Goal: Communication & Community: Connect with others

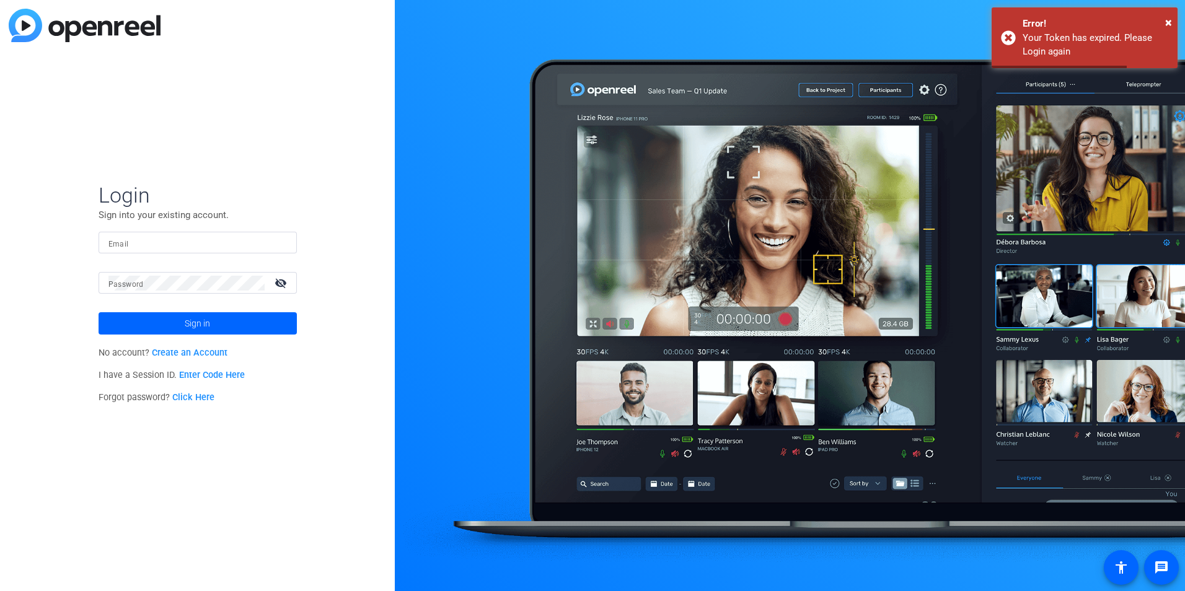
click at [241, 244] on input "Email" at bounding box center [197, 243] width 178 height 15
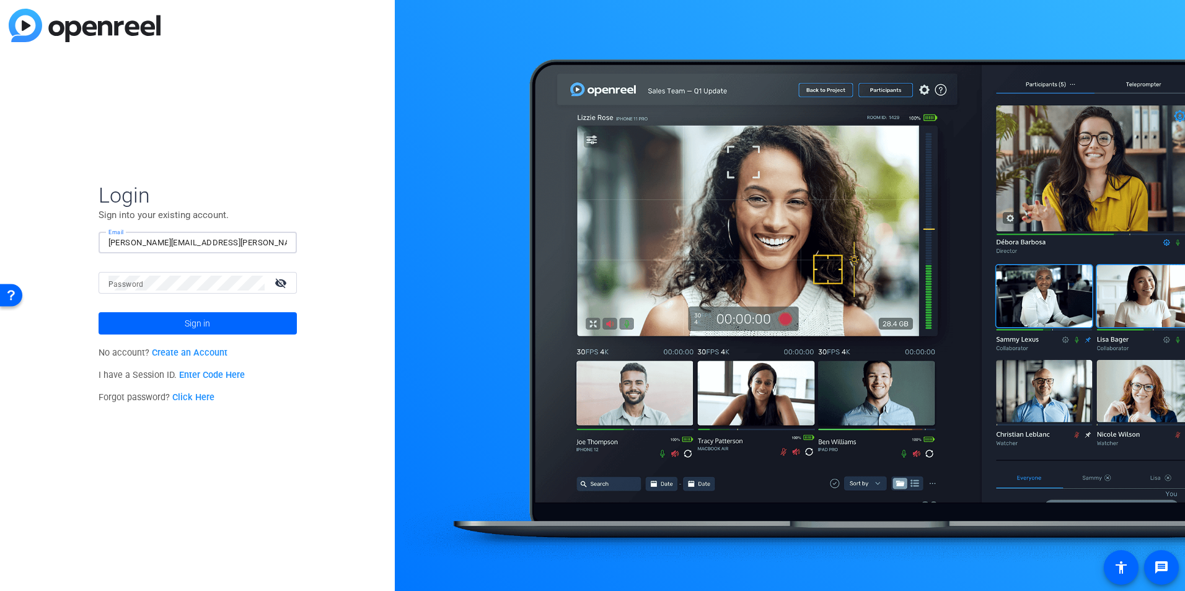
drag, startPoint x: 224, startPoint y: 239, endPoint x: 175, endPoint y: 245, distance: 49.3
click at [175, 245] on input "morgan.nielsen@thermofisher.com" at bounding box center [197, 243] width 178 height 15
type input "morgan.nielsen@ppd.com"
click at [99, 312] on button "Sign in" at bounding box center [198, 323] width 198 height 22
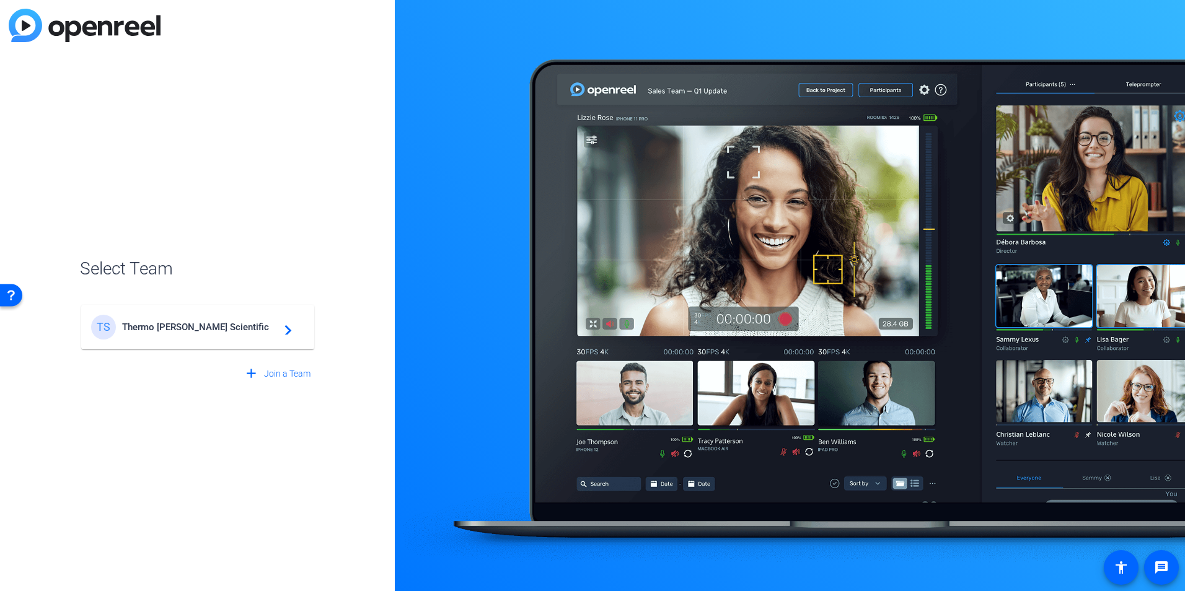
click at [211, 338] on div "TS Thermo Fisher Scientific navigate_next" at bounding box center [197, 327] width 213 height 25
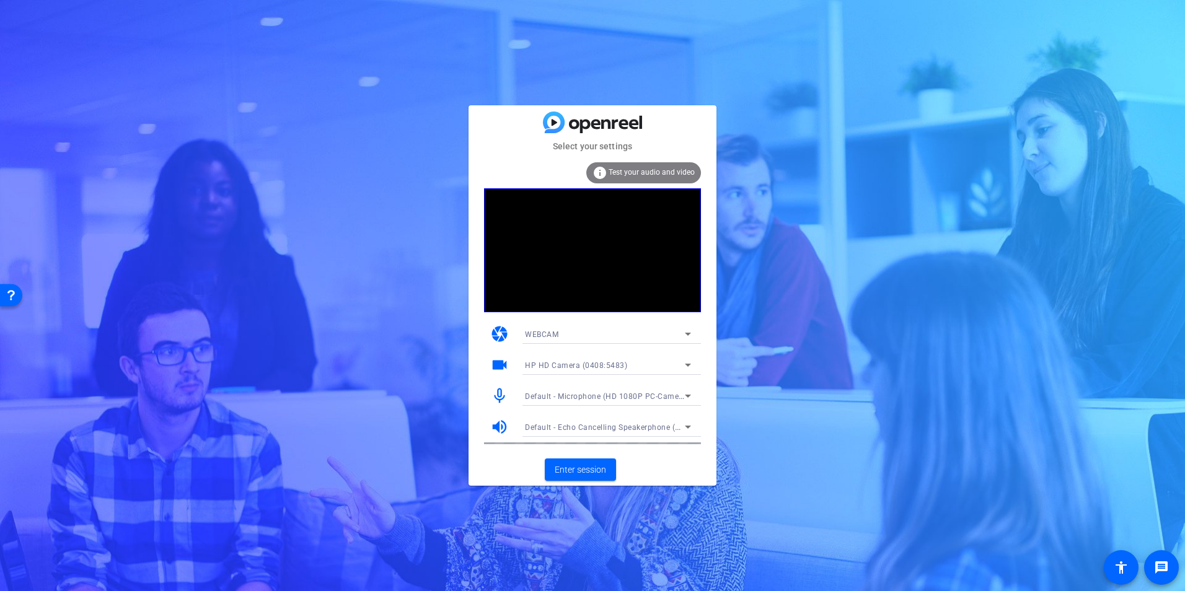
click at [557, 343] on div "WEBCAM" at bounding box center [608, 334] width 166 height 20
click at [549, 382] on span "DESKTOP" at bounding box center [542, 378] width 35 height 15
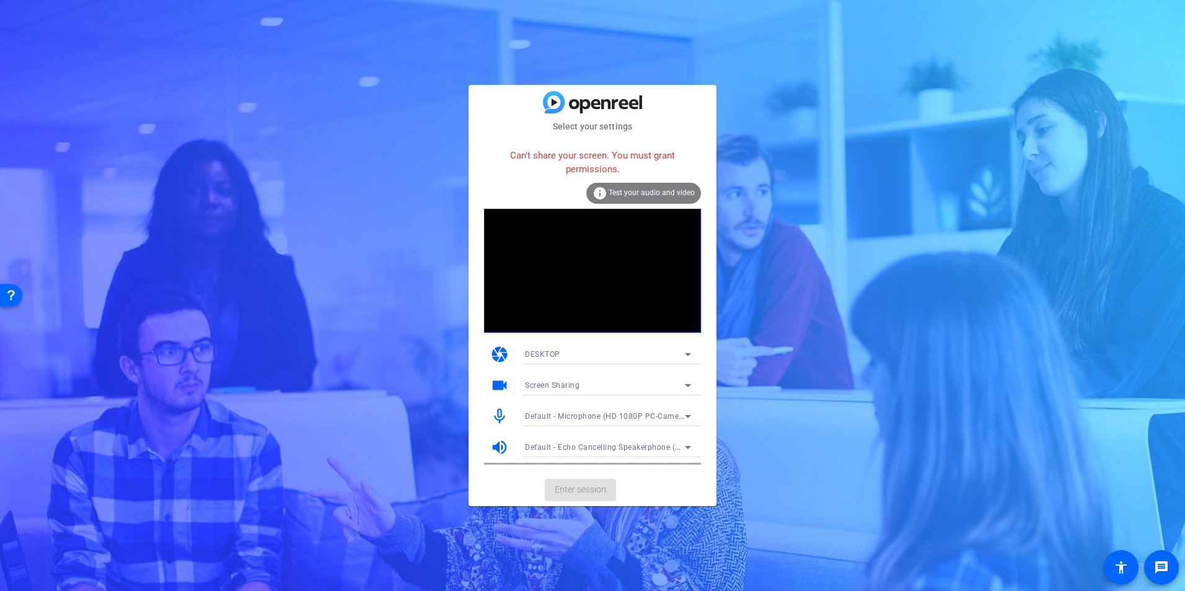
click at [601, 350] on div "DESKTOP" at bounding box center [605, 353] width 160 height 15
click at [570, 370] on mat-option "WEBCAM" at bounding box center [608, 379] width 186 height 20
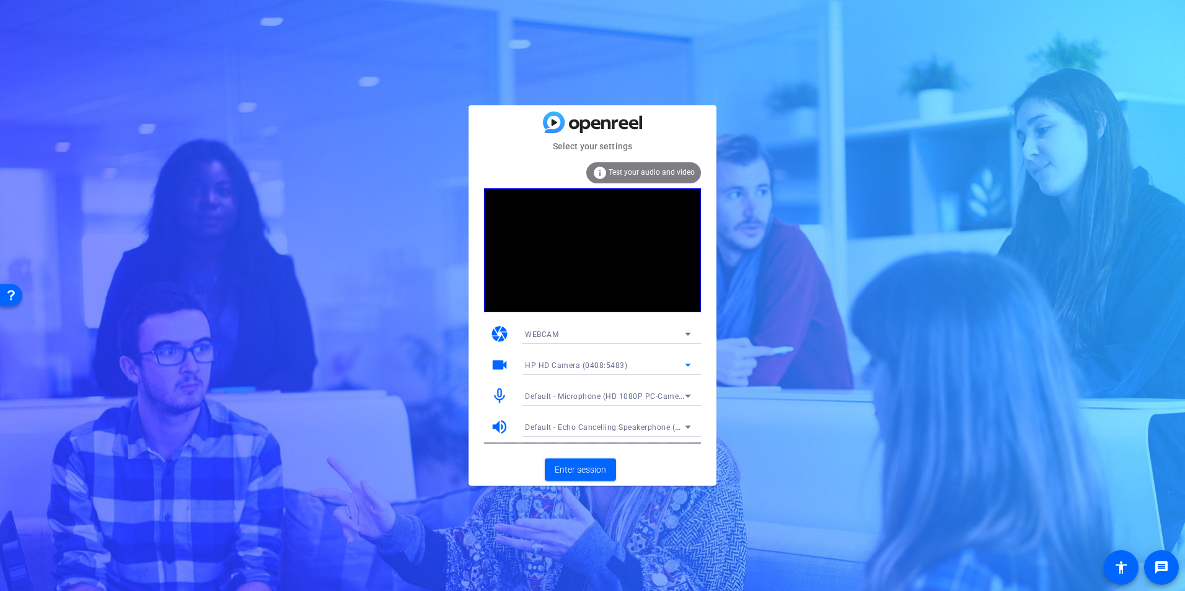
click at [570, 370] on div "HP HD Camera (0408:5483)" at bounding box center [605, 365] width 160 height 15
click at [570, 370] on div at bounding box center [592, 295] width 1185 height 591
click at [570, 370] on div "HP HD Camera (0408:5483)" at bounding box center [605, 365] width 160 height 15
click at [570, 370] on div at bounding box center [592, 295] width 1185 height 591
click at [596, 343] on div "WEBCAM" at bounding box center [608, 334] width 166 height 20
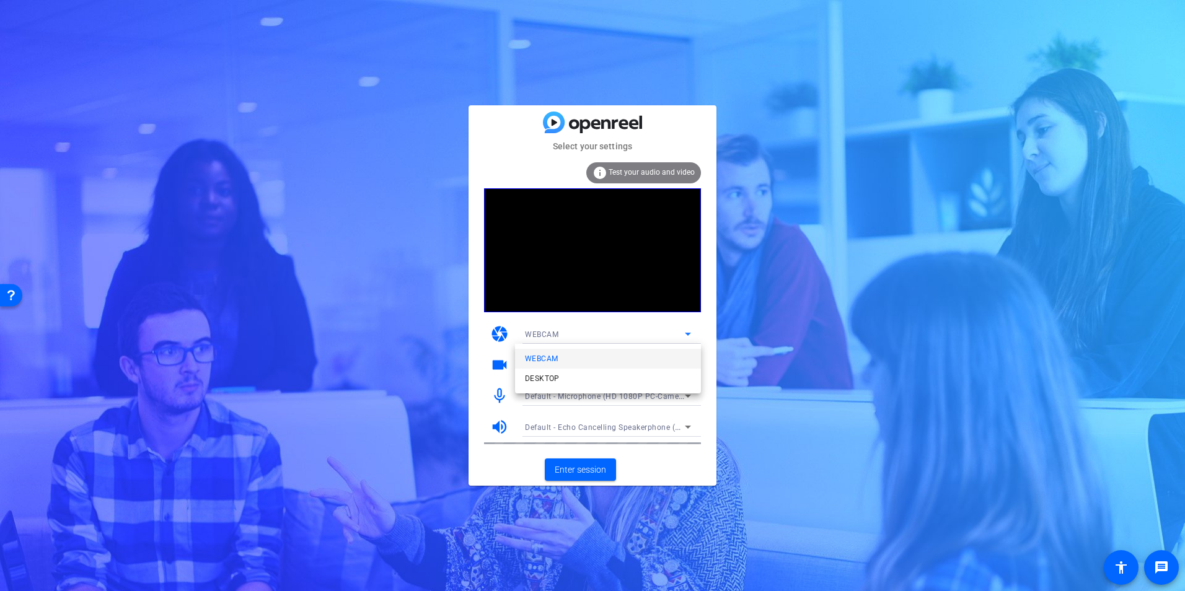
click at [588, 355] on mat-option "WEBCAM" at bounding box center [608, 359] width 186 height 20
click at [573, 403] on div "Default - Microphone (HD 1080P PC-Camera audio) (0735:0269)" at bounding box center [605, 396] width 160 height 15
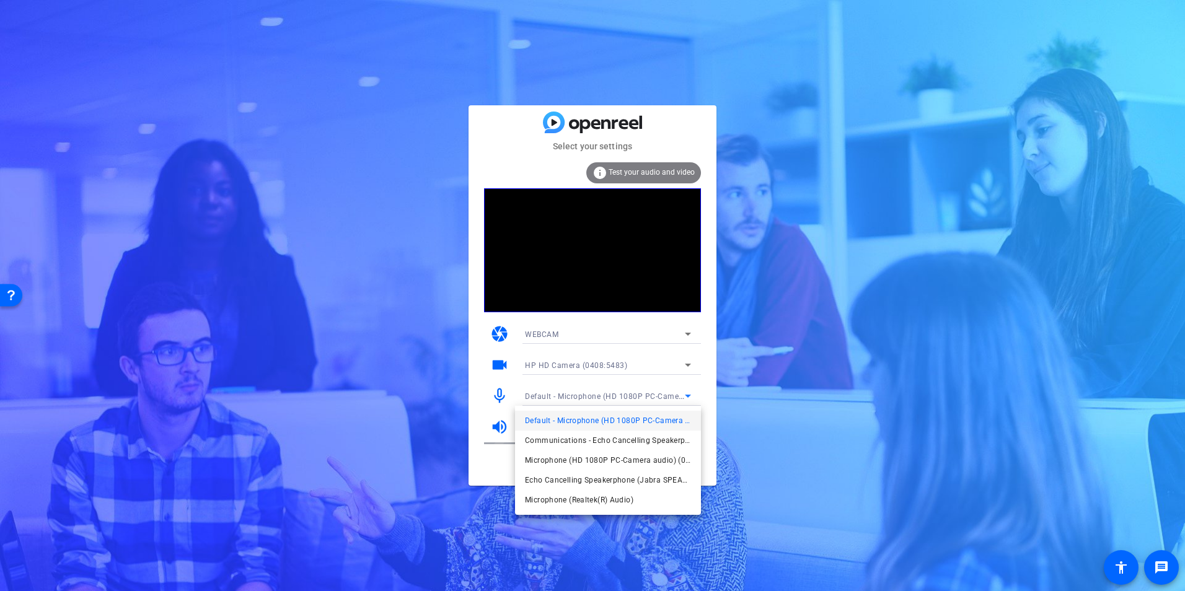
click at [485, 471] on div at bounding box center [592, 295] width 1185 height 591
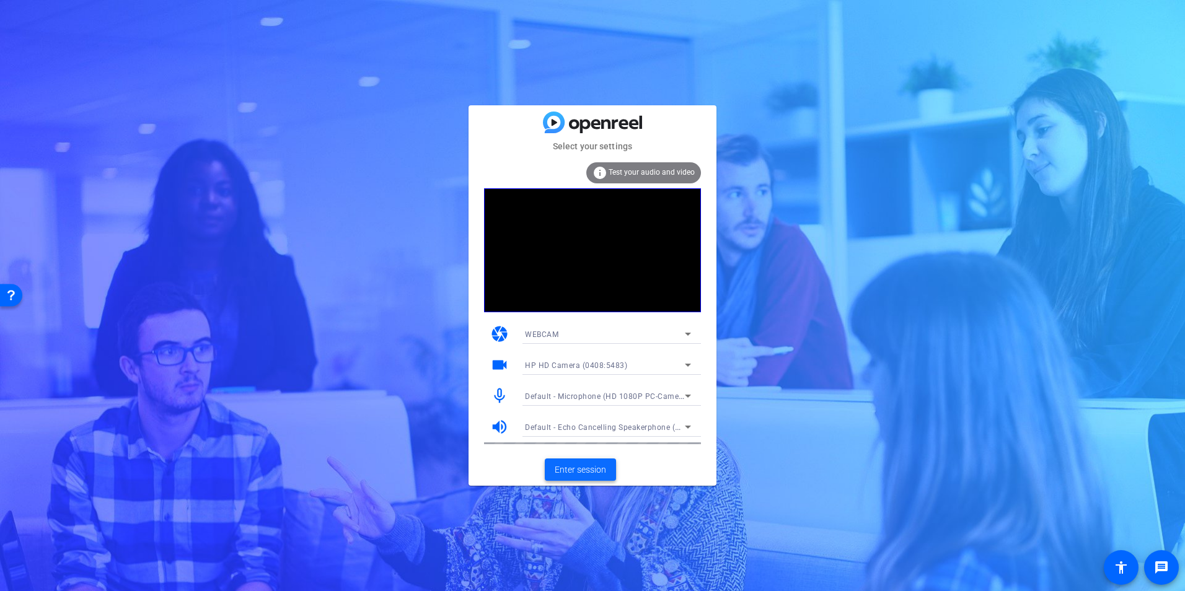
click at [565, 475] on span "Enter session" at bounding box center [580, 470] width 51 height 13
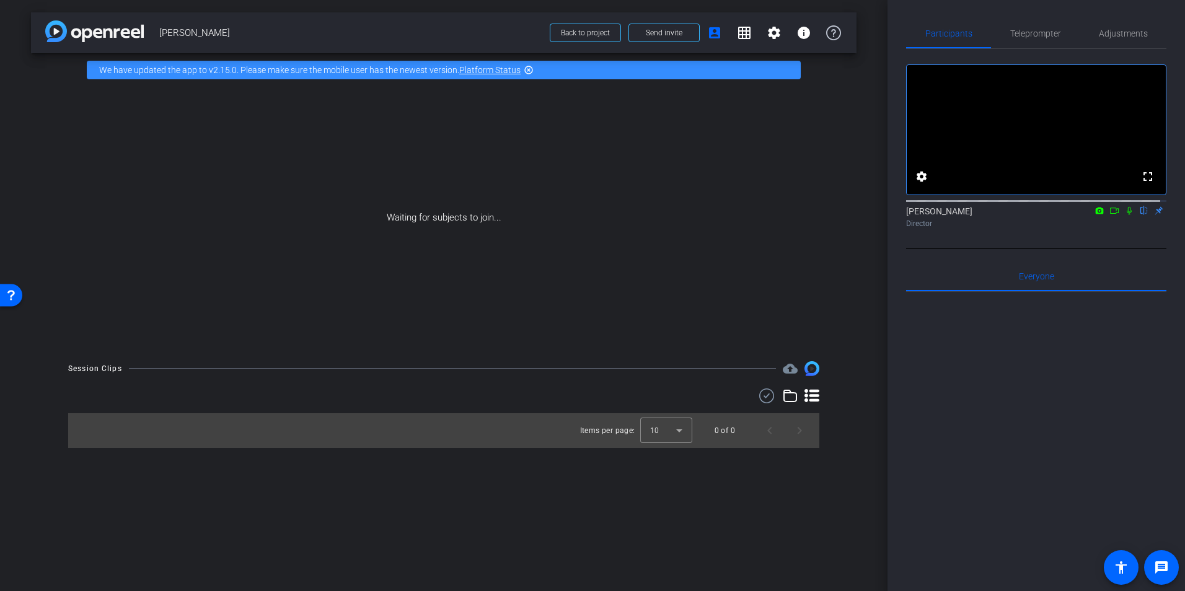
click at [1111, 215] on icon at bounding box center [1114, 210] width 10 height 9
click at [1124, 215] on icon at bounding box center [1129, 210] width 10 height 9
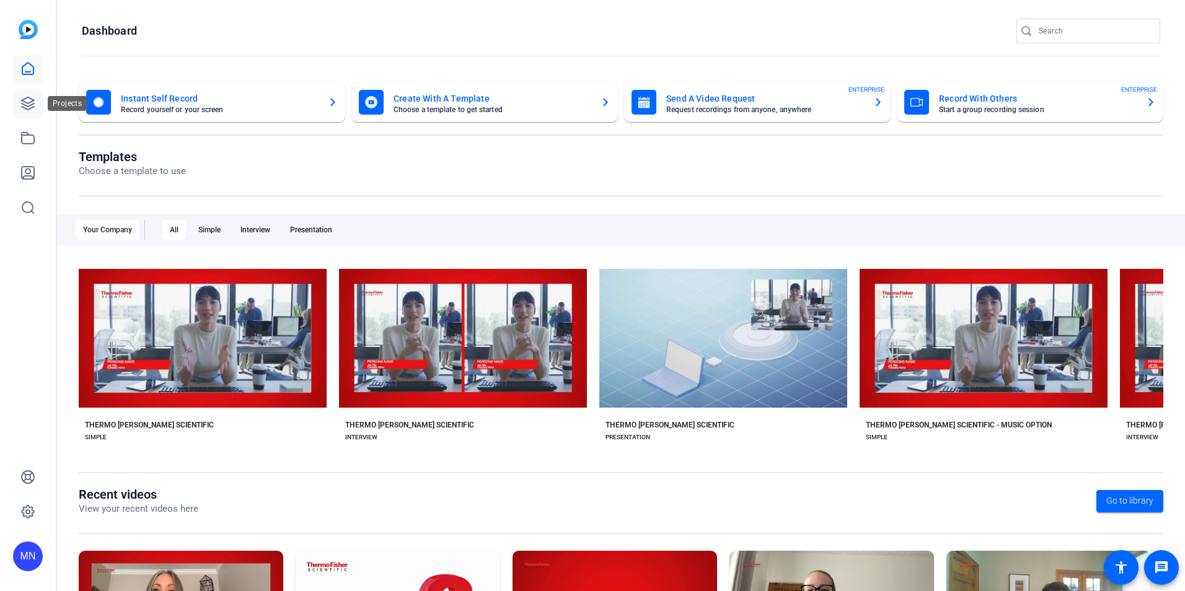
click at [38, 110] on link at bounding box center [28, 104] width 30 height 30
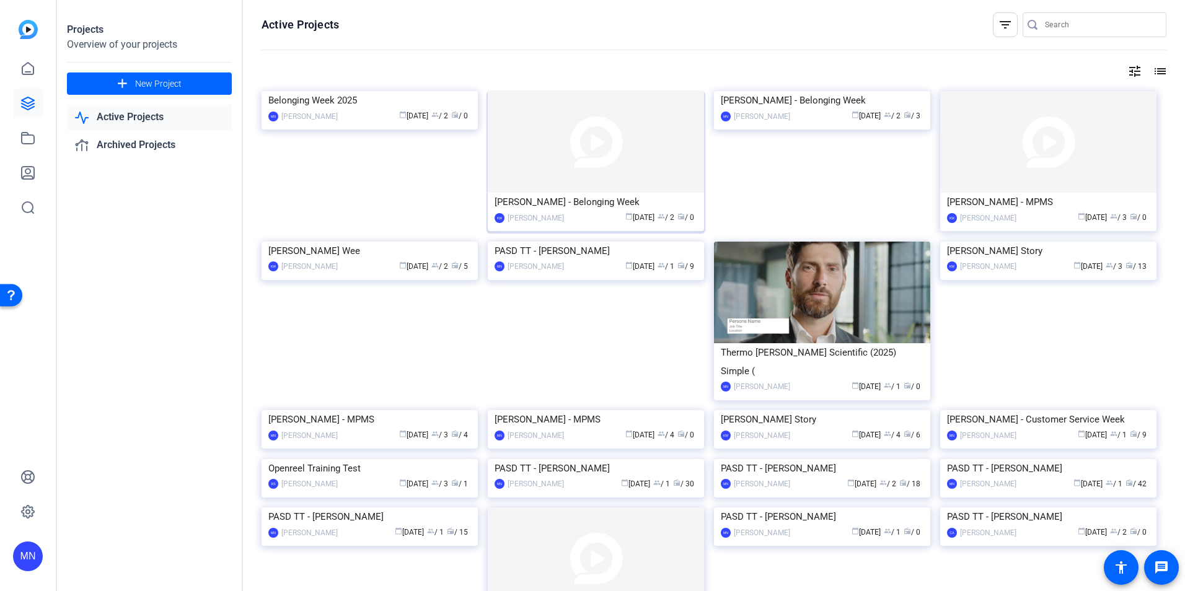
click at [589, 140] on img at bounding box center [596, 142] width 216 height 102
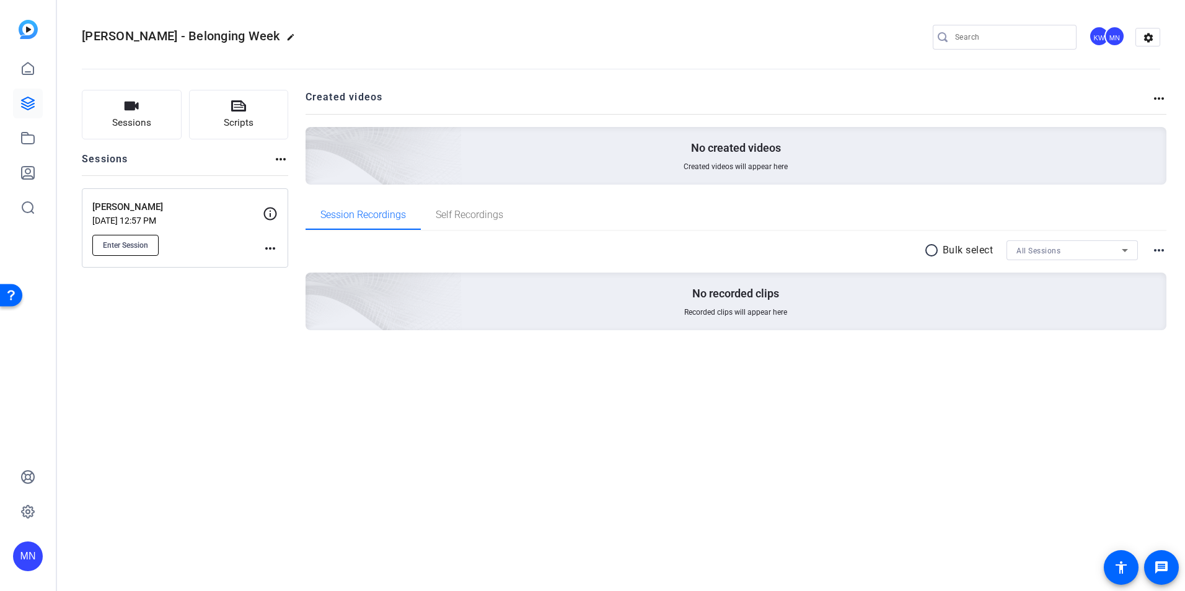
click at [138, 238] on button "Enter Session" at bounding box center [125, 245] width 66 height 21
click at [128, 244] on span "Enter Session" at bounding box center [125, 245] width 45 height 10
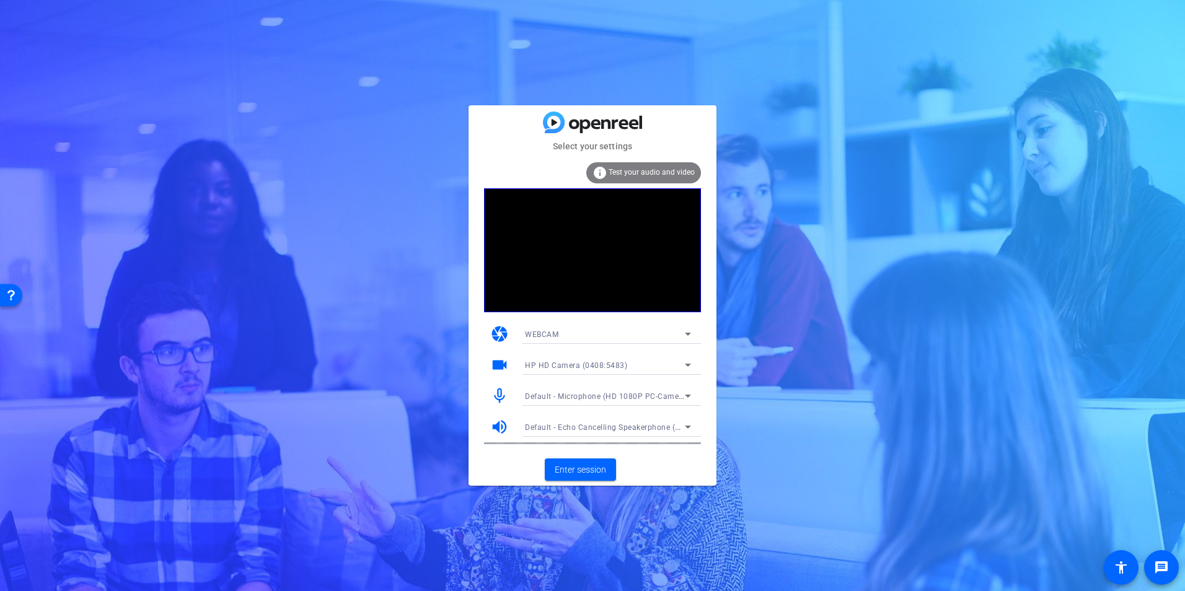
click at [561, 331] on div "WEBCAM" at bounding box center [605, 334] width 160 height 15
click at [558, 379] on span "DESKTOP" at bounding box center [542, 378] width 35 height 15
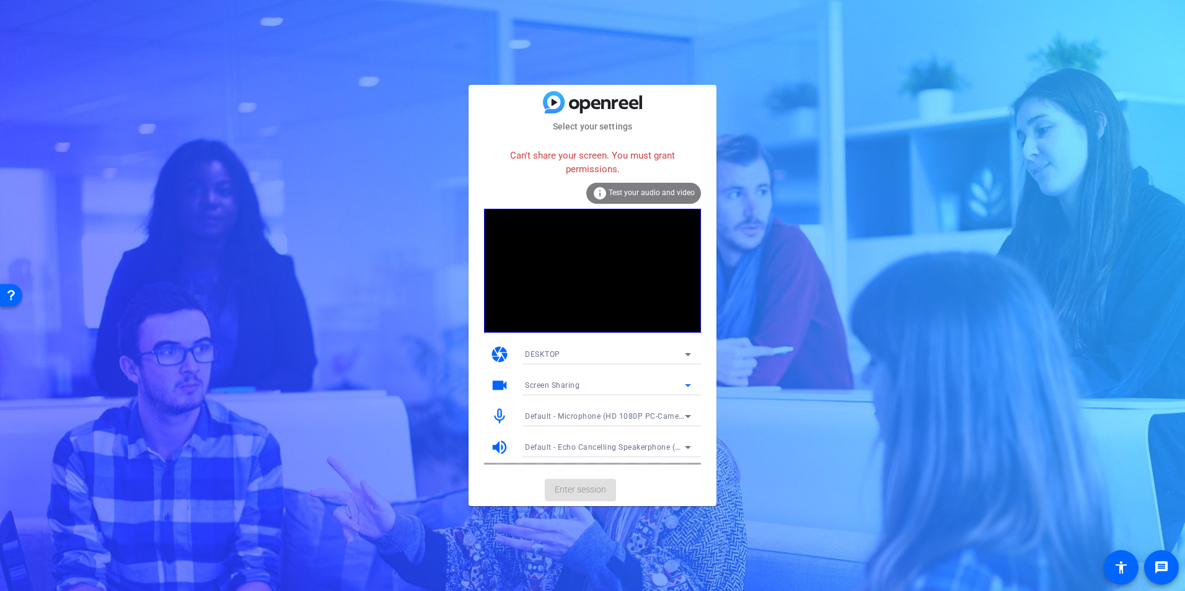
click at [584, 382] on div "Screen Sharing" at bounding box center [605, 384] width 160 height 15
click at [566, 362] on div at bounding box center [592, 295] width 1185 height 591
click at [568, 359] on div "DESKTOP" at bounding box center [605, 353] width 160 height 15
click at [547, 377] on span "WEBCAM" at bounding box center [541, 379] width 33 height 15
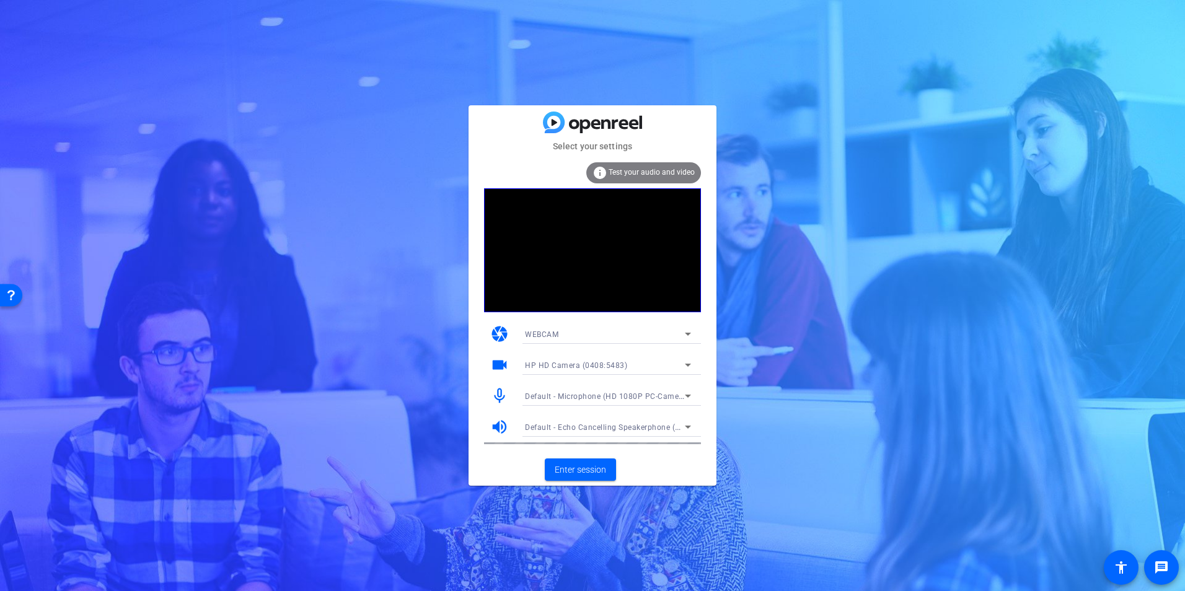
click at [637, 174] on span "Test your audio and video" at bounding box center [652, 172] width 86 height 9
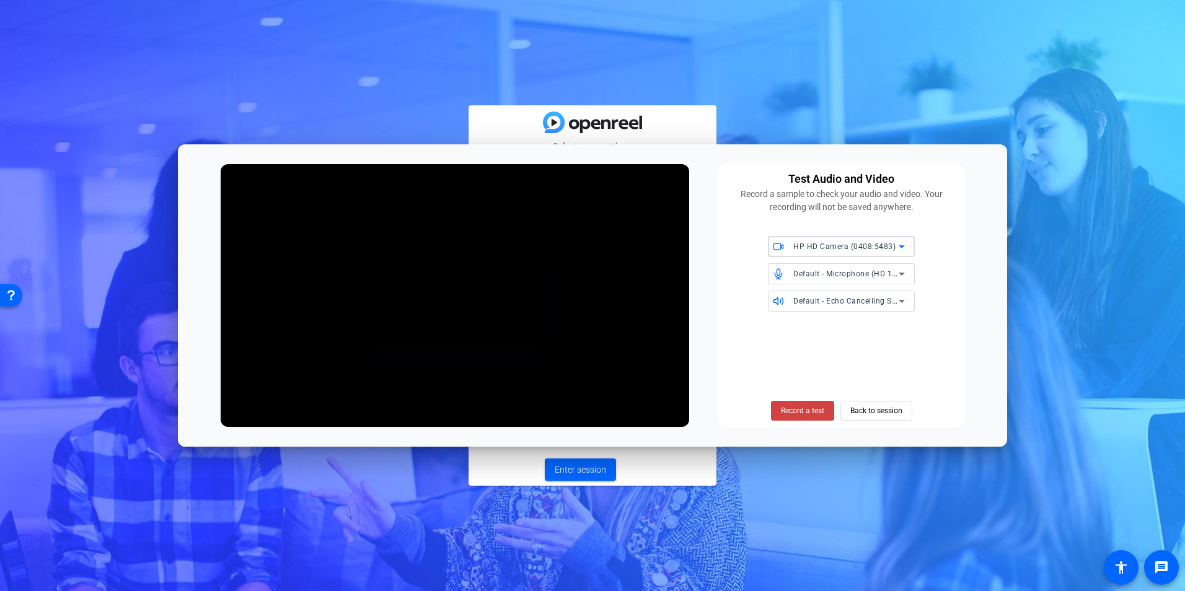
click at [834, 250] on span "HP HD Camera (0408:5483)" at bounding box center [844, 246] width 102 height 9
click at [834, 250] on div at bounding box center [592, 295] width 1185 height 591
click at [807, 281] on div "Default - Microphone (HD 1080P PC-Camera audio) (0735:0269)" at bounding box center [845, 273] width 105 height 15
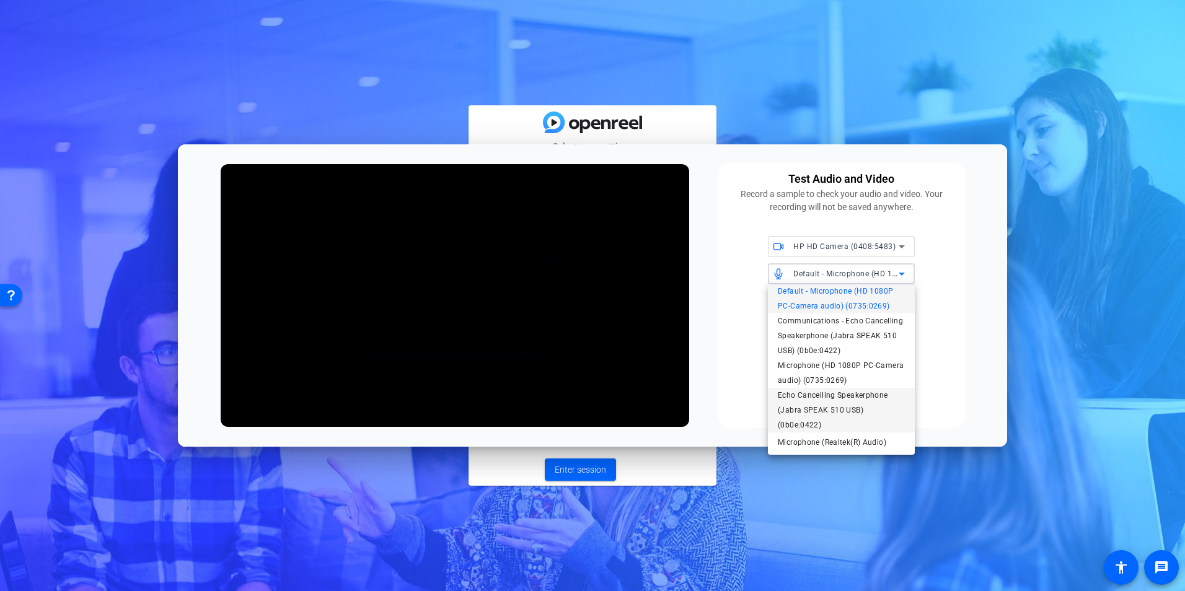
scroll to position [8, 0]
click at [985, 355] on div at bounding box center [592, 295] width 1185 height 591
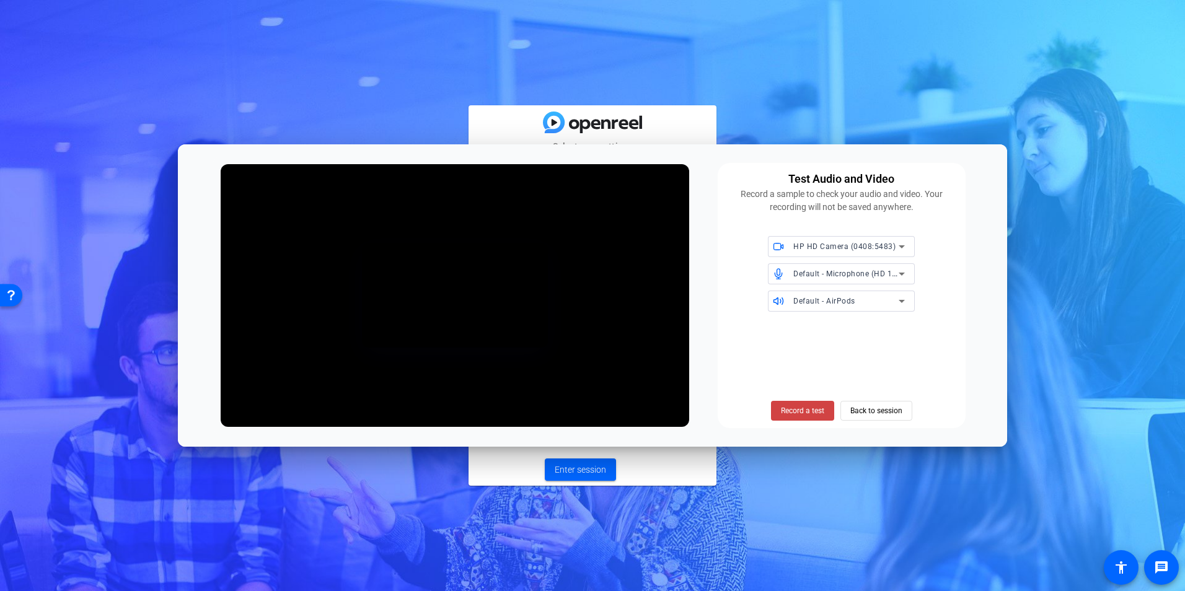
click at [838, 275] on span "Default - Microphone (HD 1080P PC-Camera audio) (0735:0269)" at bounding box center [910, 273] width 234 height 10
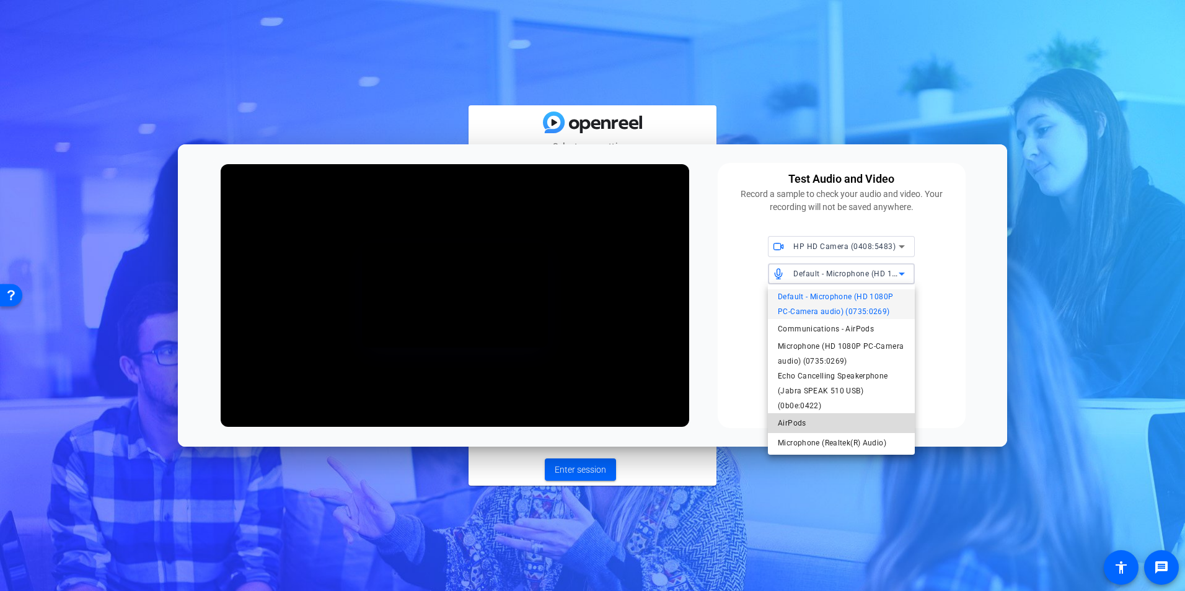
click at [845, 427] on mat-option "AirPods" at bounding box center [841, 423] width 147 height 20
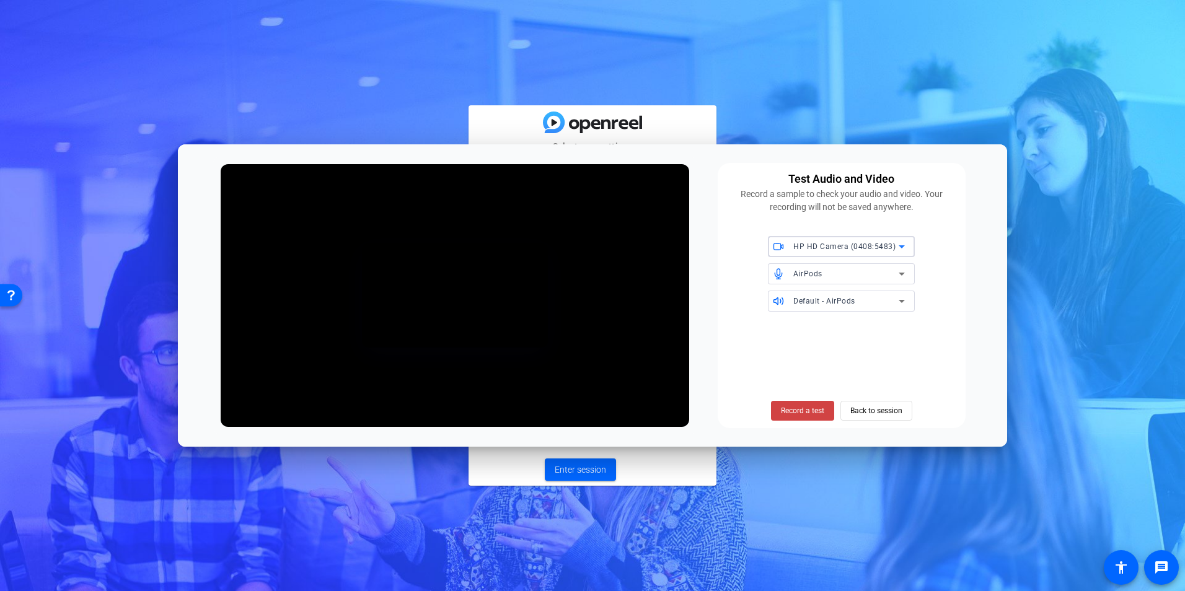
click at [844, 244] on span "HP HD Camera (0408:5483)" at bounding box center [844, 246] width 102 height 9
click at [834, 277] on span "HP HD Camera (0408:5483)" at bounding box center [828, 272] width 100 height 15
click at [865, 412] on span "Back to session" at bounding box center [876, 411] width 52 height 24
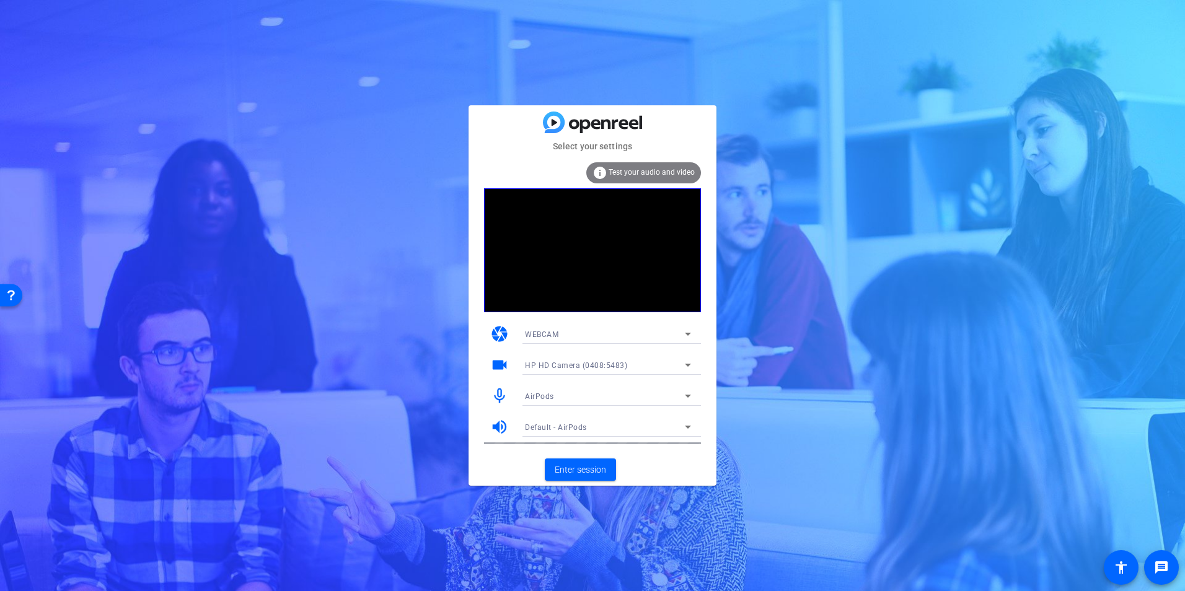
click at [593, 368] on span "HP HD Camera (0408:5483)" at bounding box center [576, 365] width 102 height 9
click at [590, 382] on span "HP HD Camera (0408:5483)" at bounding box center [575, 389] width 100 height 15
click at [583, 338] on div "WEBCAM" at bounding box center [605, 334] width 160 height 15
click at [578, 374] on mat-option "DESKTOP" at bounding box center [608, 379] width 186 height 20
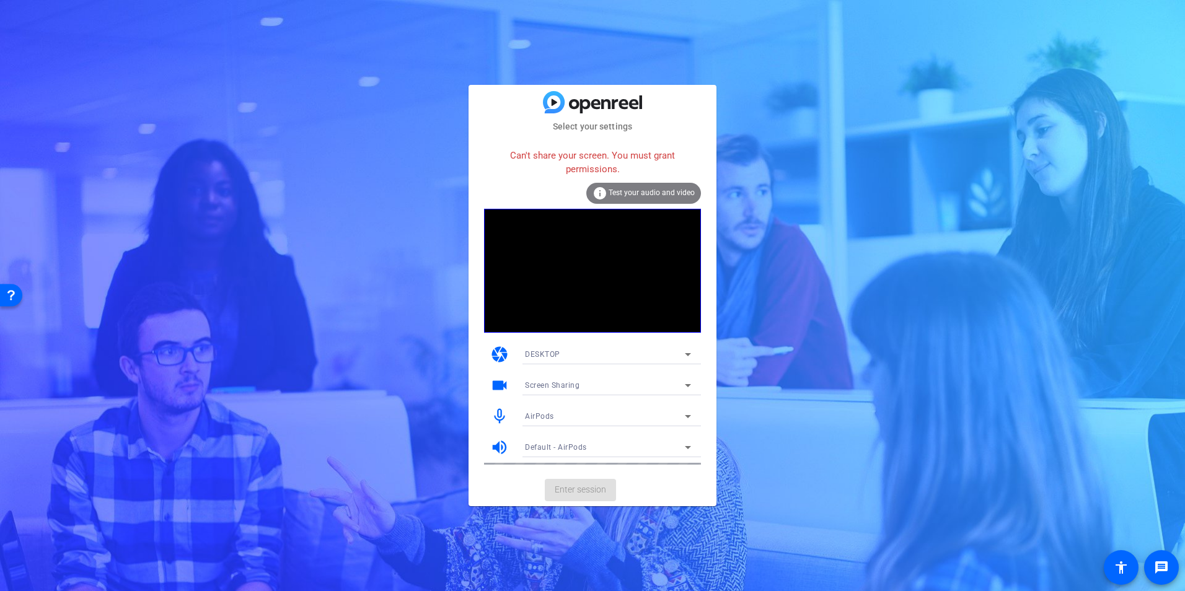
click at [648, 353] on div "DESKTOP" at bounding box center [605, 353] width 160 height 15
click at [674, 194] on div at bounding box center [592, 295] width 1185 height 591
click at [665, 198] on div "info Test your audio and video" at bounding box center [643, 193] width 115 height 21
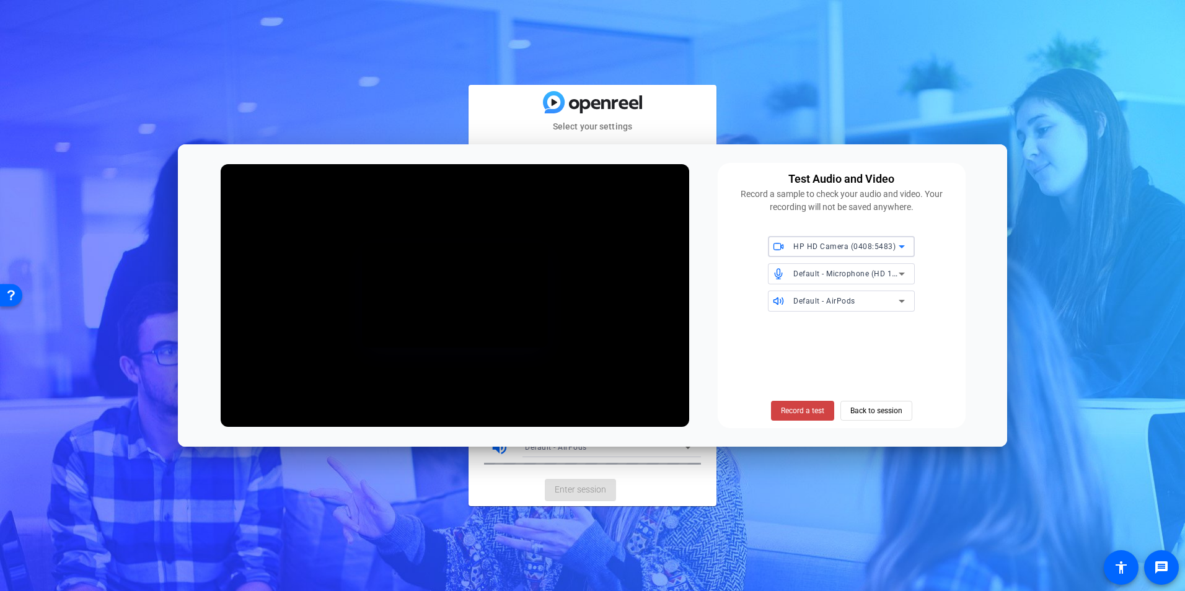
click at [853, 252] on div "HP HD Camera (0408:5483)" at bounding box center [845, 246] width 105 height 15
click at [853, 252] on div at bounding box center [592, 295] width 1185 height 591
click at [863, 411] on span "Back to session" at bounding box center [876, 411] width 52 height 24
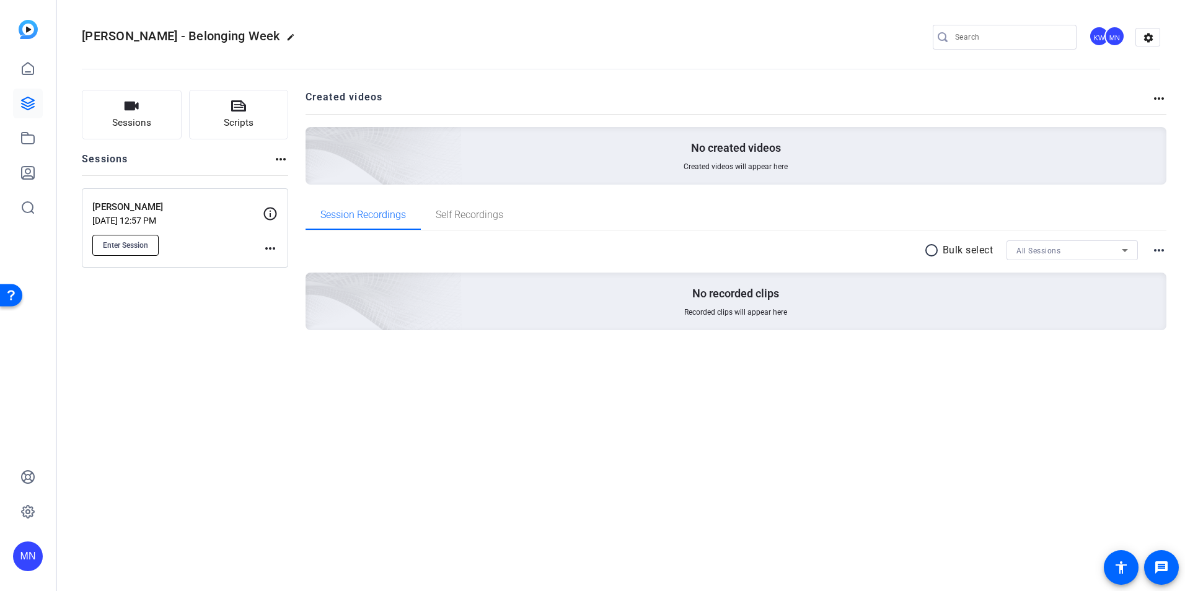
click at [149, 247] on button "Enter Session" at bounding box center [125, 245] width 66 height 21
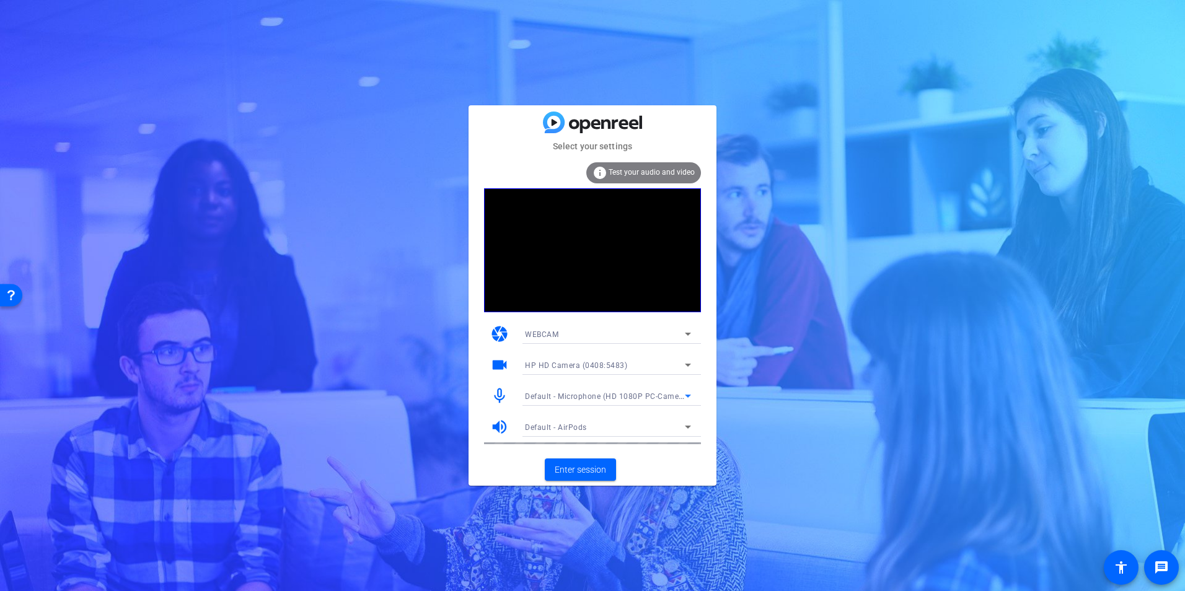
click at [600, 391] on div "Default - Microphone (HD 1080P PC-Camera audio) (0735:0269)" at bounding box center [605, 396] width 160 height 15
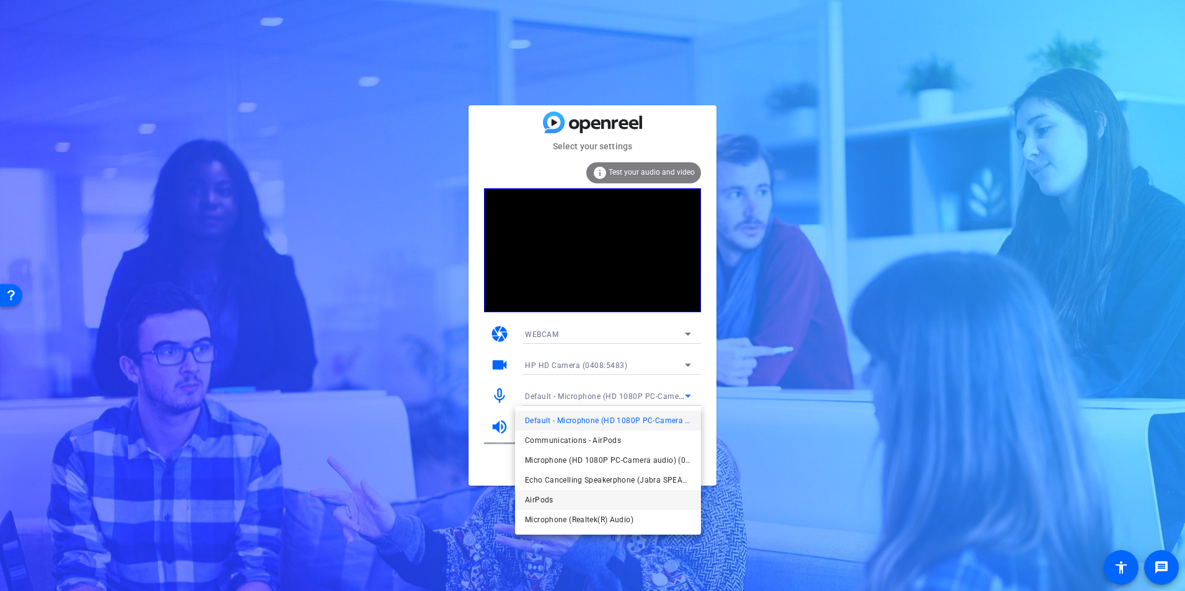
click at [573, 497] on mat-option "AirPods" at bounding box center [608, 500] width 186 height 20
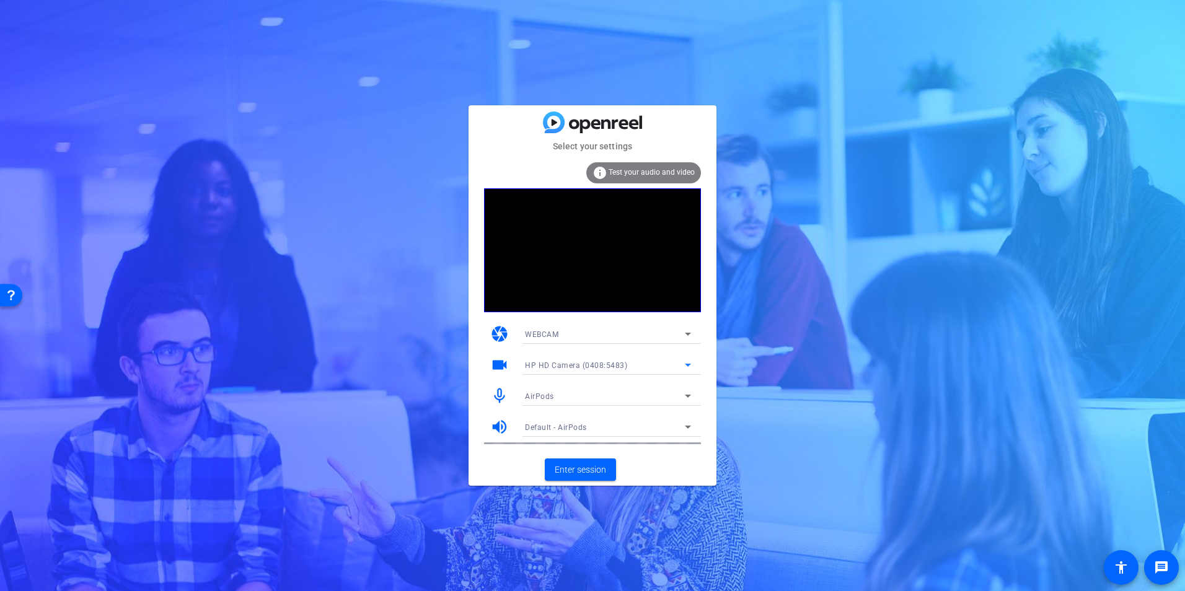
click at [585, 369] on span "HP HD Camera (0408:5483)" at bounding box center [576, 365] width 102 height 9
click at [585, 369] on div at bounding box center [592, 295] width 1185 height 591
click at [572, 337] on div "WEBCAM" at bounding box center [605, 334] width 160 height 15
click at [572, 337] on div at bounding box center [592, 295] width 1185 height 591
click at [574, 471] on span "Enter session" at bounding box center [580, 470] width 51 height 13
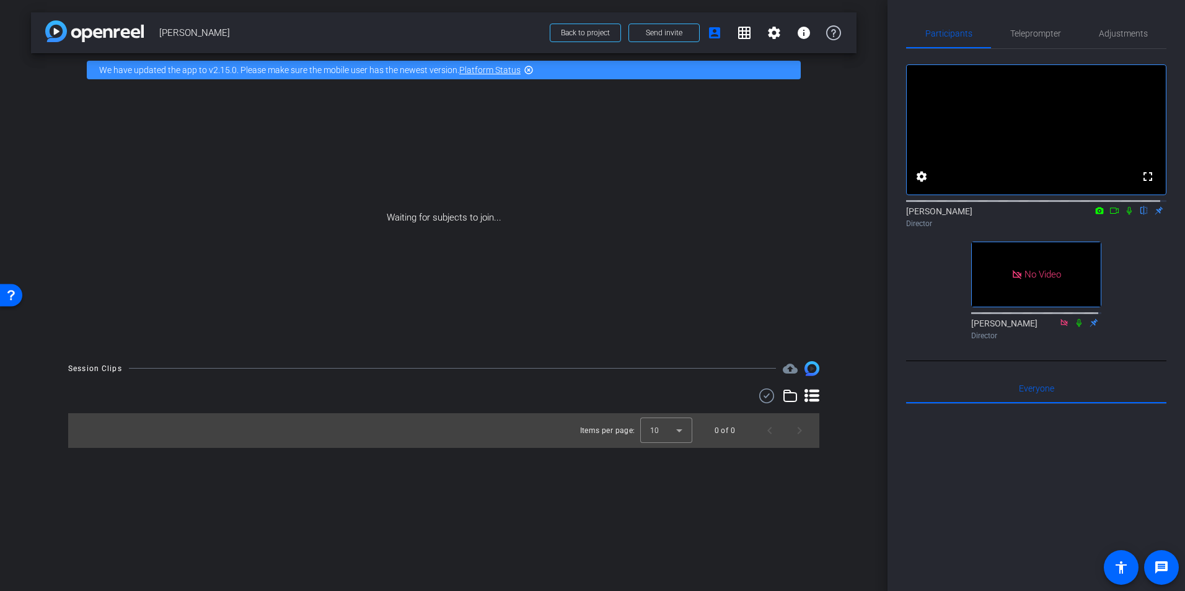
click at [933, 226] on div "Morgan Nielsen flip Director" at bounding box center [1036, 217] width 260 height 24
click at [1036, 37] on span "Teleprompter" at bounding box center [1035, 33] width 51 height 9
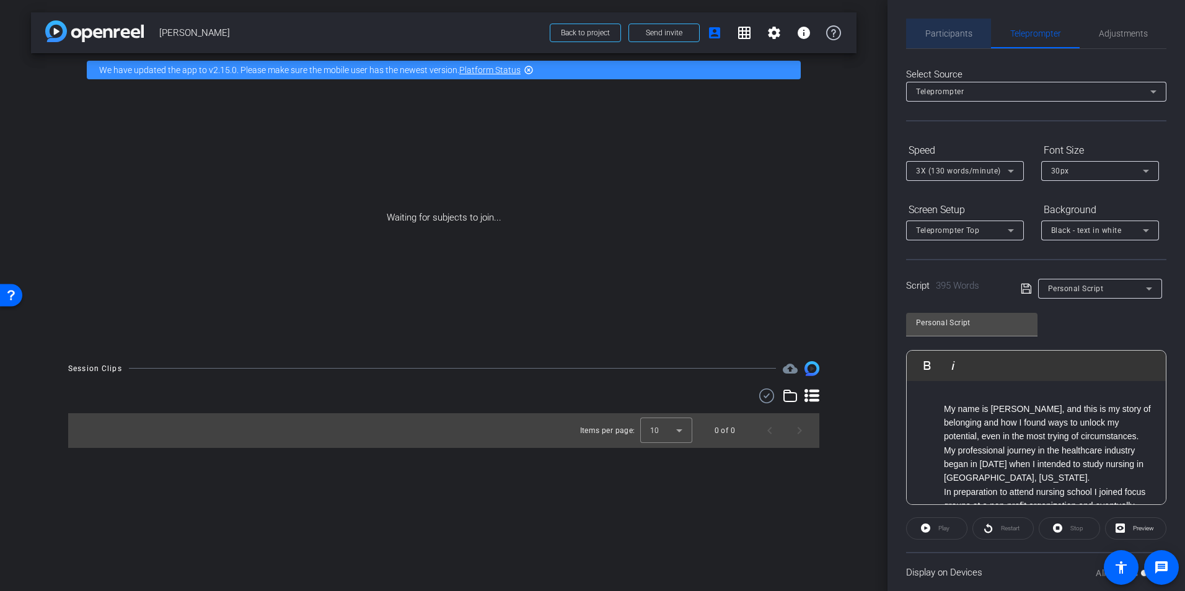
click at [957, 37] on span "Participants" at bounding box center [948, 33] width 47 height 9
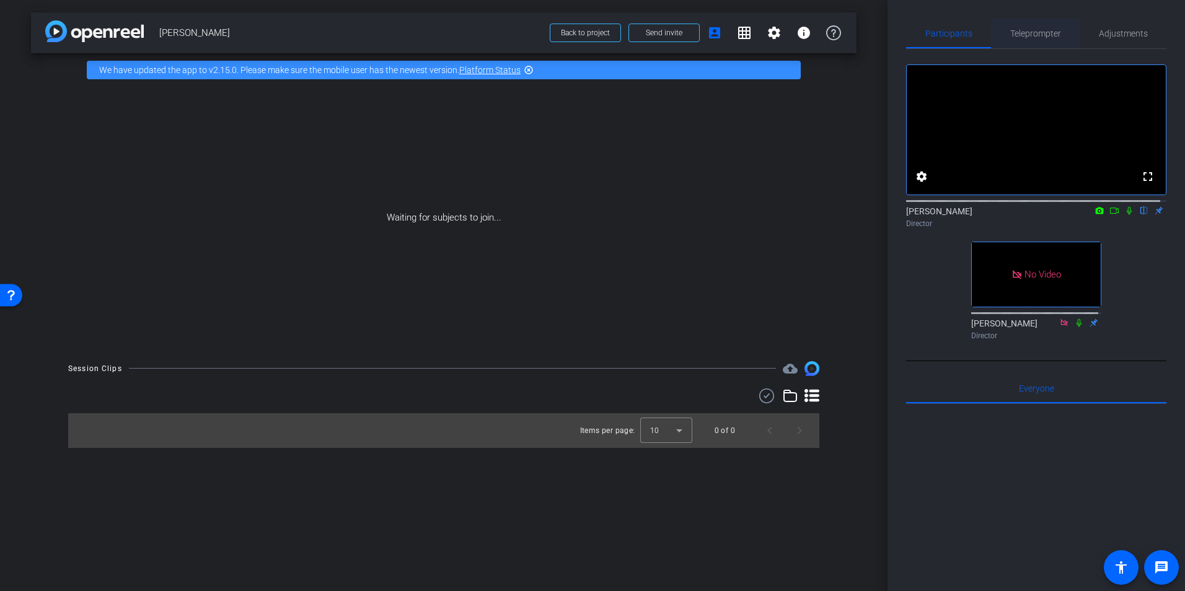
click at [1025, 31] on span "Teleprompter" at bounding box center [1035, 33] width 51 height 9
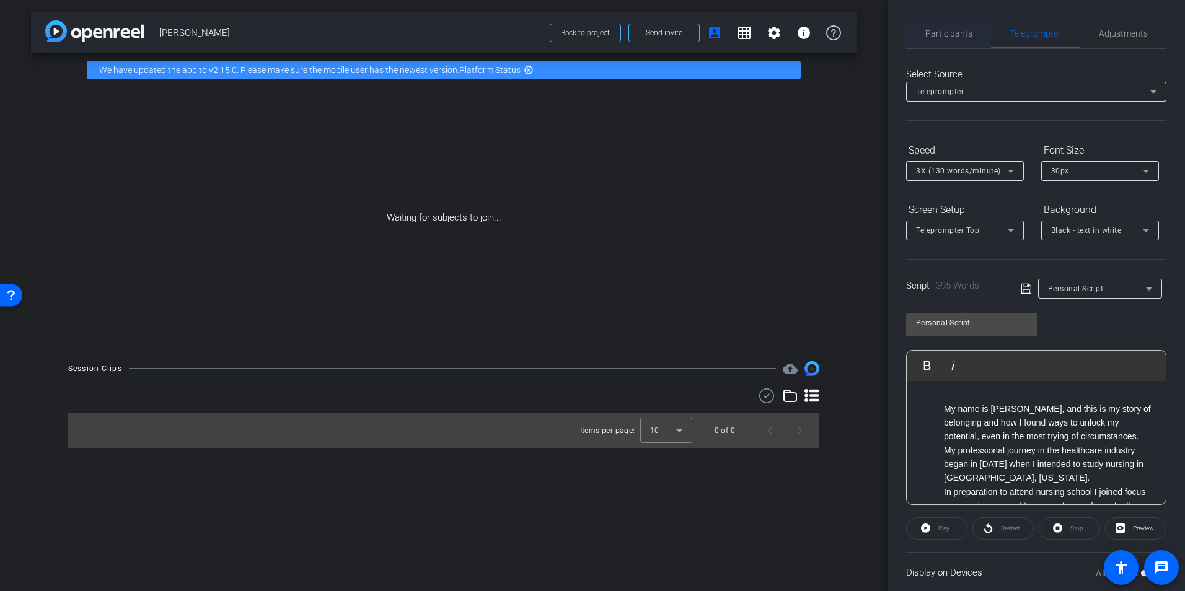
click at [961, 33] on span "Participants" at bounding box center [948, 33] width 47 height 9
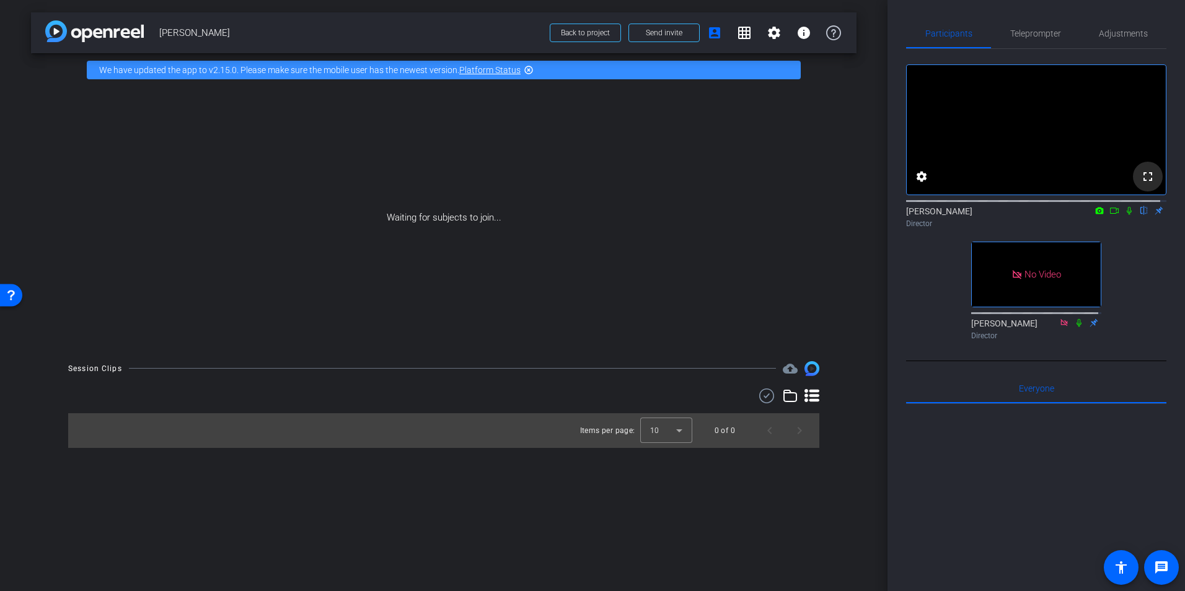
click at [1148, 184] on mat-icon "fullscreen" at bounding box center [1147, 176] width 15 height 15
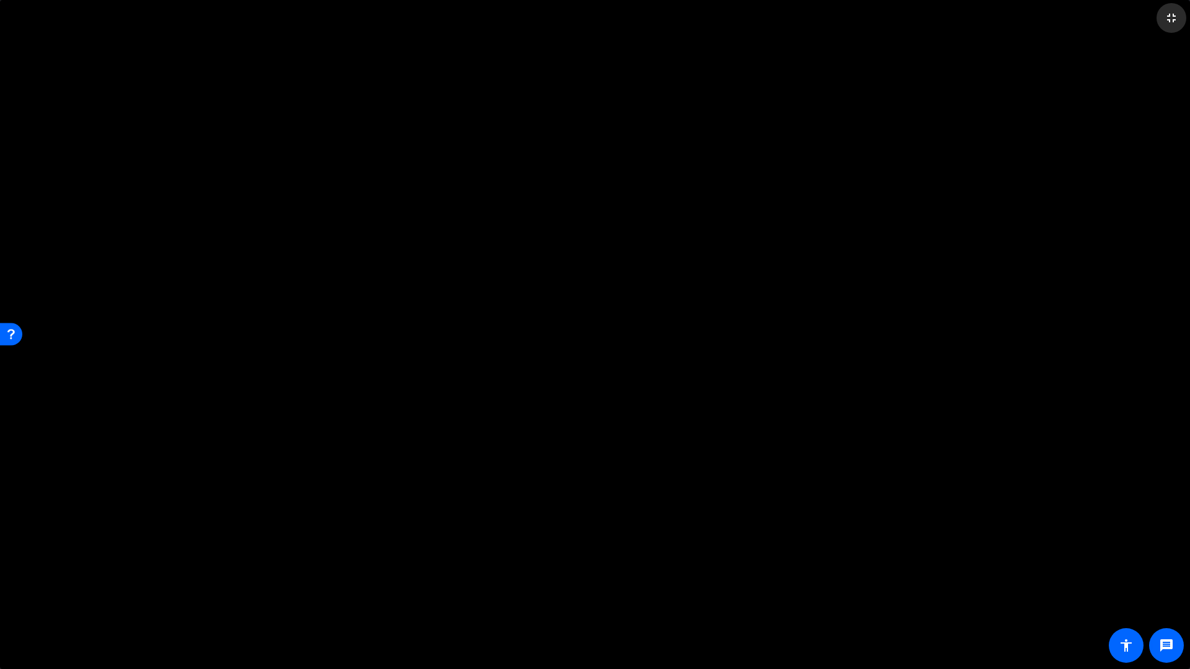
click at [1179, 18] on span at bounding box center [1172, 18] width 30 height 30
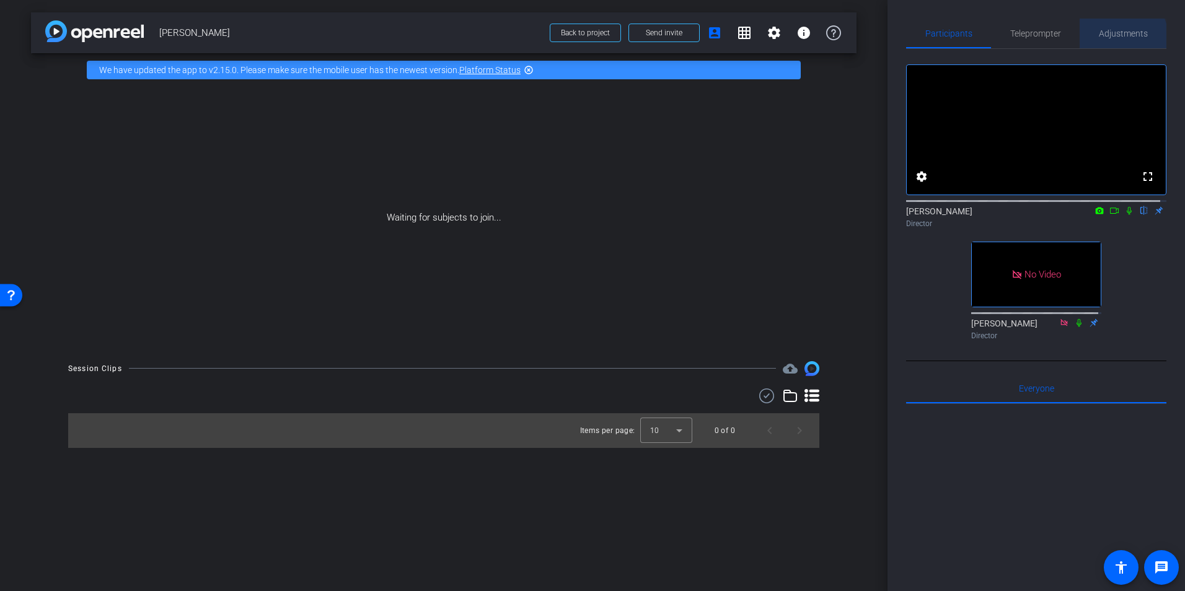
click at [1112, 38] on span "Adjustments" at bounding box center [1123, 33] width 49 height 9
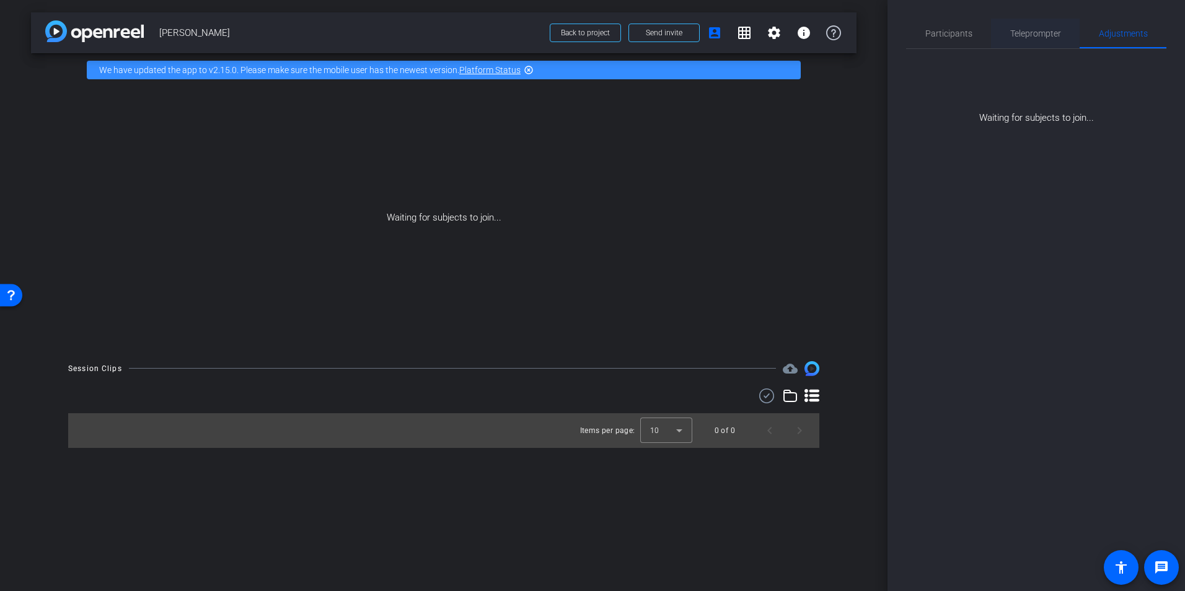
click at [1040, 33] on span "Teleprompter" at bounding box center [1035, 33] width 51 height 9
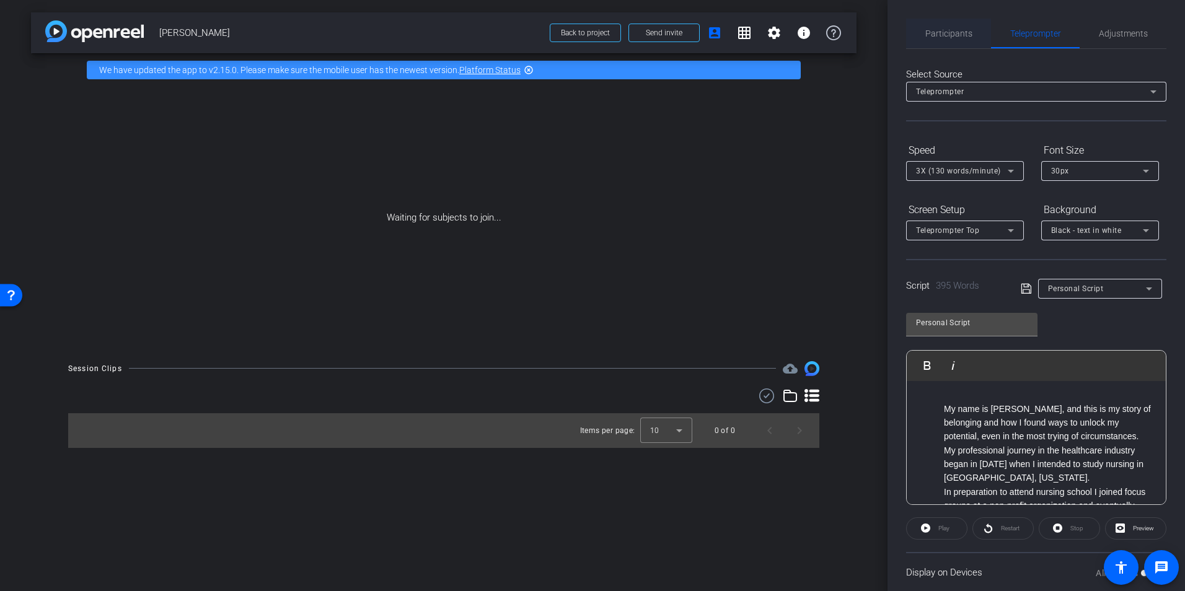
click at [955, 38] on span "Participants" at bounding box center [948, 33] width 47 height 9
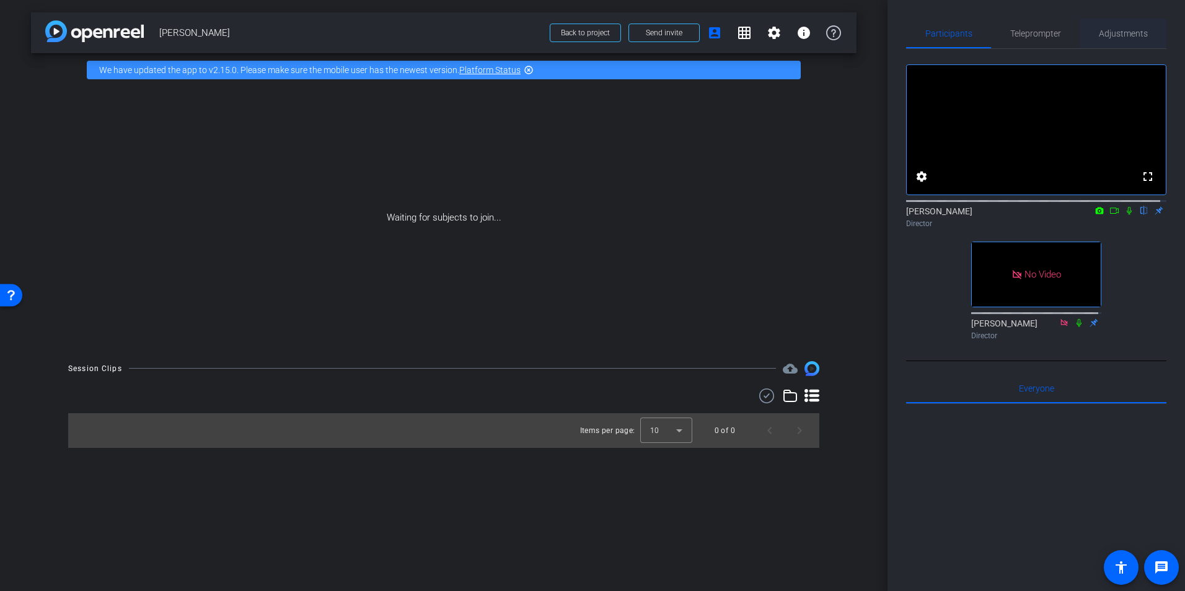
click at [1117, 33] on span "Adjustments" at bounding box center [1123, 33] width 49 height 9
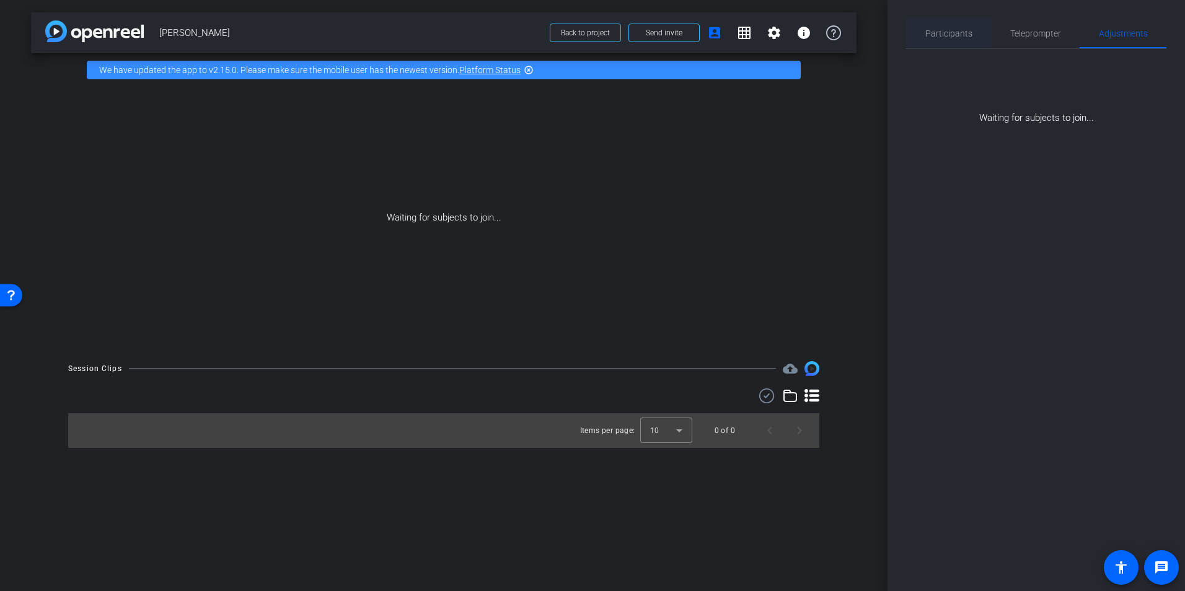
click at [966, 40] on span "Participants" at bounding box center [948, 34] width 47 height 30
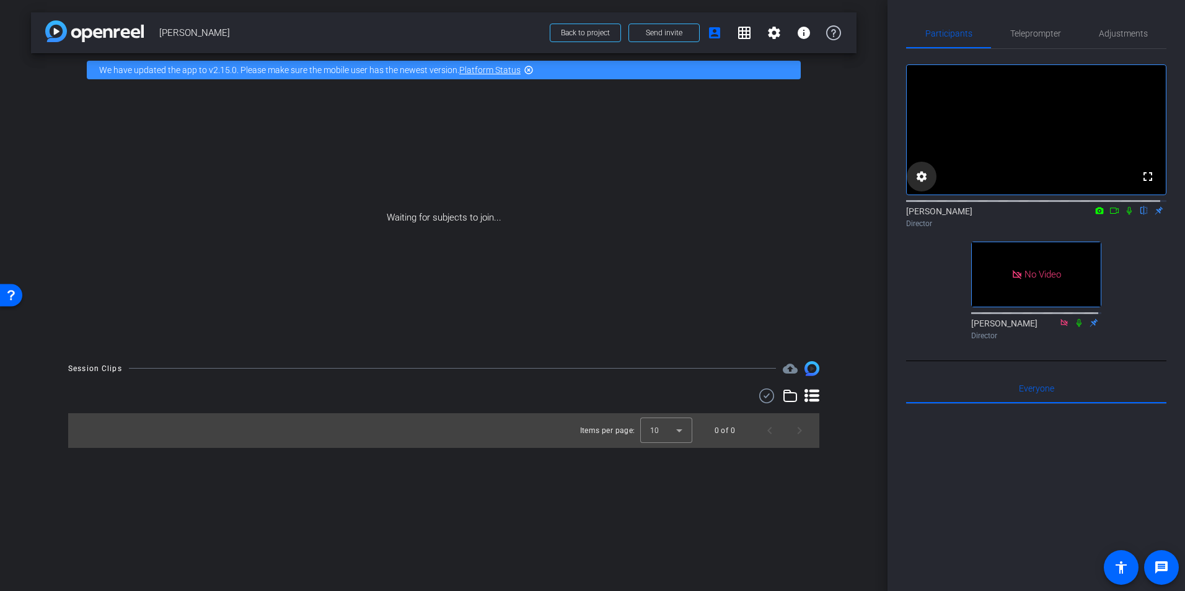
click at [920, 184] on mat-icon "settings" at bounding box center [921, 176] width 15 height 15
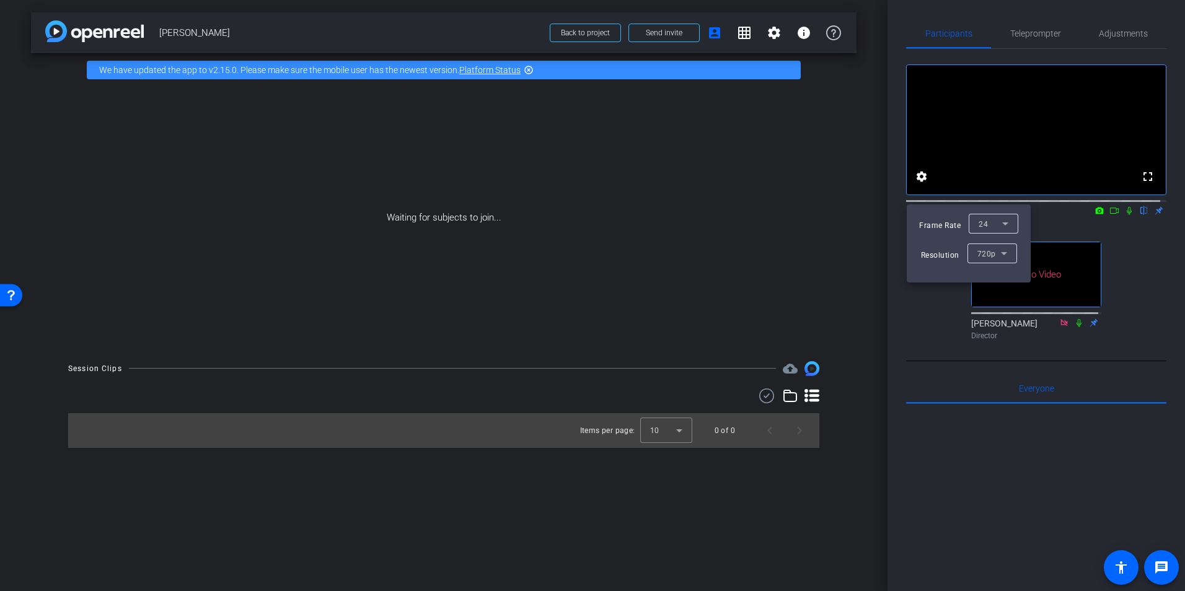
click at [1046, 27] on div at bounding box center [592, 295] width 1185 height 591
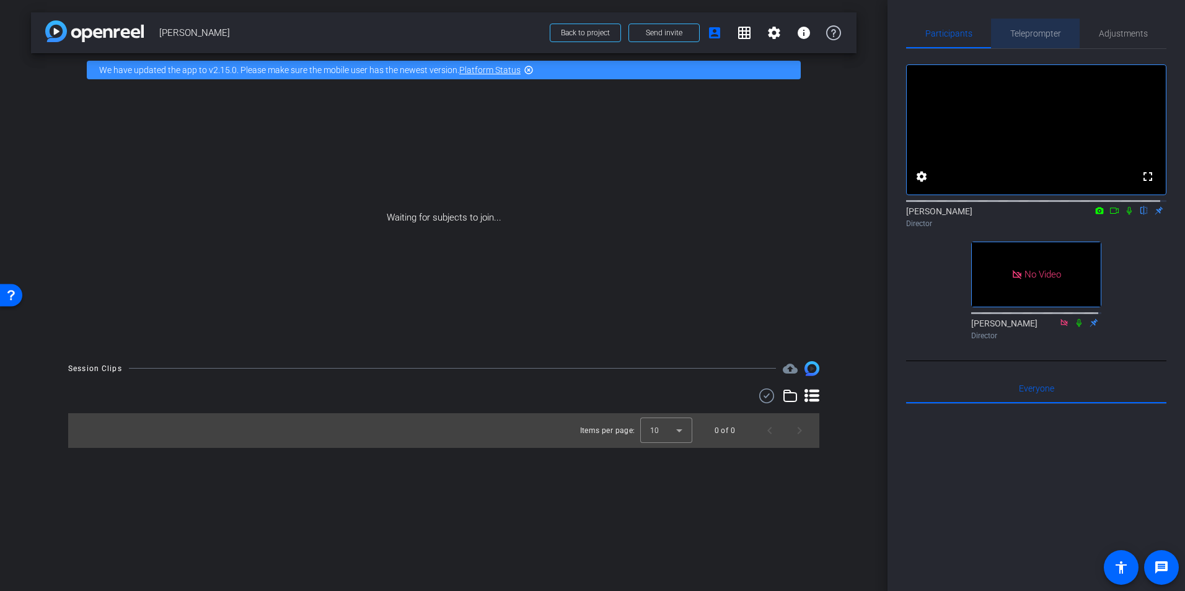
click at [1043, 36] on span "Teleprompter" at bounding box center [1035, 33] width 51 height 9
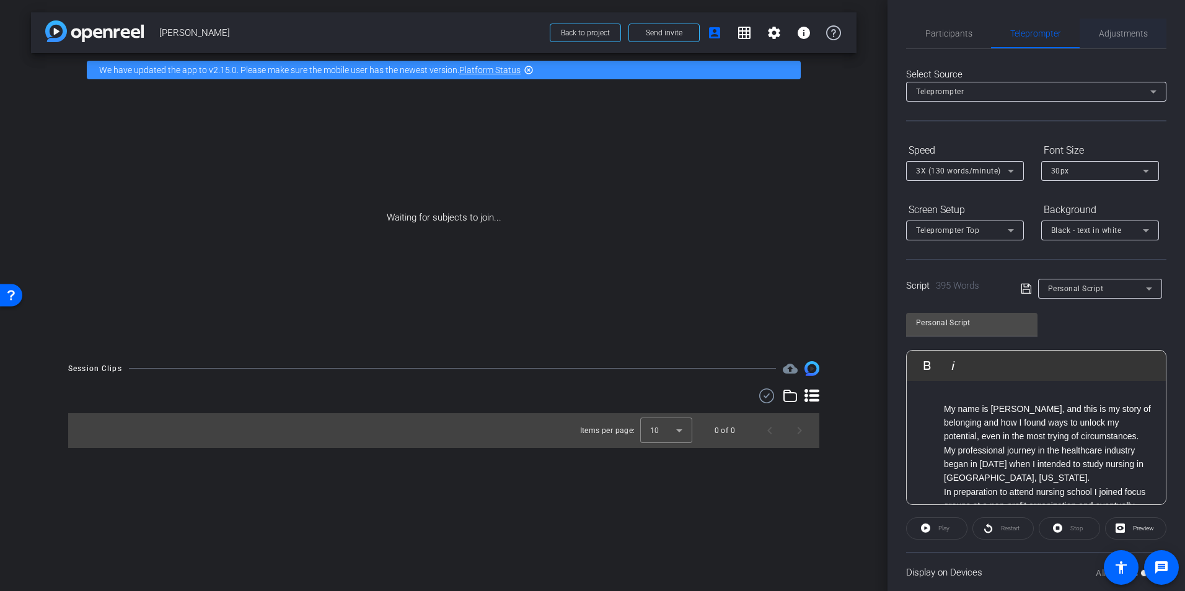
click at [1099, 25] on span "Adjustments" at bounding box center [1123, 34] width 49 height 30
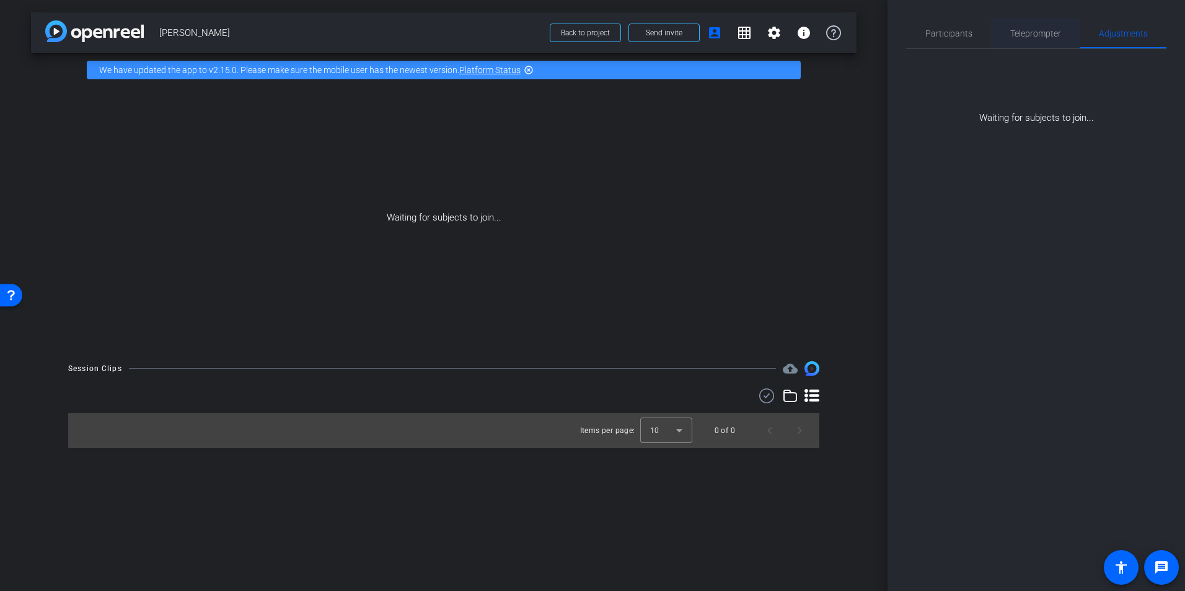
click at [1053, 41] on span "Teleprompter" at bounding box center [1035, 34] width 51 height 30
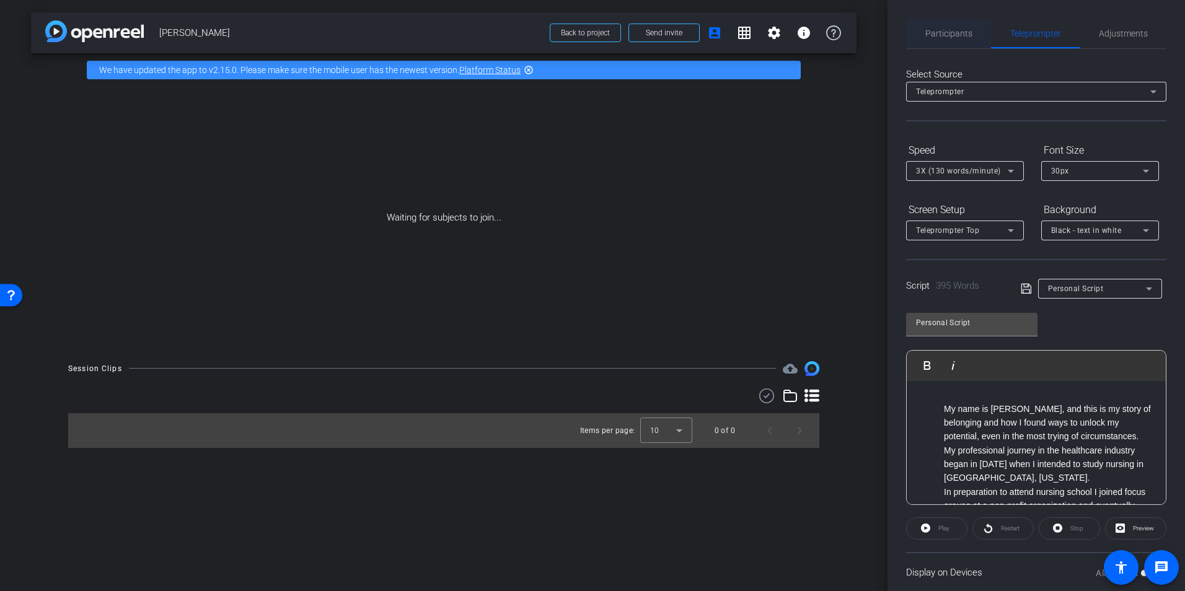
click at [958, 38] on span "Participants" at bounding box center [948, 34] width 47 height 30
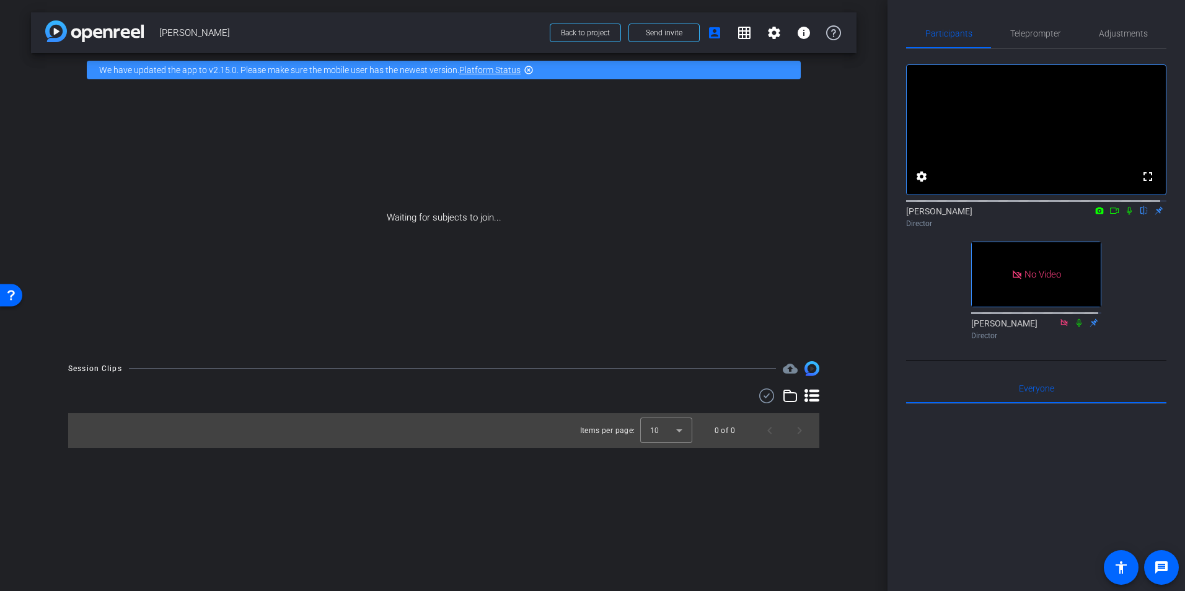
click at [1137, 216] on mat-icon "flip" at bounding box center [1144, 210] width 15 height 11
drag, startPoint x: 1133, startPoint y: 224, endPoint x: 939, endPoint y: 247, distance: 195.3
click at [939, 247] on div "fullscreen settings Morgan Nielsen flip Director No Video Kellie Walker Director" at bounding box center [1036, 197] width 260 height 296
click at [1114, 216] on mat-icon at bounding box center [1114, 210] width 15 height 11
click at [1126, 214] on icon at bounding box center [1129, 210] width 7 height 7
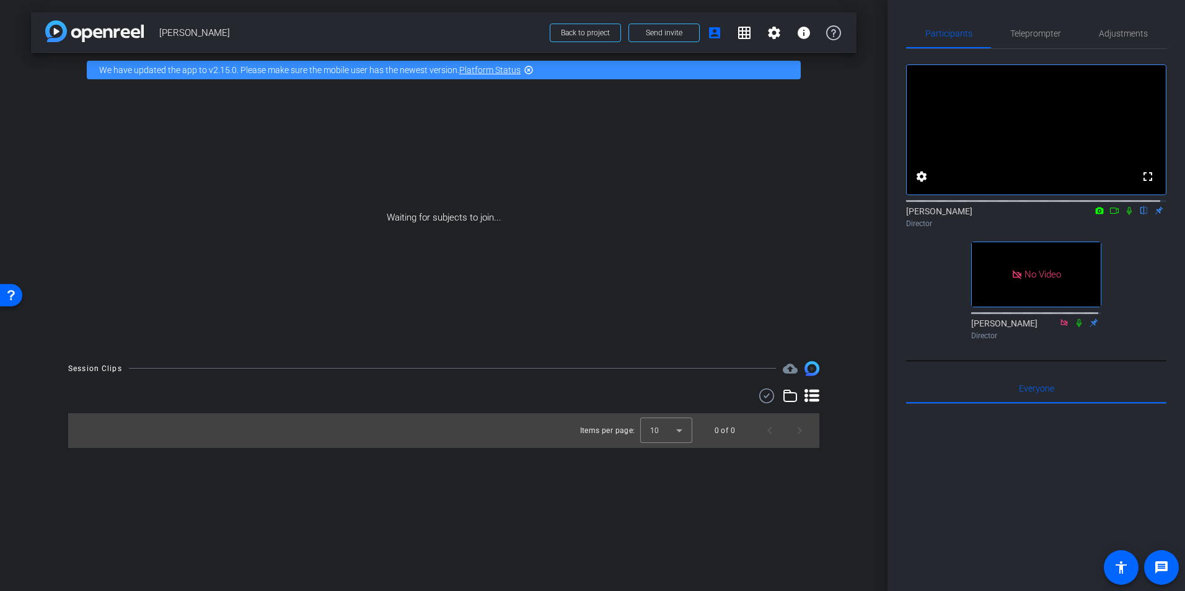
click at [1109, 215] on icon at bounding box center [1114, 210] width 10 height 9
click at [1124, 215] on icon at bounding box center [1129, 210] width 10 height 9
click at [922, 184] on mat-icon "settings" at bounding box center [921, 176] width 15 height 15
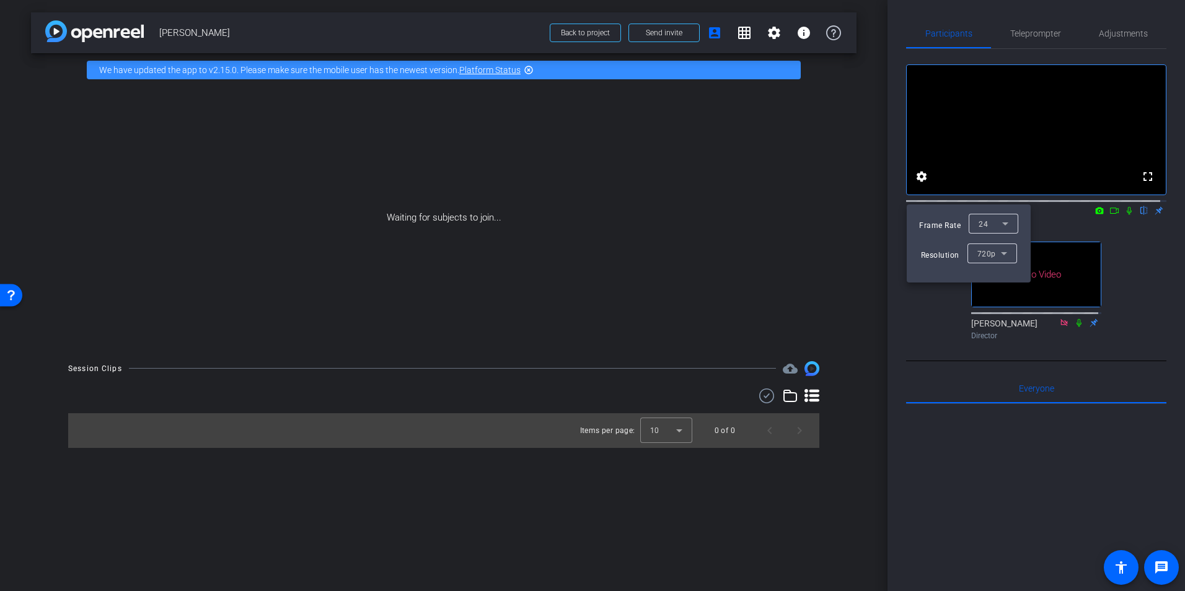
click at [1139, 187] on div at bounding box center [592, 295] width 1185 height 591
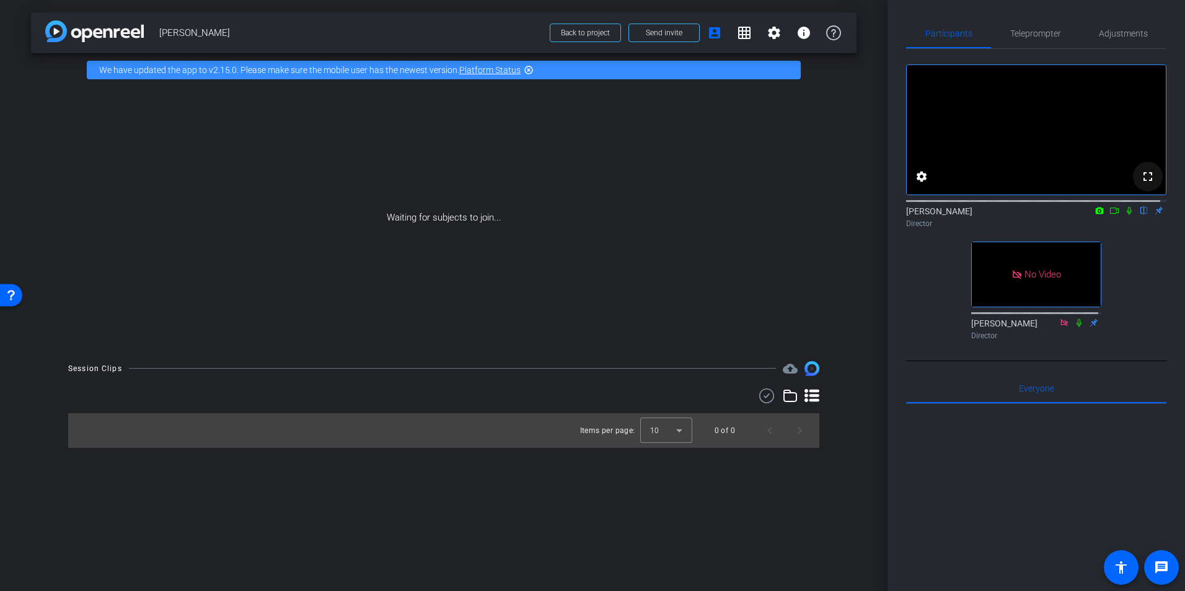
click at [1141, 184] on mat-icon "fullscreen" at bounding box center [1147, 176] width 15 height 15
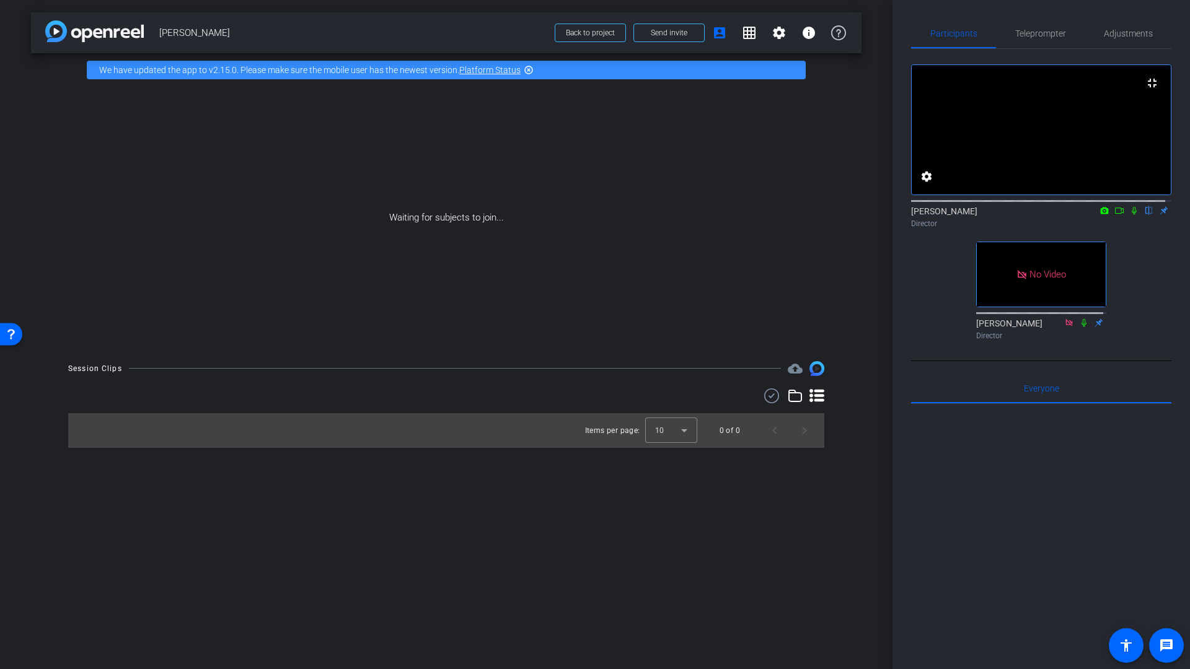
click at [912, 65] on video at bounding box center [1041, 130] width 259 height 130
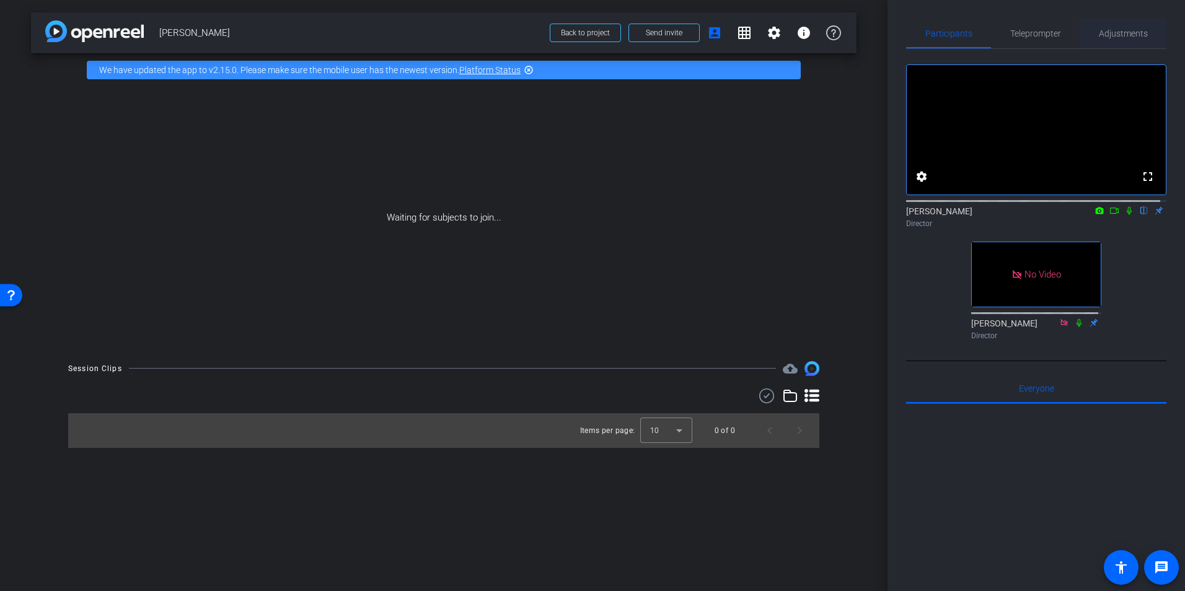
click at [1112, 37] on span "Adjustments" at bounding box center [1123, 33] width 49 height 9
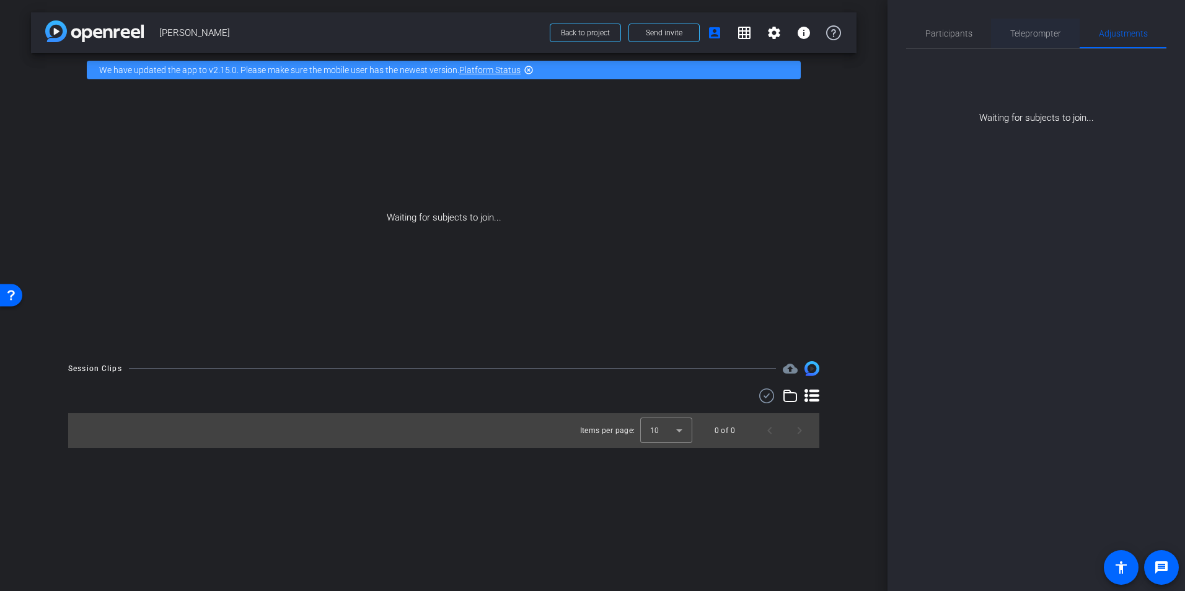
click at [1023, 29] on span "Teleprompter" at bounding box center [1035, 33] width 51 height 9
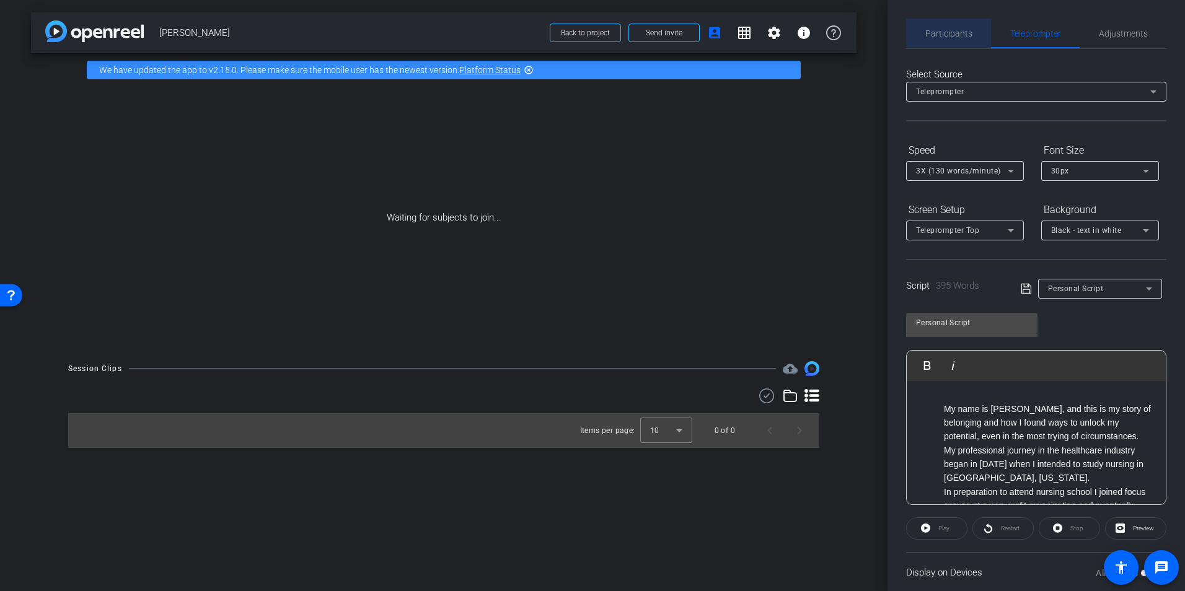
click at [964, 41] on span "Participants" at bounding box center [948, 34] width 47 height 30
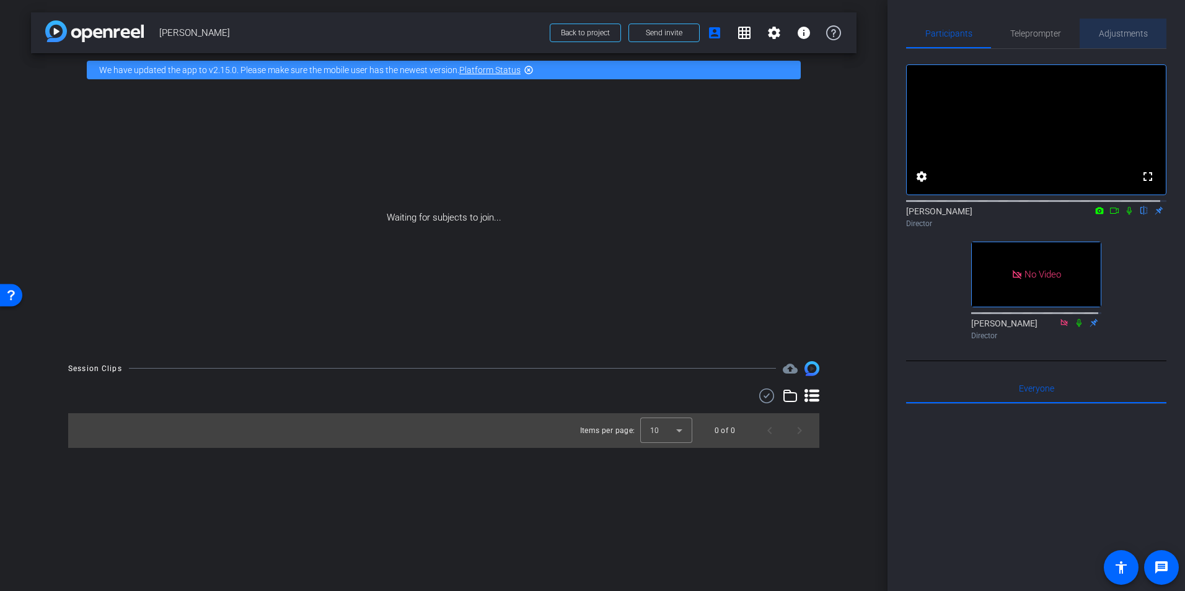
click at [1131, 29] on span "Adjustments" at bounding box center [1123, 33] width 49 height 9
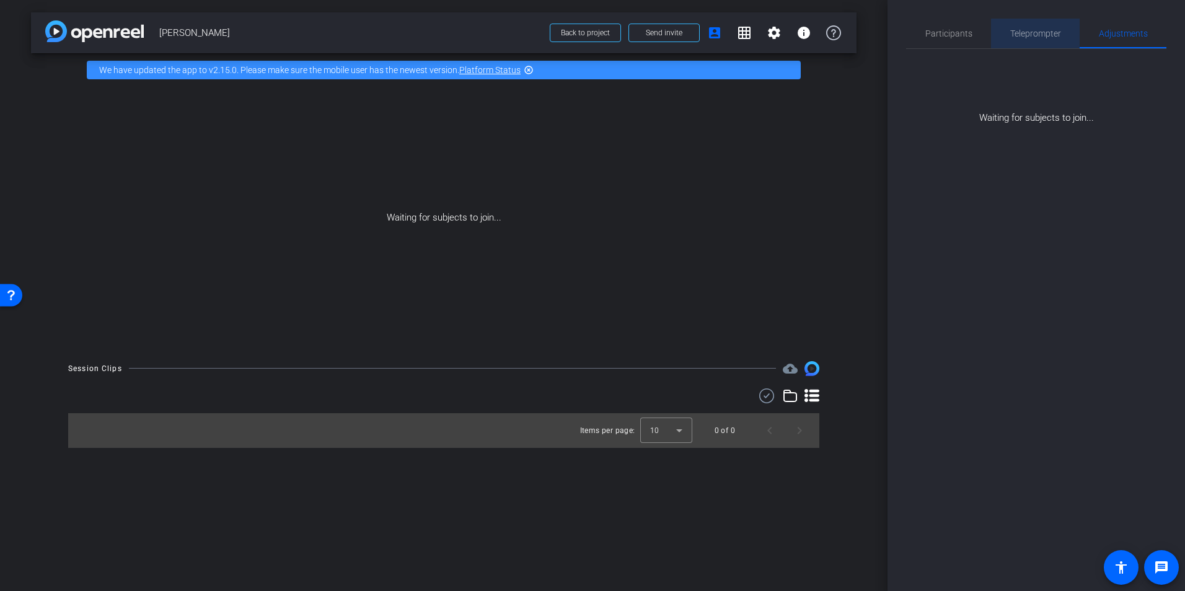
click at [1018, 41] on span "Teleprompter" at bounding box center [1035, 34] width 51 height 30
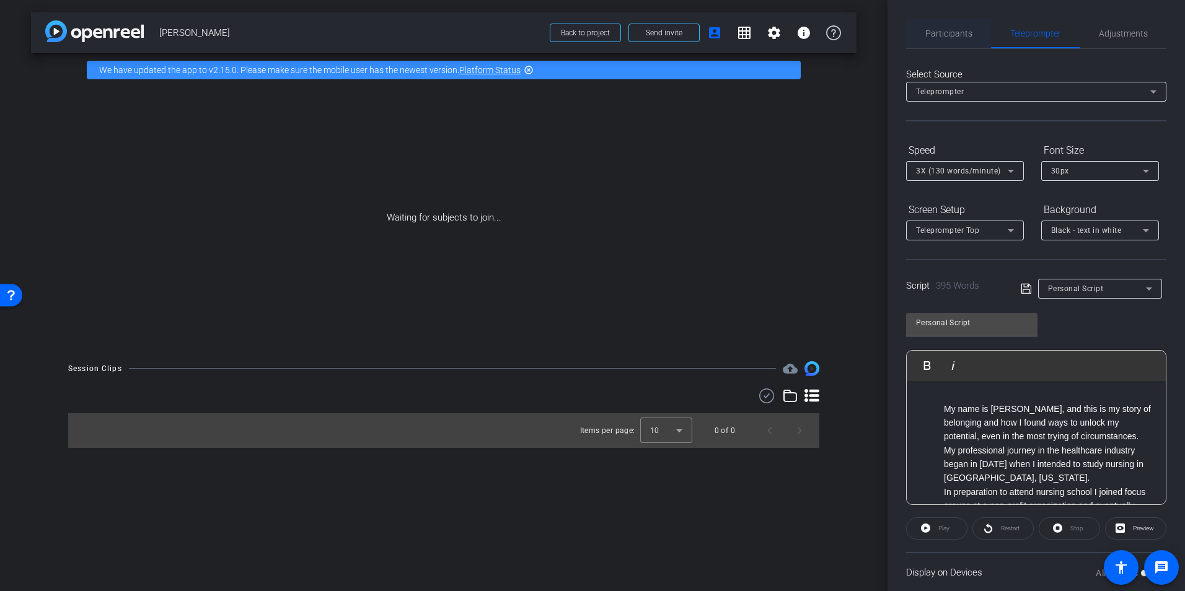
click at [956, 31] on span "Participants" at bounding box center [948, 33] width 47 height 9
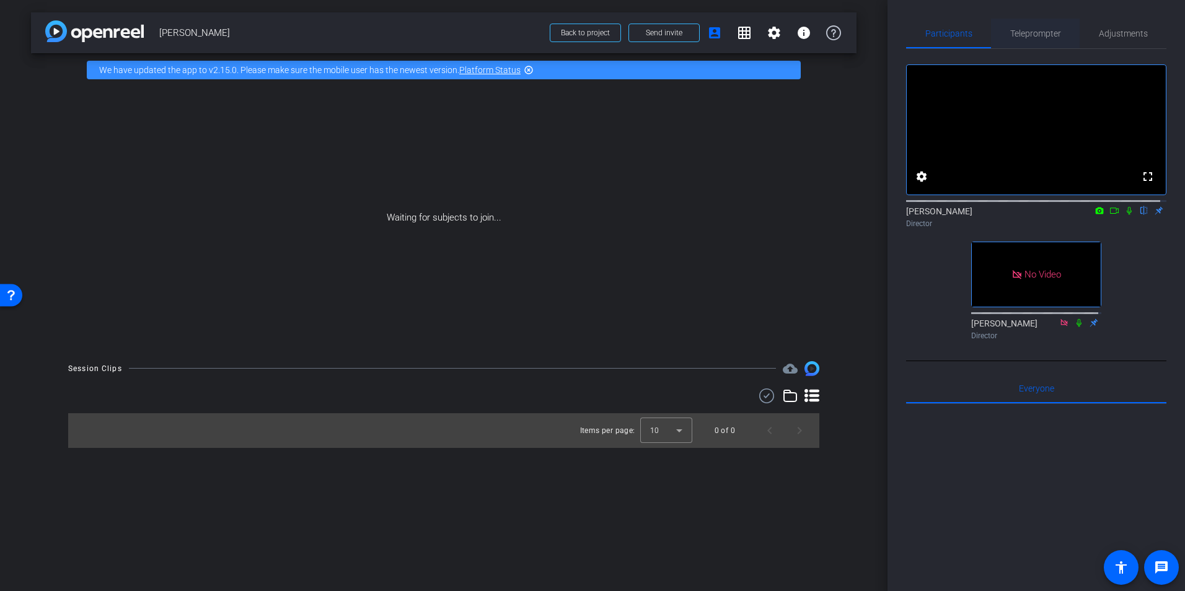
click at [1026, 25] on span "Teleprompter" at bounding box center [1035, 34] width 51 height 30
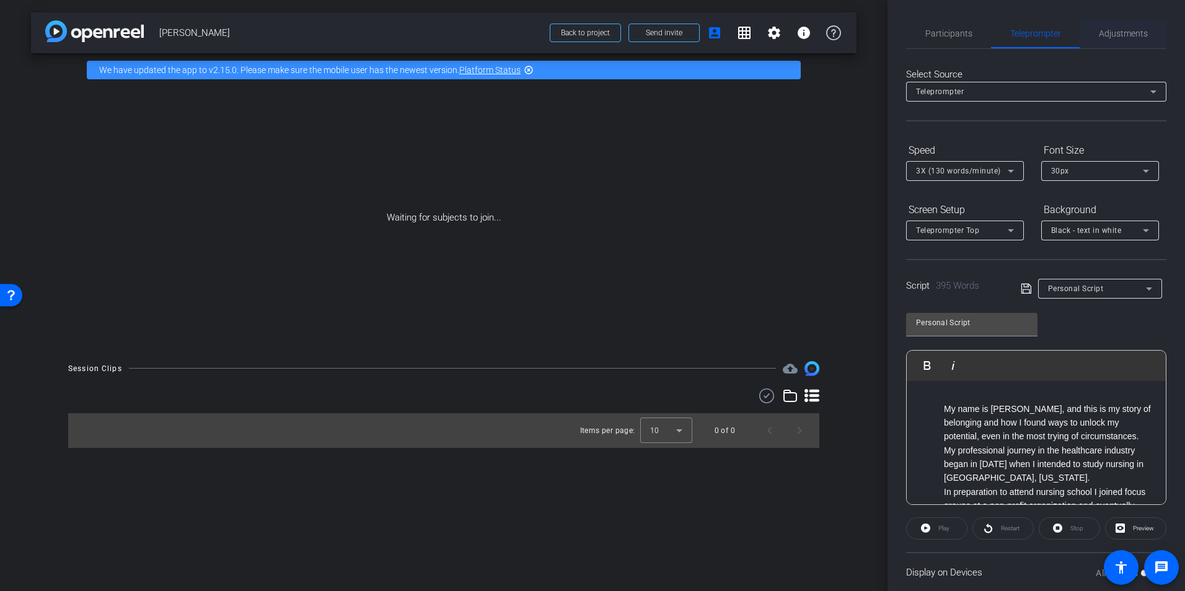
click at [1124, 37] on span "Adjustments" at bounding box center [1123, 33] width 49 height 9
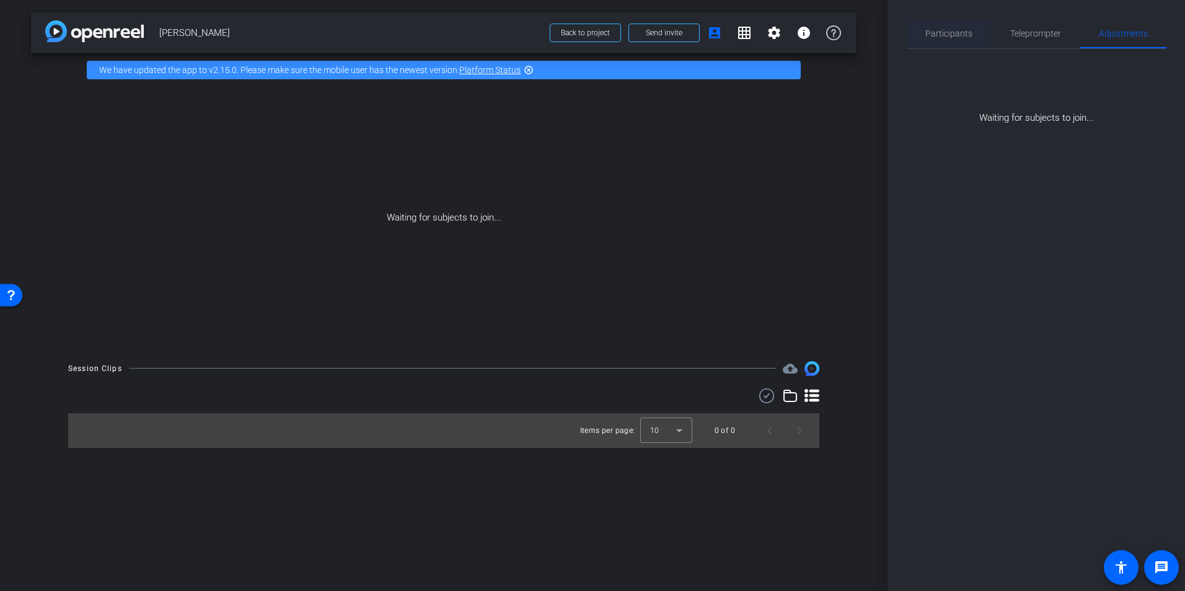
click at [947, 39] on span "Participants" at bounding box center [948, 34] width 47 height 30
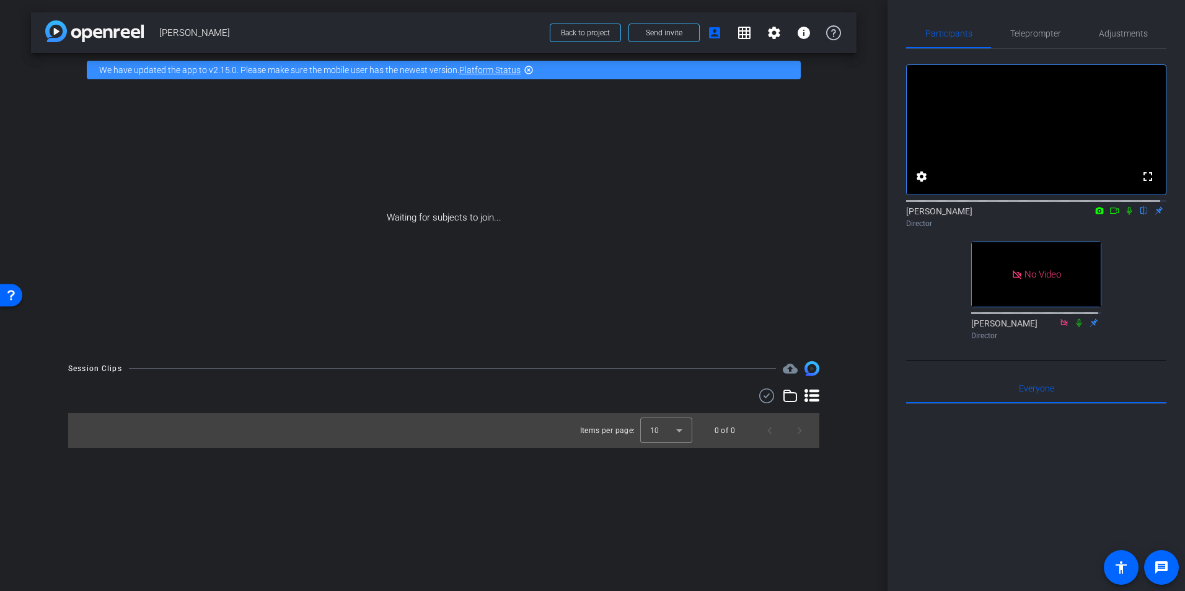
click at [1144, 345] on div "fullscreen settings Morgan Nielsen flip Director No Video Kellie Walker Director" at bounding box center [1036, 197] width 260 height 296
click at [1132, 319] on div "fullscreen settings Morgan Nielsen flip Director No Video Kellie Walker Director" at bounding box center [1036, 197] width 260 height 296
click at [1109, 215] on icon at bounding box center [1114, 210] width 10 height 9
click at [1122, 216] on mat-icon at bounding box center [1129, 210] width 15 height 11
click at [1113, 216] on mat-icon at bounding box center [1114, 210] width 15 height 11
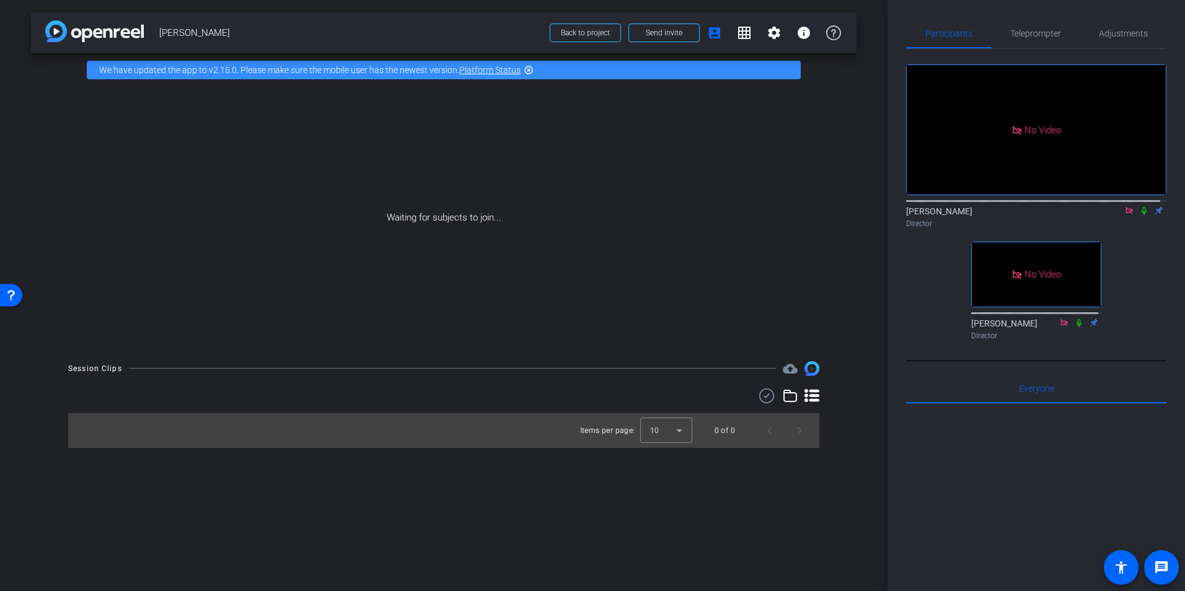
click at [1125, 215] on icon at bounding box center [1129, 210] width 10 height 9
click at [804, 29] on mat-icon "info" at bounding box center [803, 32] width 15 height 15
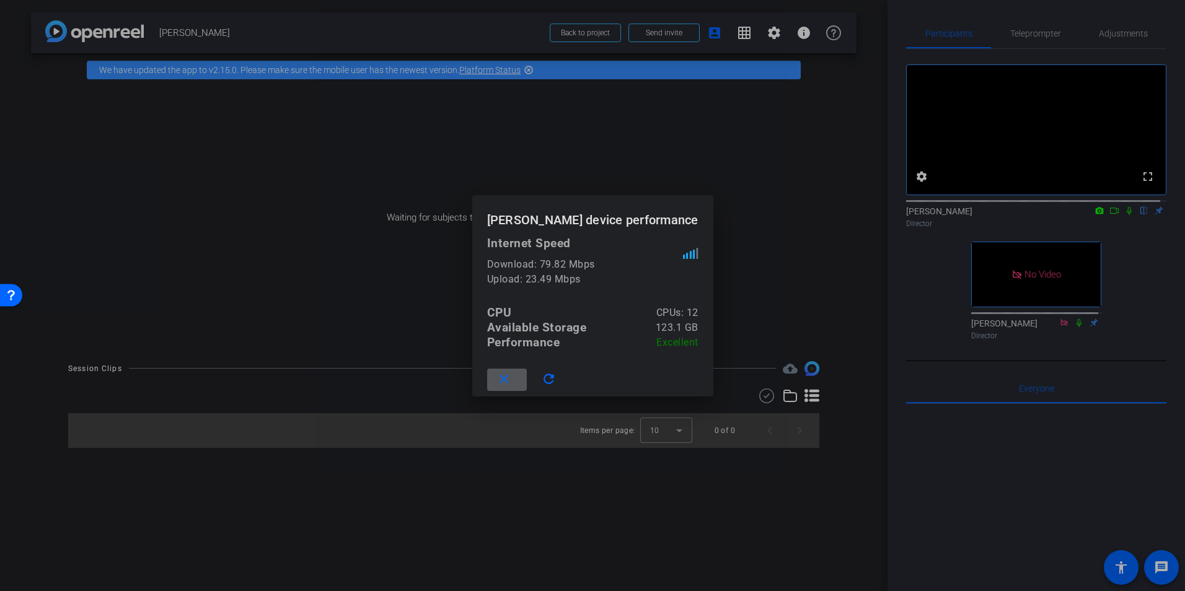
click at [511, 382] on mat-icon "close" at bounding box center [503, 379] width 15 height 15
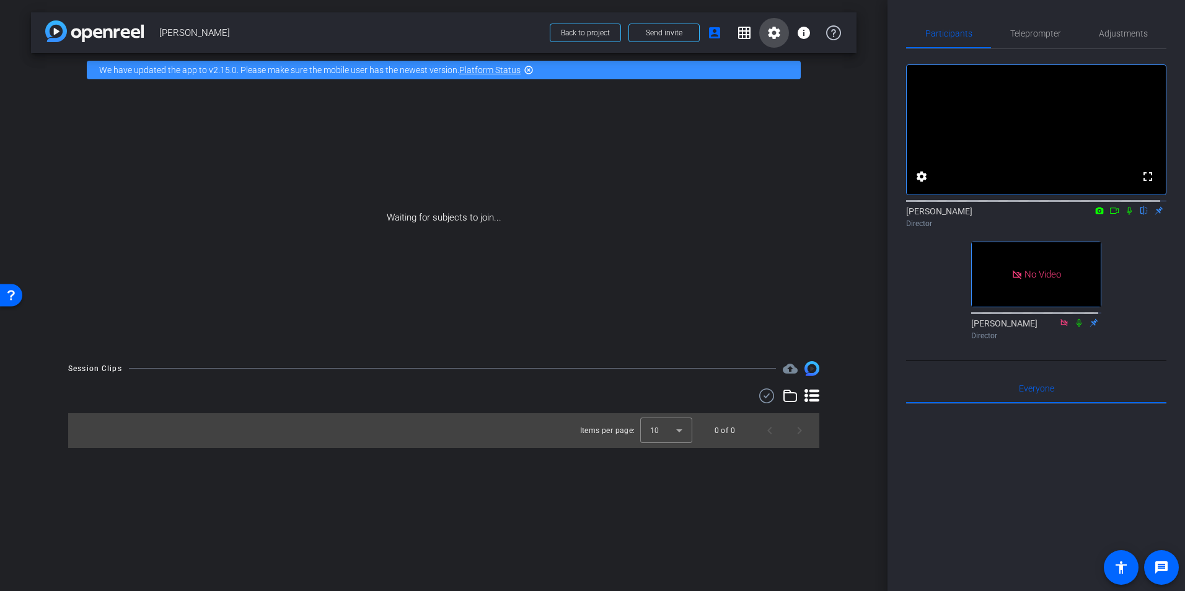
click at [772, 32] on mat-icon "settings" at bounding box center [774, 32] width 15 height 15
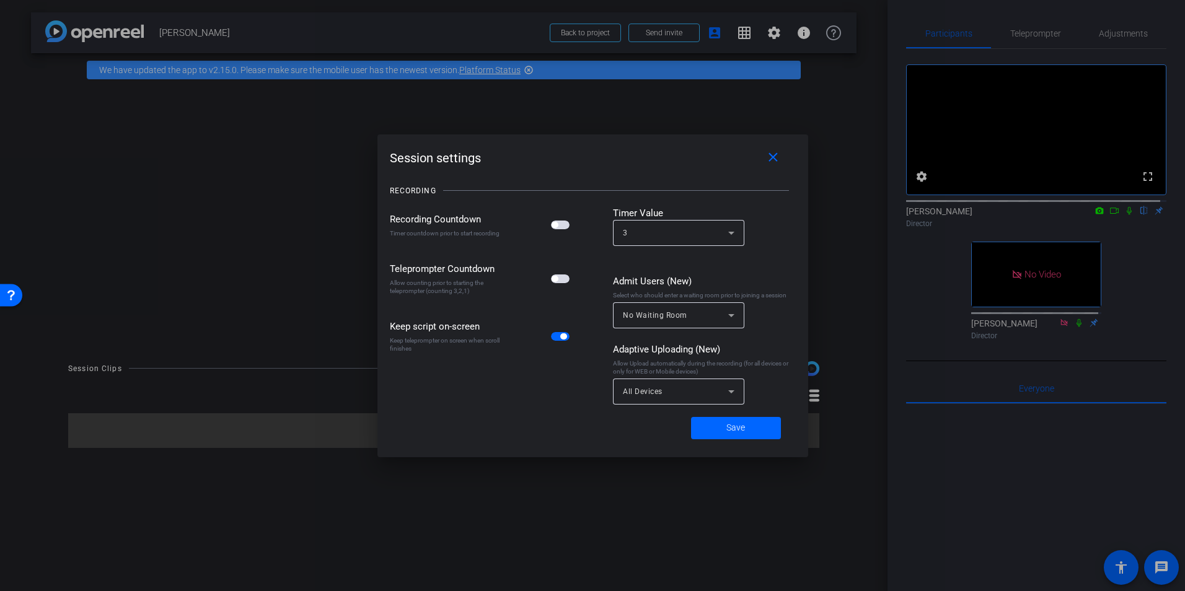
drag, startPoint x: 811, startPoint y: 149, endPoint x: 714, endPoint y: 130, distance: 98.5
click at [714, 130] on div at bounding box center [592, 295] width 1185 height 591
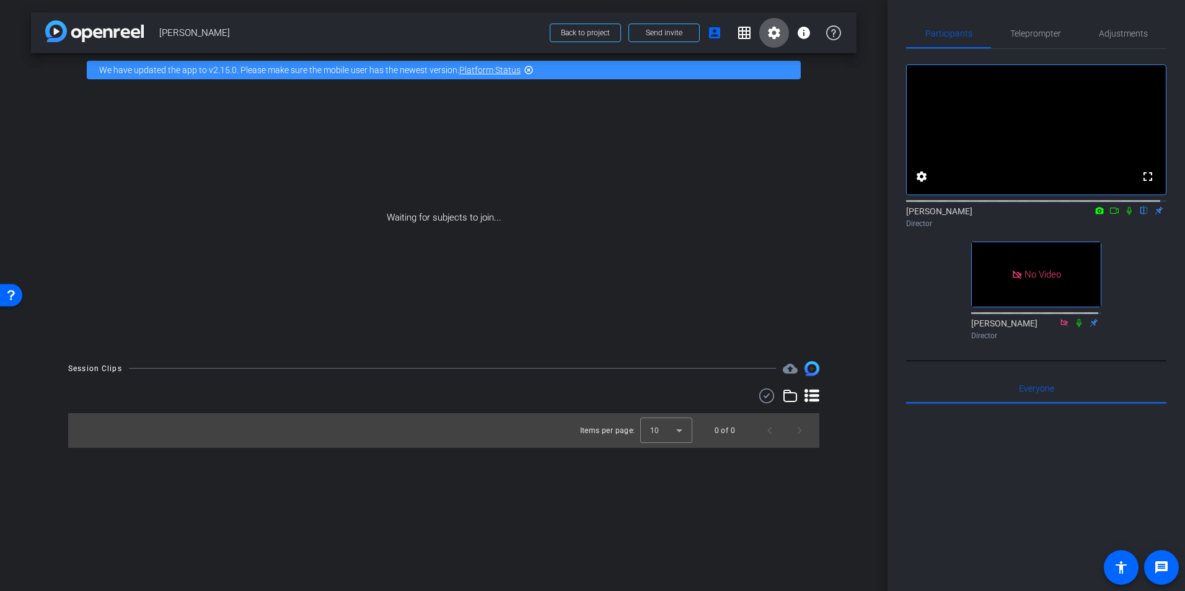
click at [767, 34] on mat-icon "settings" at bounding box center [774, 32] width 15 height 15
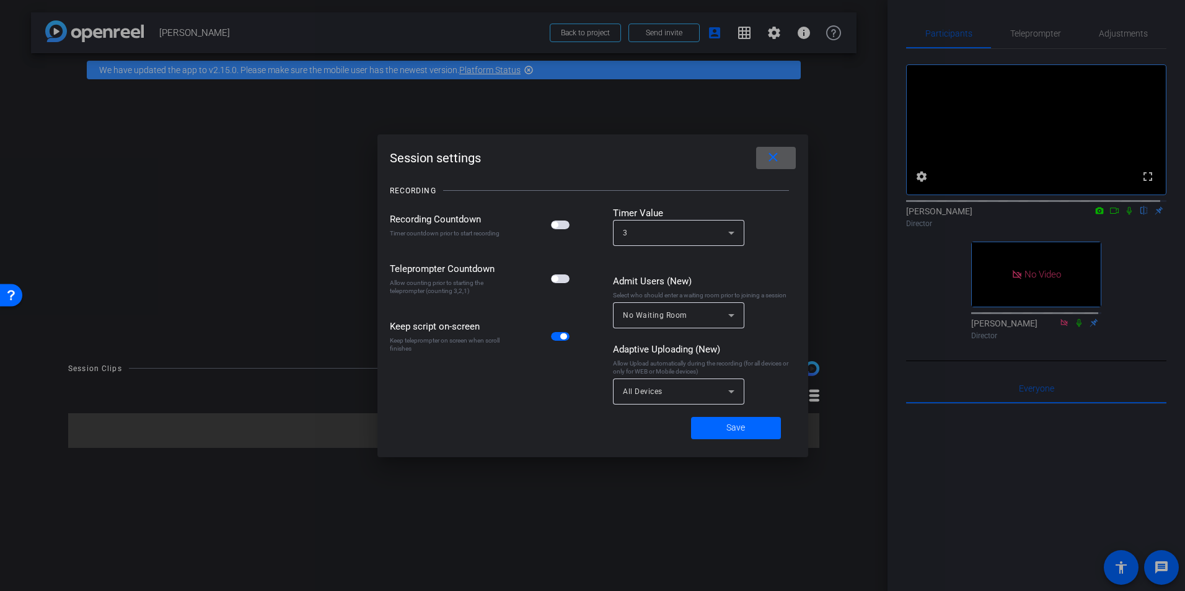
click at [561, 224] on span "button" at bounding box center [560, 225] width 19 height 9
click at [562, 276] on span "button" at bounding box center [560, 279] width 19 height 9
click at [561, 281] on span "button" at bounding box center [560, 279] width 19 height 9
click at [738, 424] on span "Save" at bounding box center [735, 427] width 19 height 13
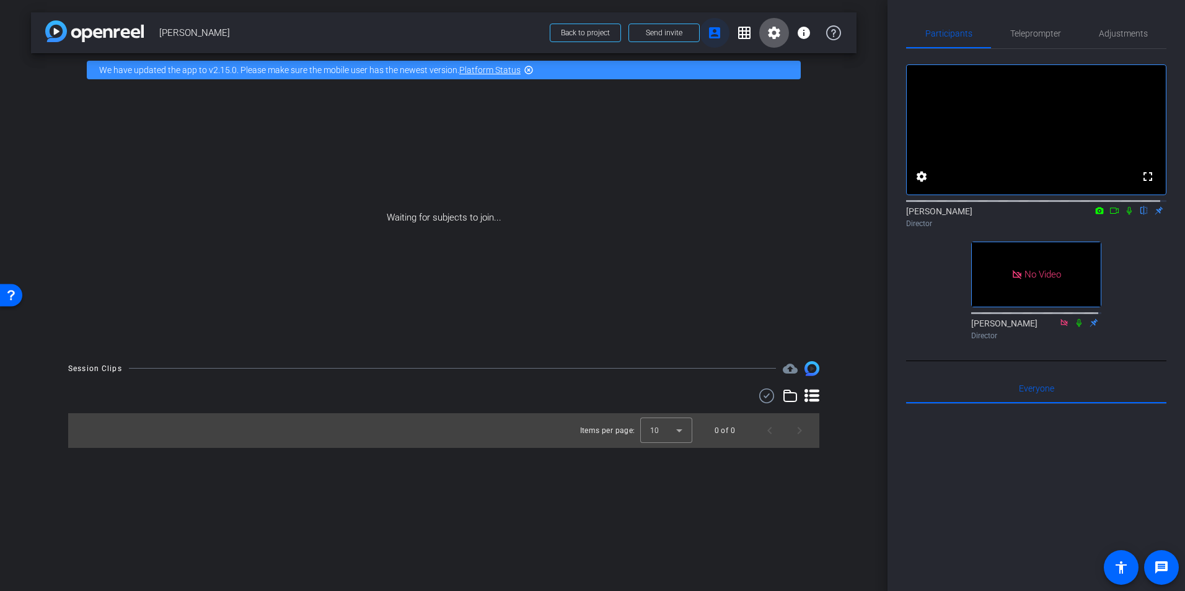
click at [718, 37] on mat-icon "account_box" at bounding box center [714, 32] width 15 height 15
click at [708, 27] on mat-icon "account_box" at bounding box center [714, 32] width 15 height 15
drag, startPoint x: 601, startPoint y: 27, endPoint x: 570, endPoint y: 25, distance: 31.0
click at [570, 24] on span at bounding box center [585, 33] width 70 height 30
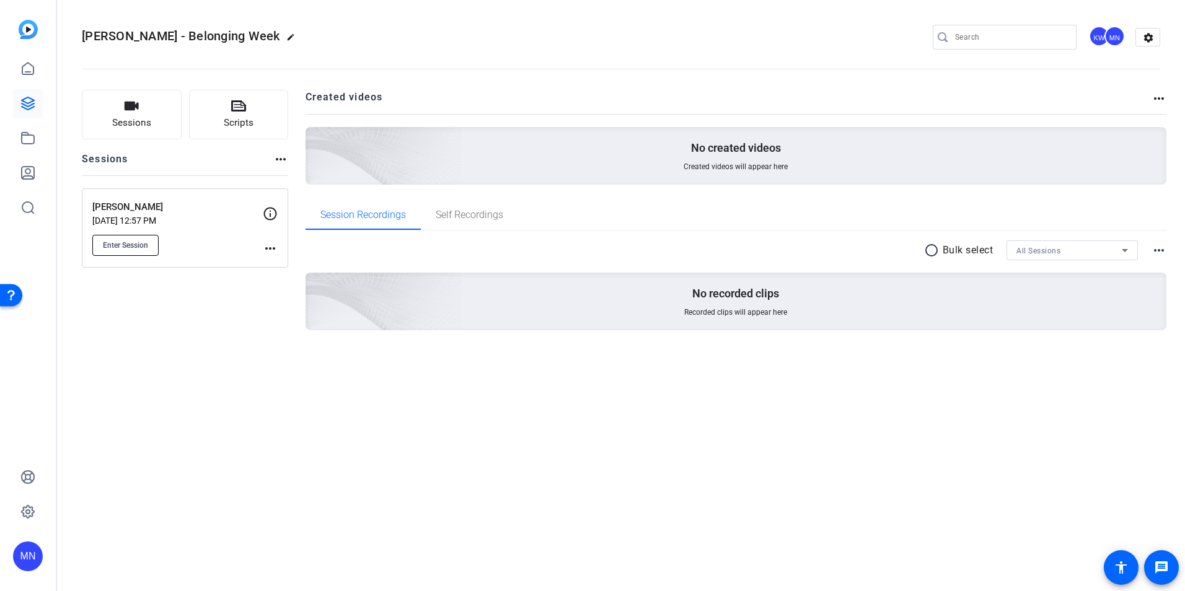
click at [153, 242] on button "Enter Session" at bounding box center [125, 245] width 66 height 21
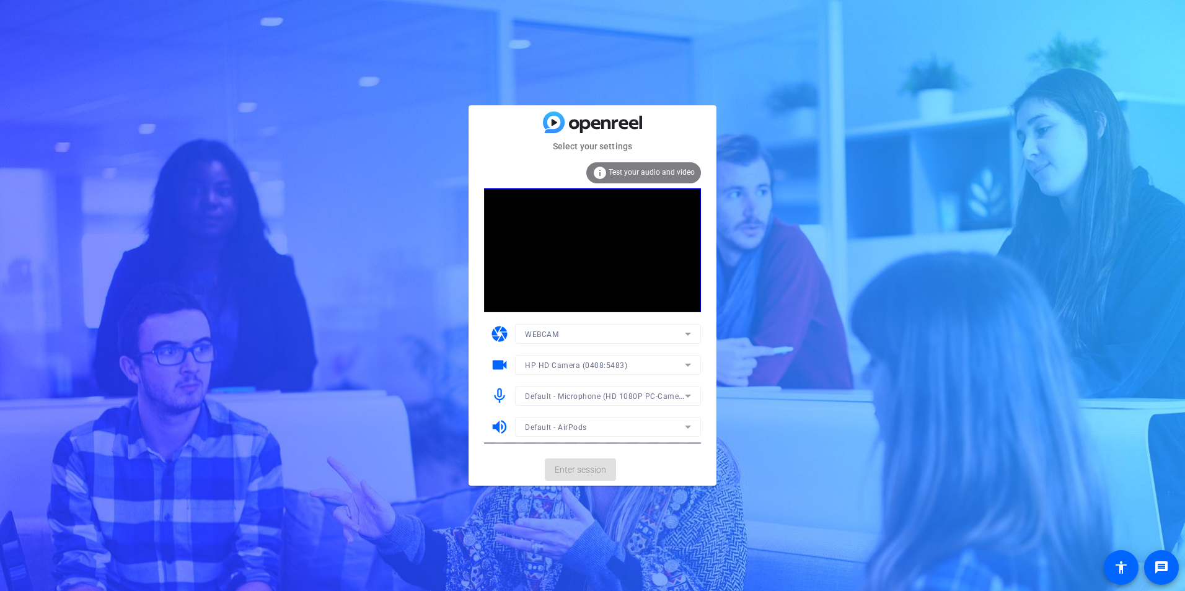
click at [564, 335] on mat-form-field "WEBCAM" at bounding box center [608, 334] width 186 height 20
click at [560, 338] on div "WEBCAM" at bounding box center [605, 334] width 160 height 15
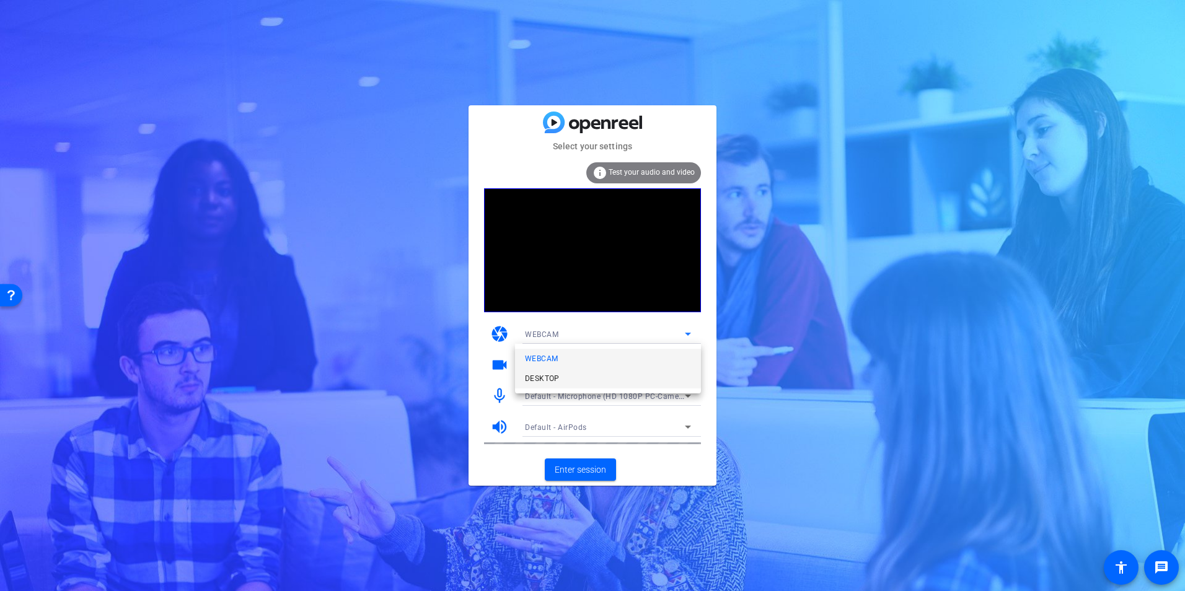
click at [552, 379] on span "DESKTOP" at bounding box center [542, 378] width 35 height 15
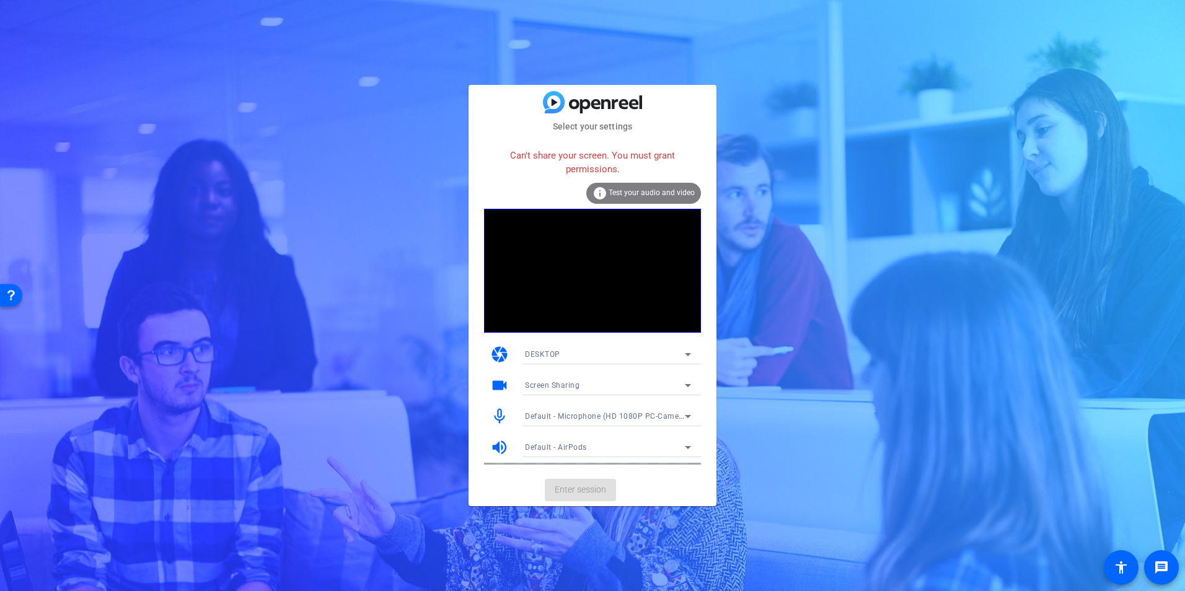
click at [582, 332] on video at bounding box center [592, 271] width 217 height 124
click at [564, 350] on div "DESKTOP" at bounding box center [605, 353] width 160 height 15
click at [549, 376] on span "WEBCAM" at bounding box center [541, 379] width 33 height 15
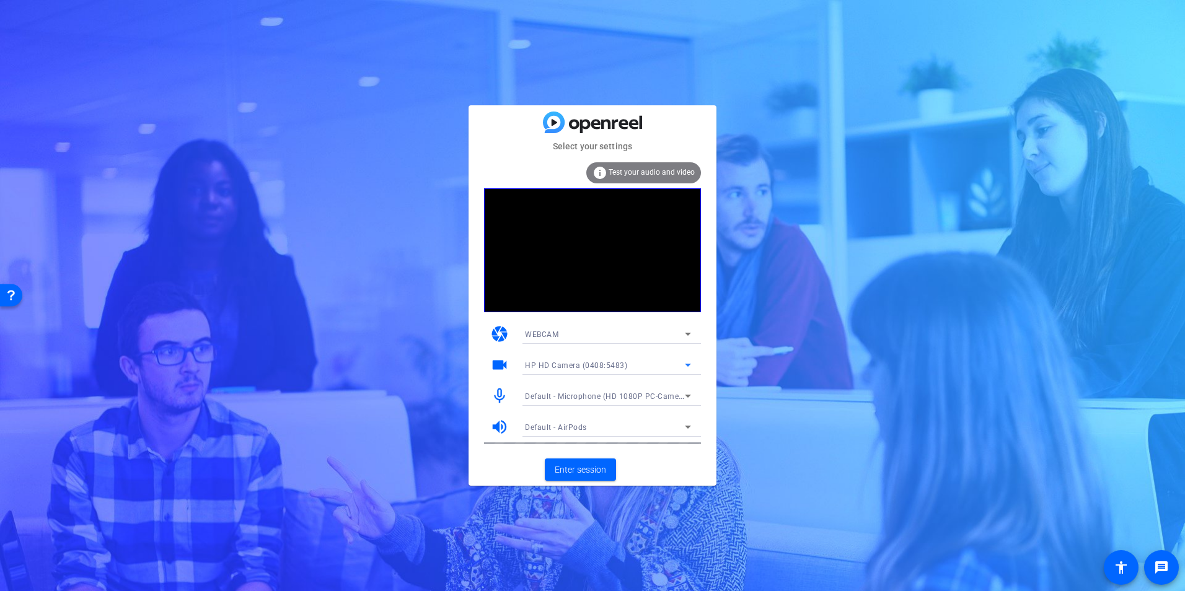
click at [553, 366] on span "HP HD Camera (0408:5483)" at bounding box center [576, 365] width 102 height 9
click at [555, 363] on div at bounding box center [592, 295] width 1185 height 591
click at [542, 402] on div "Default - Microphone (HD 1080P PC-Camera audio) (0735:0269)" at bounding box center [605, 396] width 160 height 15
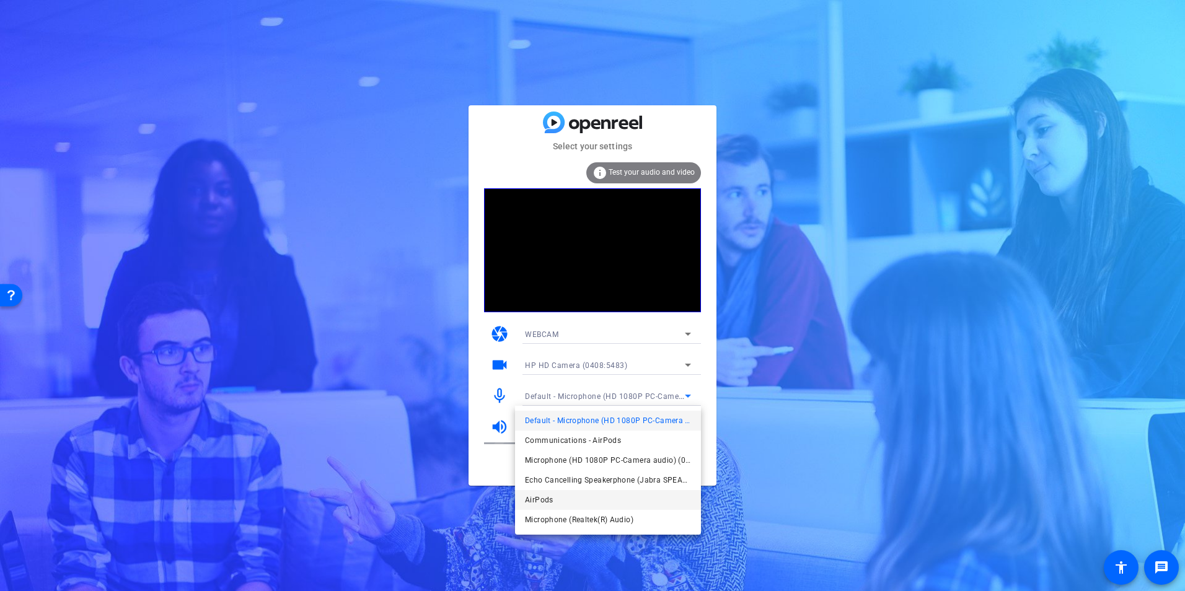
click at [546, 504] on span "AirPods" at bounding box center [539, 500] width 29 height 15
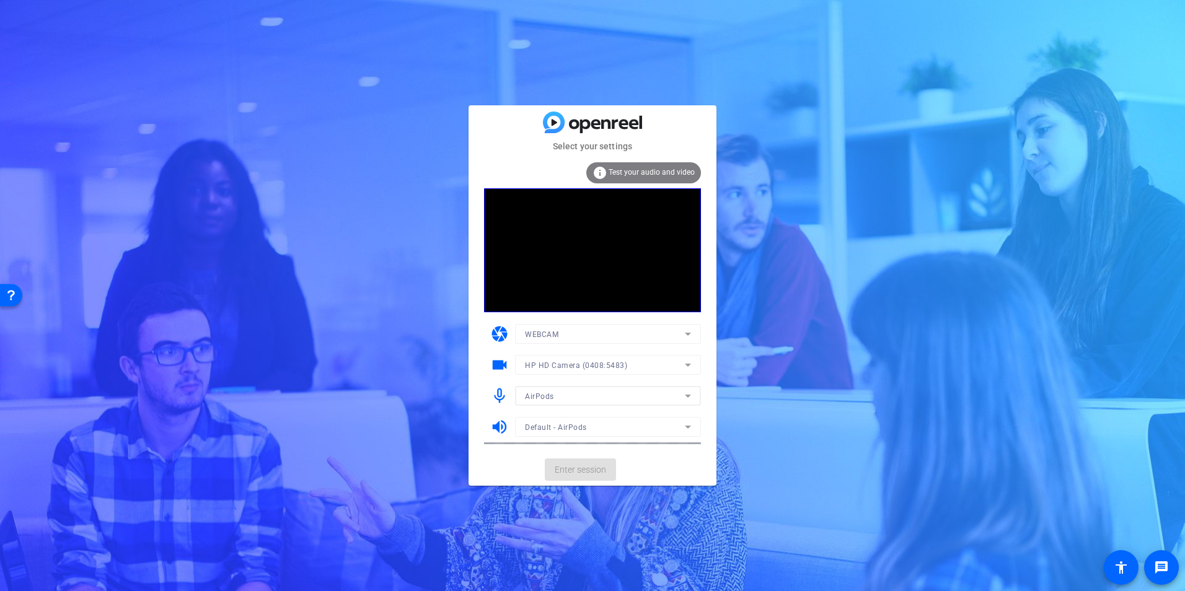
click at [555, 424] on mat-form-field "Default - AirPods" at bounding box center [608, 427] width 186 height 20
click at [516, 472] on mat-card-actions "Enter session" at bounding box center [593, 470] width 248 height 32
click at [587, 471] on span "Enter session" at bounding box center [580, 470] width 51 height 13
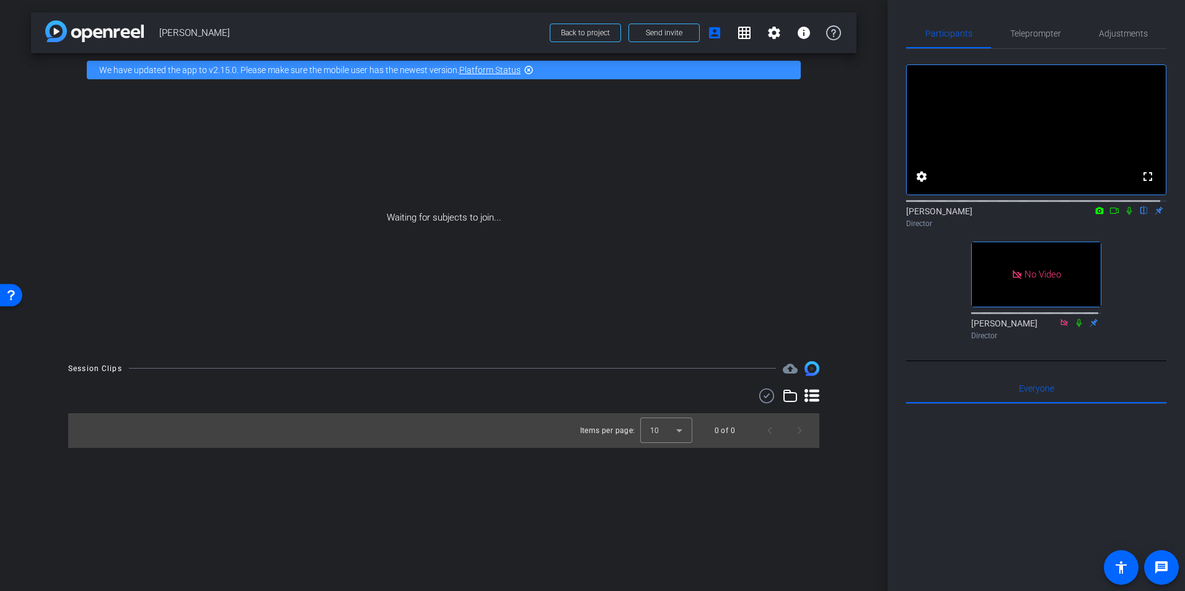
drag, startPoint x: 1026, startPoint y: 238, endPoint x: 884, endPoint y: 37, distance: 245.5
click at [884, 37] on div "arrow_back Randi Sylve Back to project Send invite account_box grid_on settings…" at bounding box center [444, 295] width 888 height 591
click at [1109, 215] on icon at bounding box center [1114, 210] width 10 height 9
click at [1139, 215] on icon at bounding box center [1144, 210] width 10 height 9
click at [459, 37] on span "[PERSON_NAME]" at bounding box center [350, 32] width 383 height 25
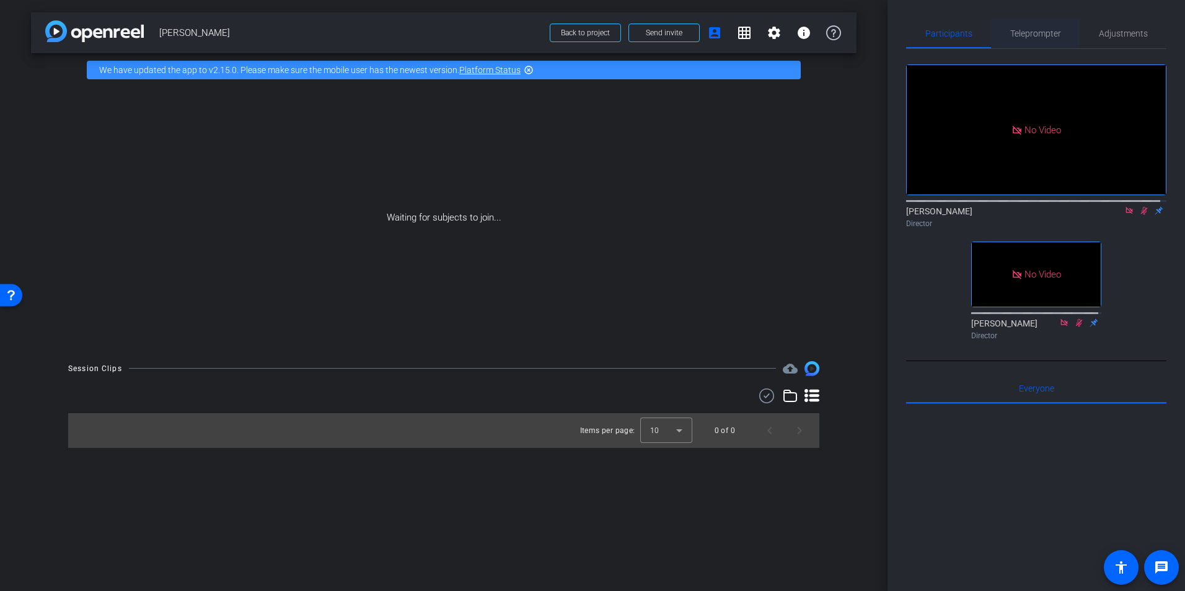
click at [1018, 25] on span "Teleprompter" at bounding box center [1035, 34] width 51 height 30
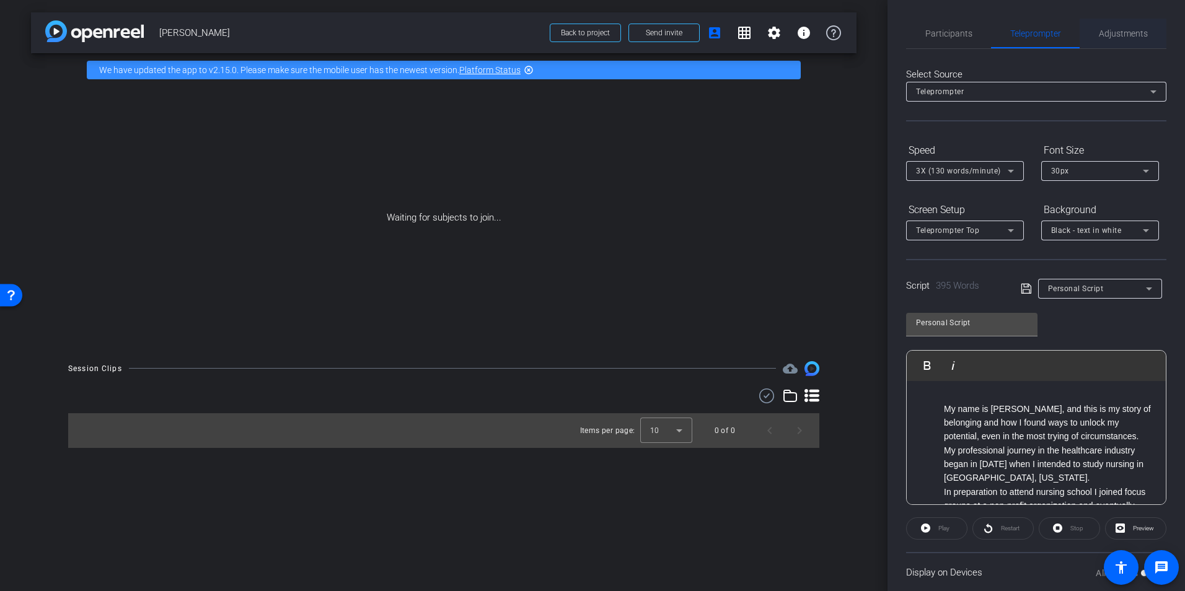
click at [1140, 32] on span "Adjustments" at bounding box center [1123, 33] width 49 height 9
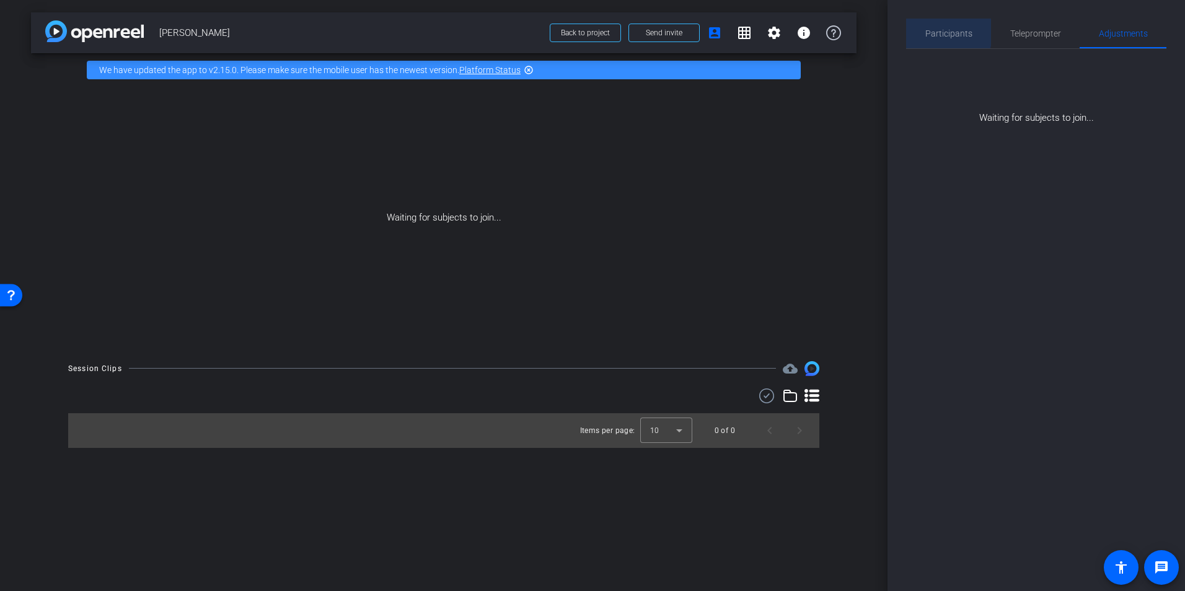
click at [940, 30] on span "Participants" at bounding box center [948, 33] width 47 height 9
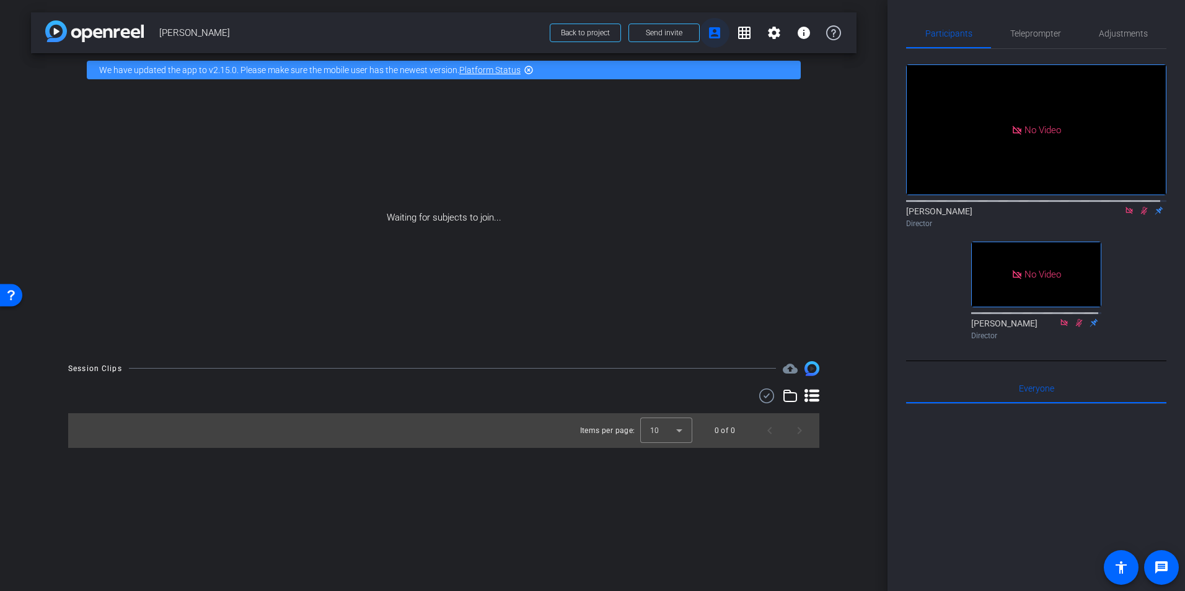
click at [722, 38] on span at bounding box center [715, 33] width 30 height 30
click at [749, 38] on mat-icon "grid_on" at bounding box center [744, 32] width 15 height 15
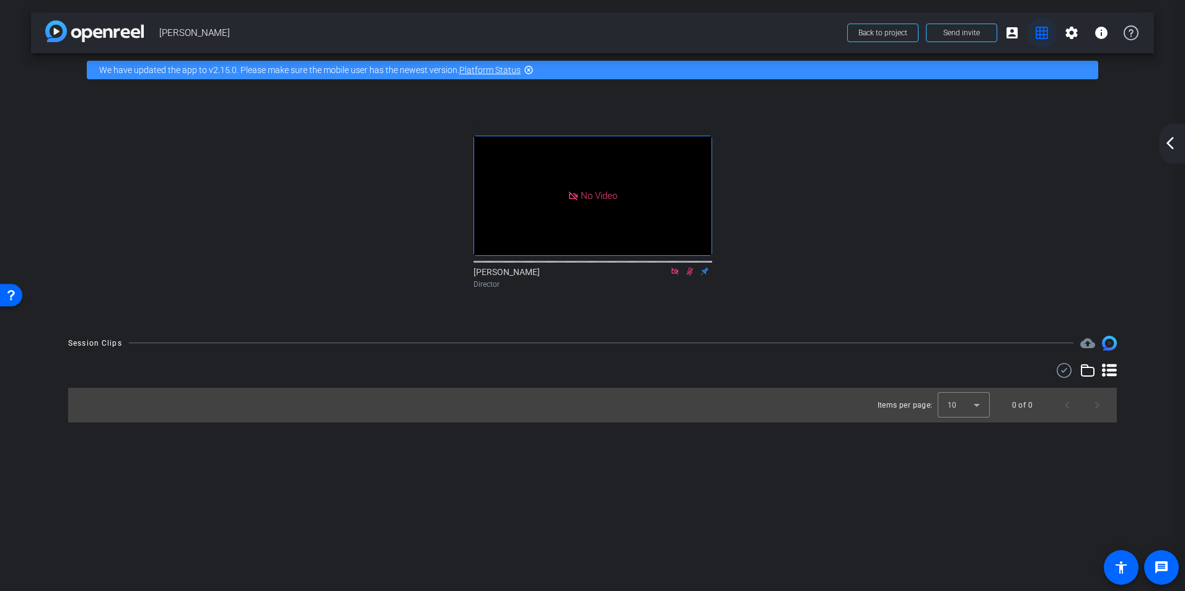
click at [1047, 29] on mat-icon "grid_on" at bounding box center [1041, 32] width 15 height 15
click at [1170, 139] on mat-icon "arrow_back_ios_new" at bounding box center [1170, 143] width 15 height 15
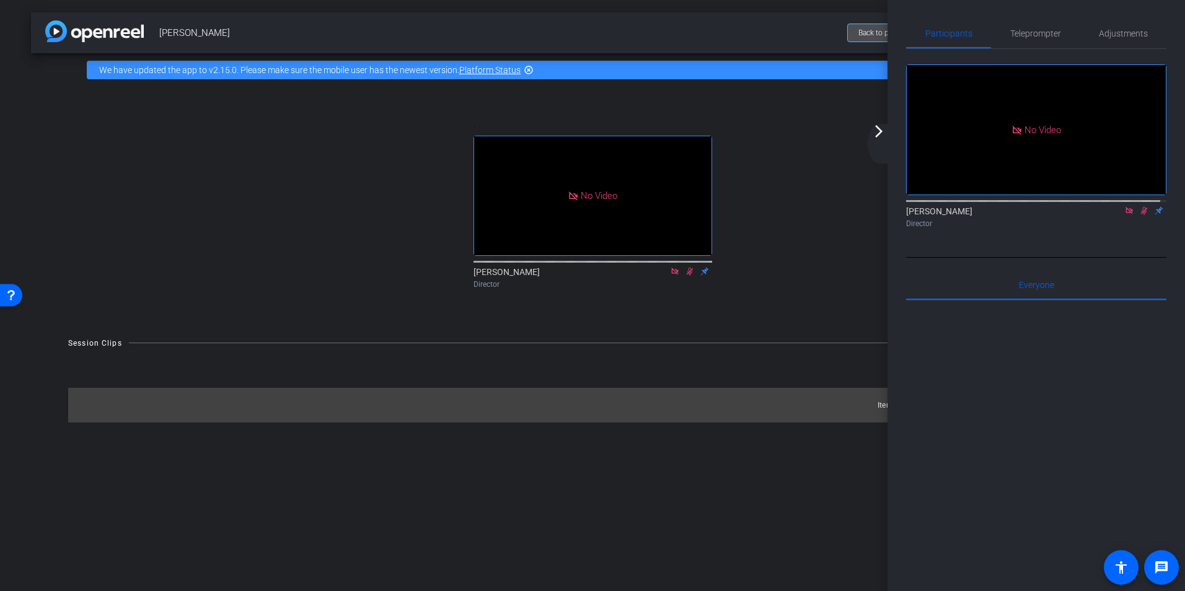
click at [874, 33] on span "Back to project" at bounding box center [882, 33] width 49 height 9
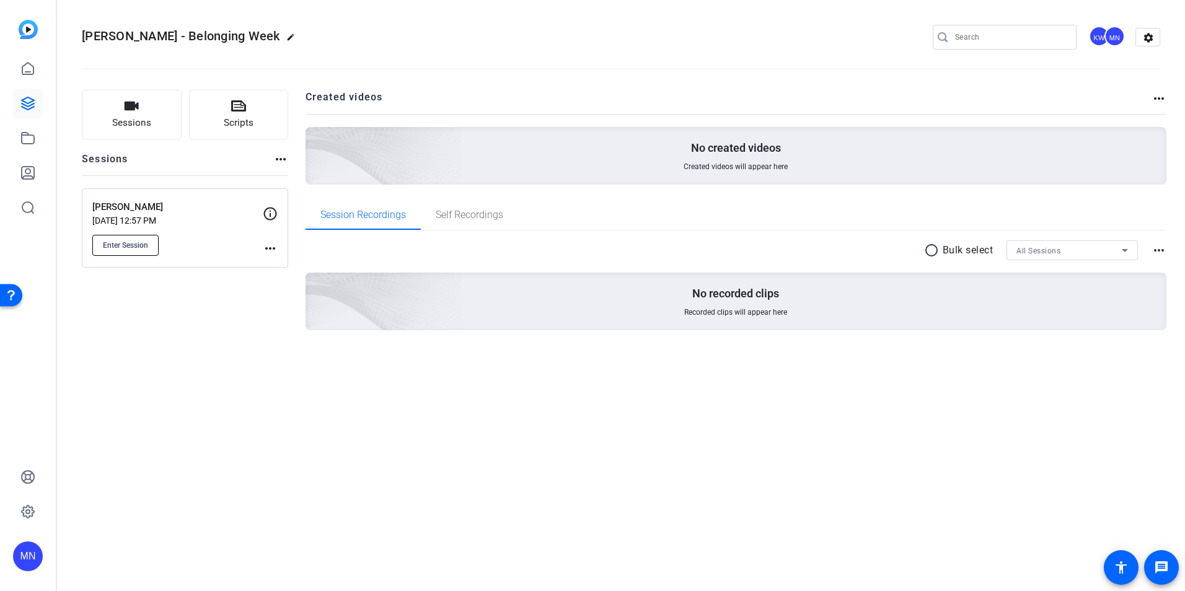
click at [146, 240] on span "Enter Session" at bounding box center [125, 245] width 45 height 10
click at [143, 246] on span "Enter Session" at bounding box center [125, 245] width 45 height 10
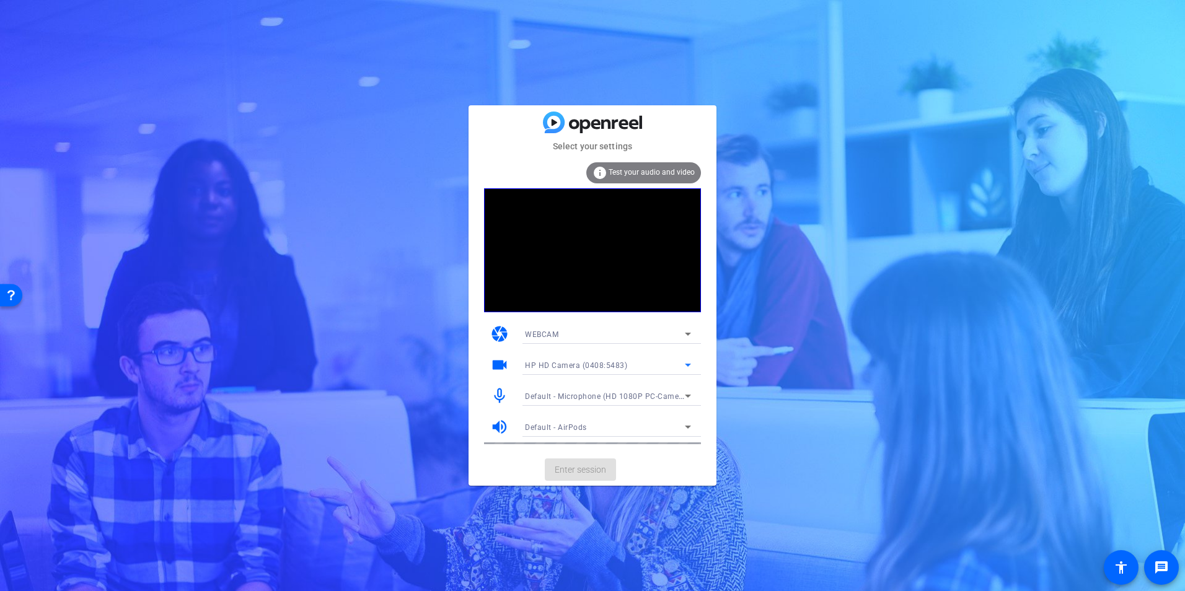
click at [593, 369] on span "HP HD Camera (0408:5483)" at bounding box center [576, 365] width 102 height 9
click at [593, 369] on div at bounding box center [592, 295] width 1185 height 591
click at [568, 393] on span "Default - Microphone (HD 1080P PC-Camera audio) (0735:0269)" at bounding box center [642, 396] width 234 height 10
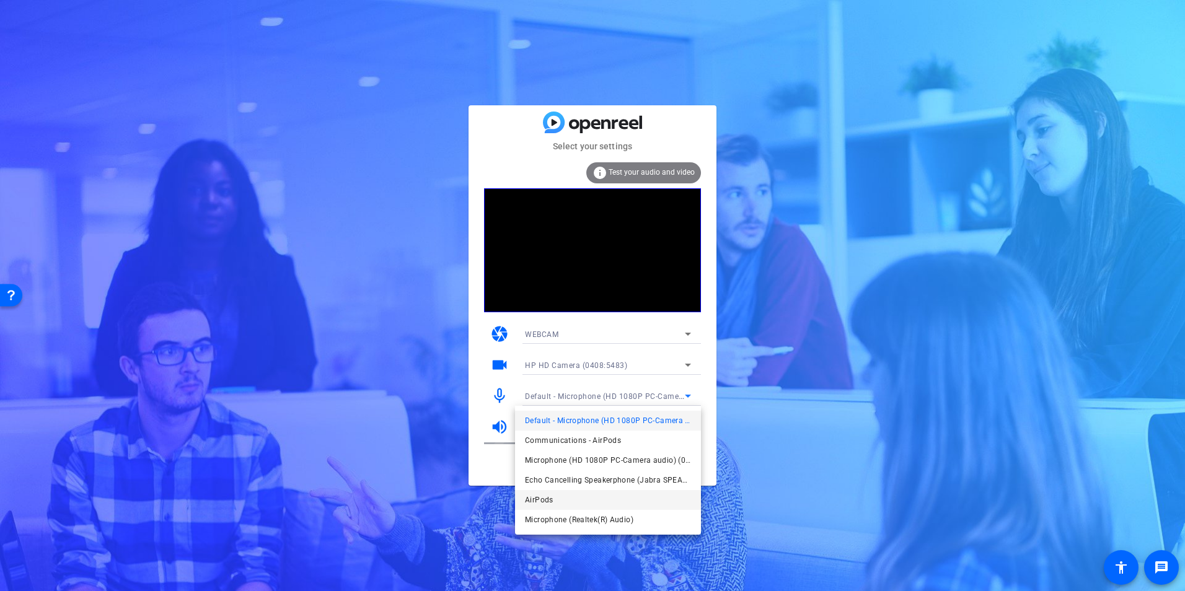
click at [560, 503] on mat-option "AirPods" at bounding box center [608, 500] width 186 height 20
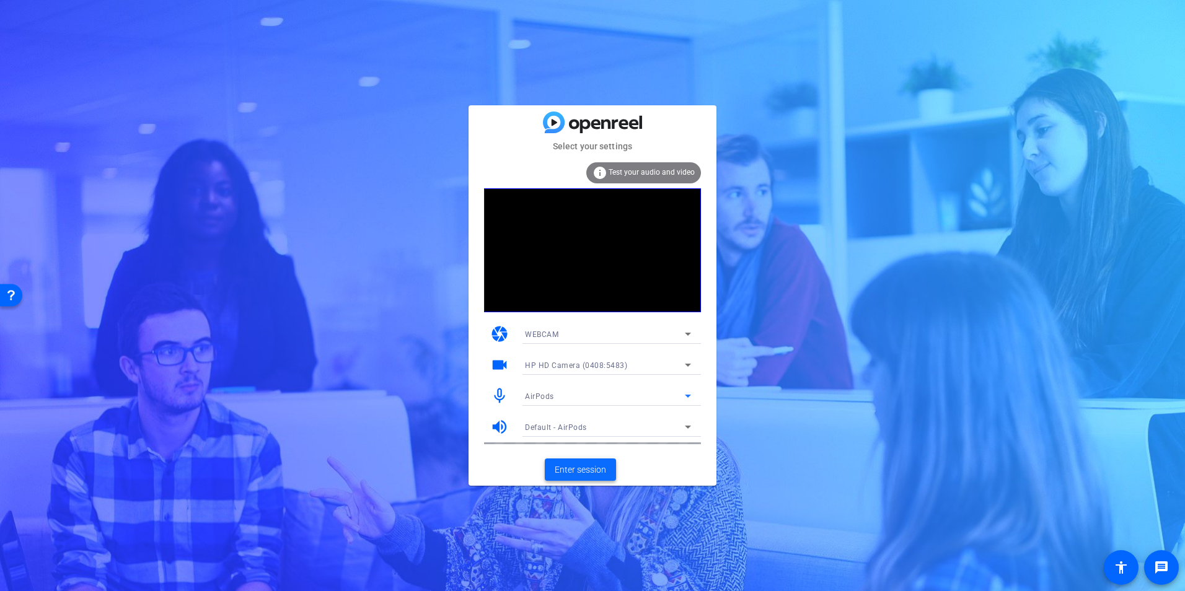
click at [576, 466] on span "Enter session" at bounding box center [580, 470] width 51 height 13
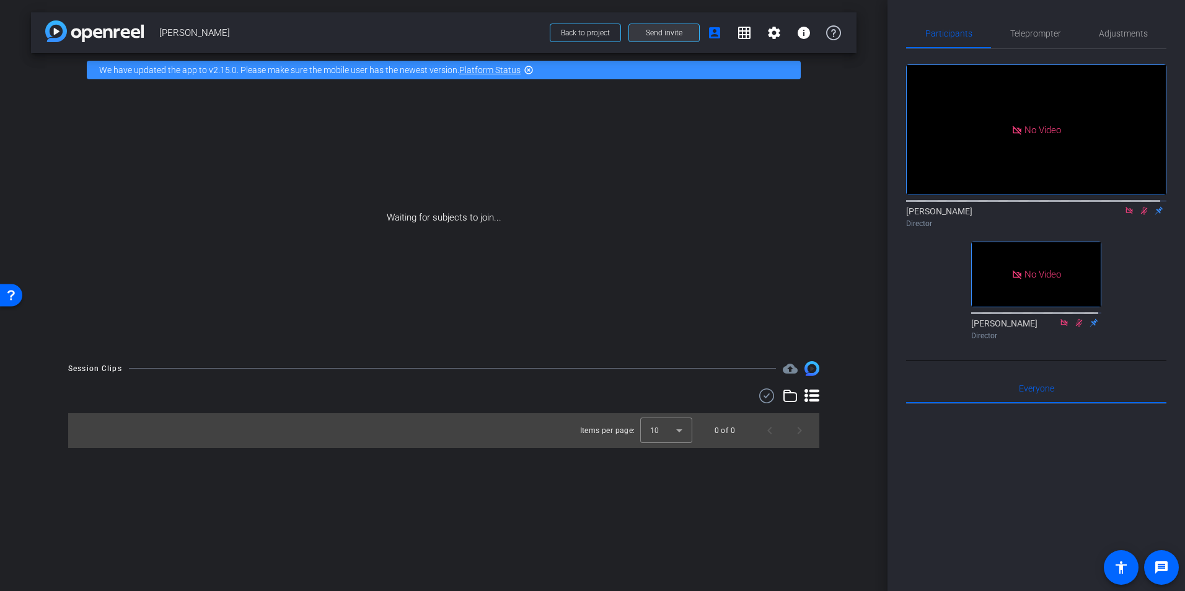
click at [654, 33] on span "Send invite" at bounding box center [664, 33] width 37 height 10
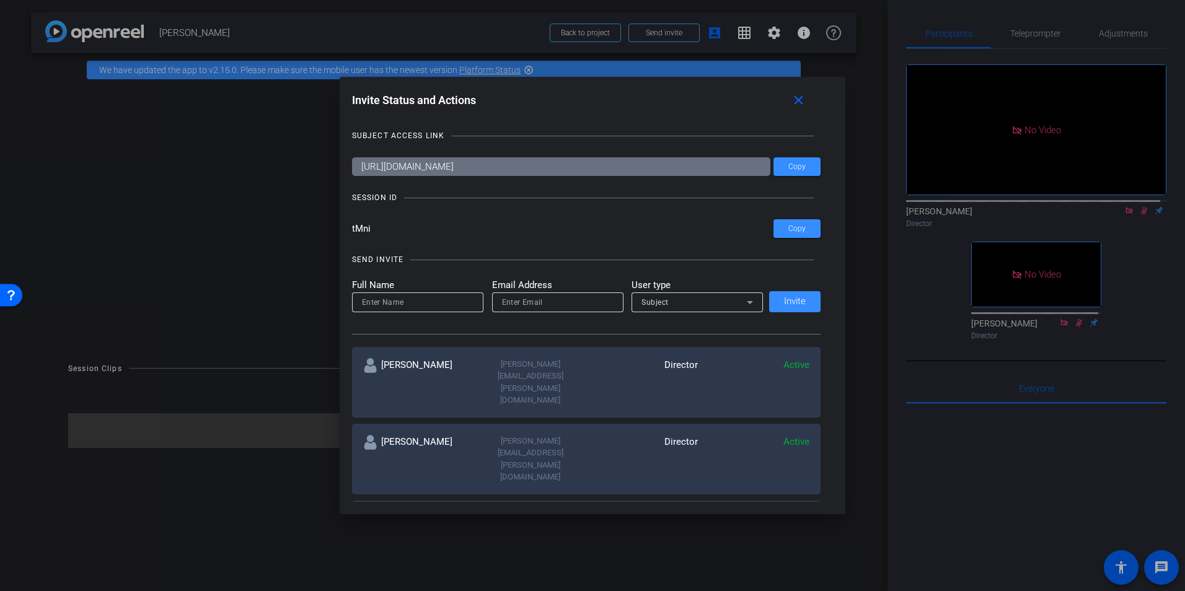
click at [684, 166] on input "https://capture.openreel.com/subject/MODE_OTP?otp=tMni" at bounding box center [561, 166] width 419 height 19
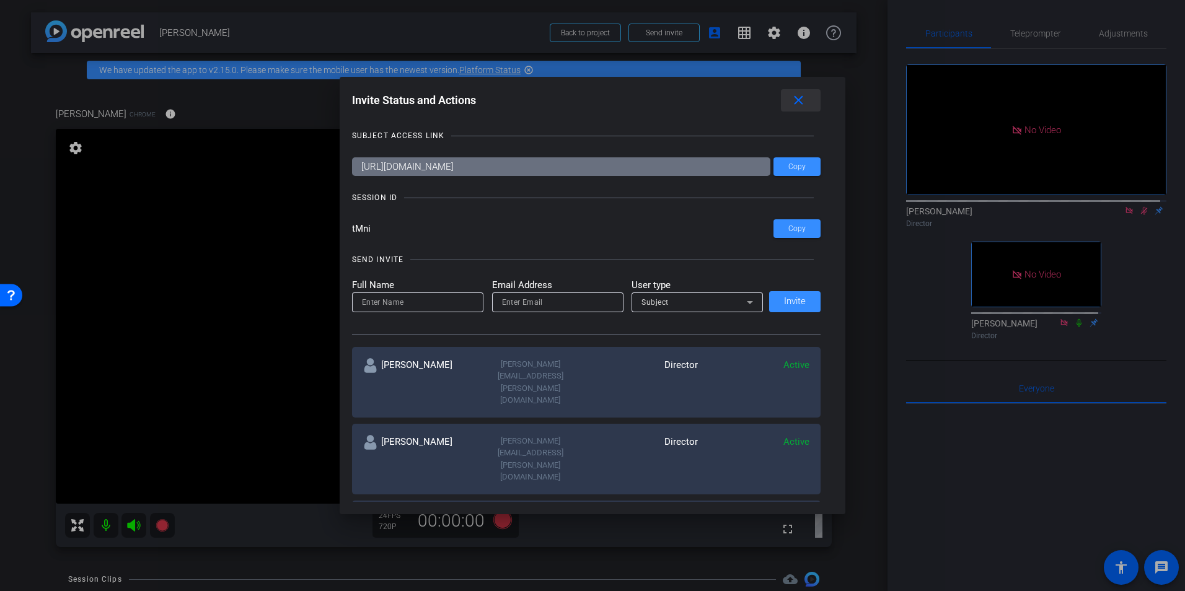
click at [794, 97] on mat-icon "close" at bounding box center [798, 100] width 15 height 15
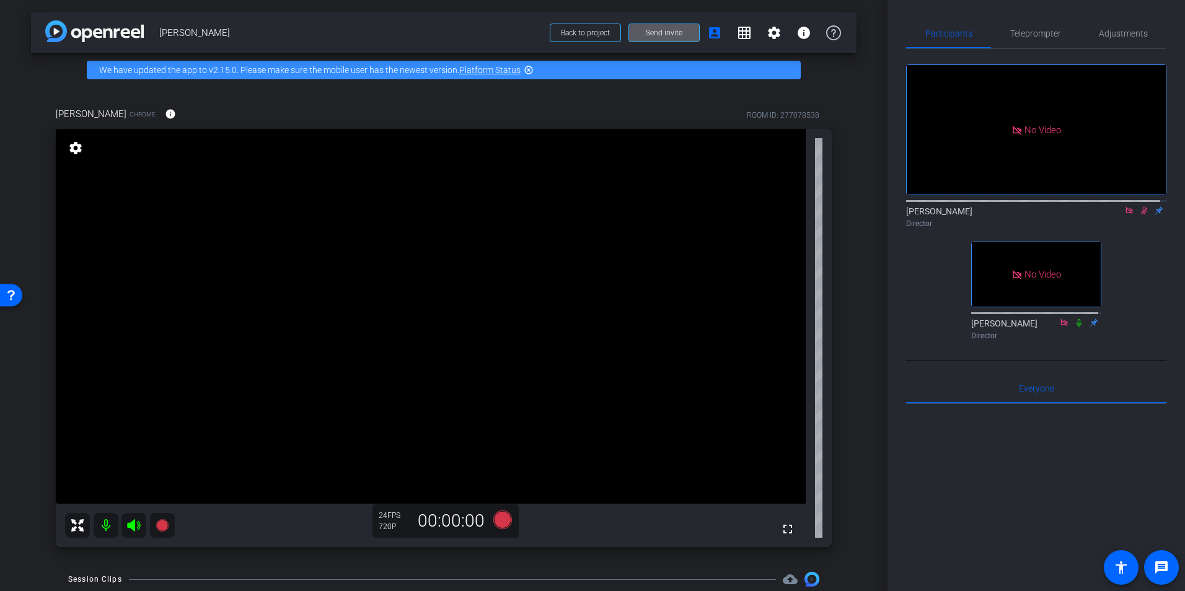
click at [1139, 215] on icon at bounding box center [1144, 210] width 10 height 9
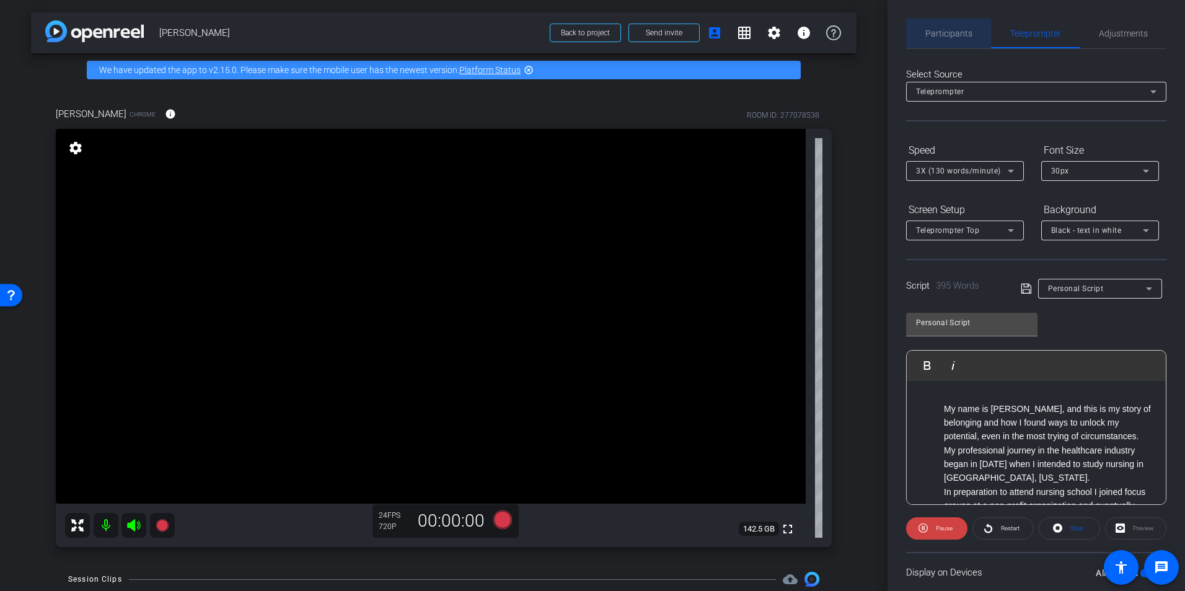
click at [955, 27] on span "Participants" at bounding box center [948, 34] width 47 height 30
click at [954, 32] on span "Participants" at bounding box center [948, 33] width 47 height 9
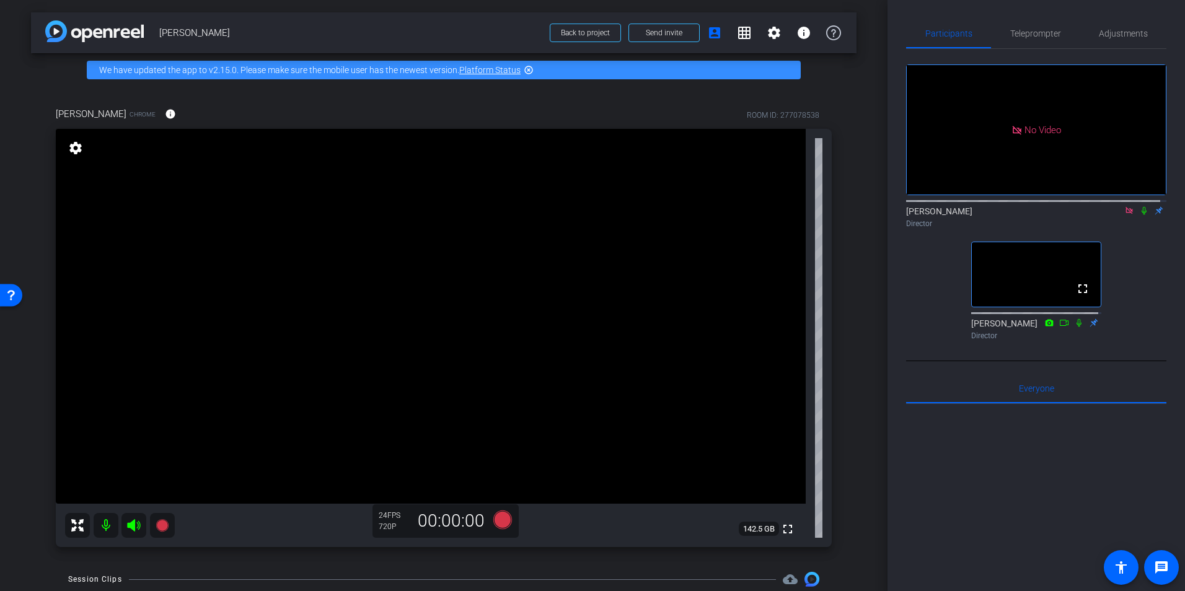
click at [1139, 206] on icon at bounding box center [1144, 210] width 10 height 9
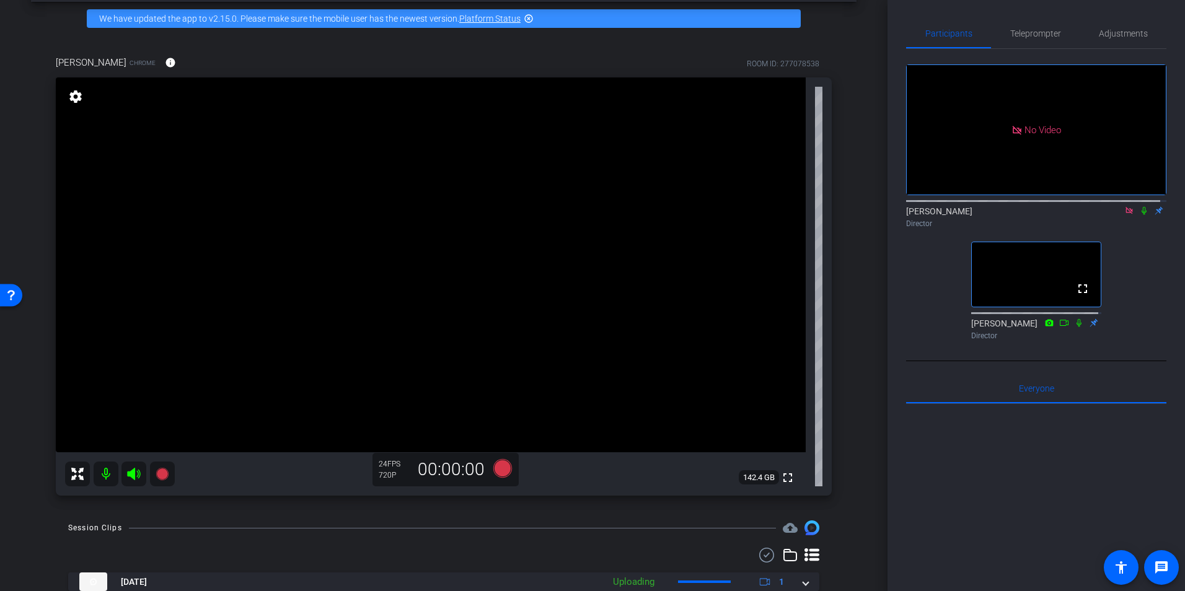
scroll to position [95, 0]
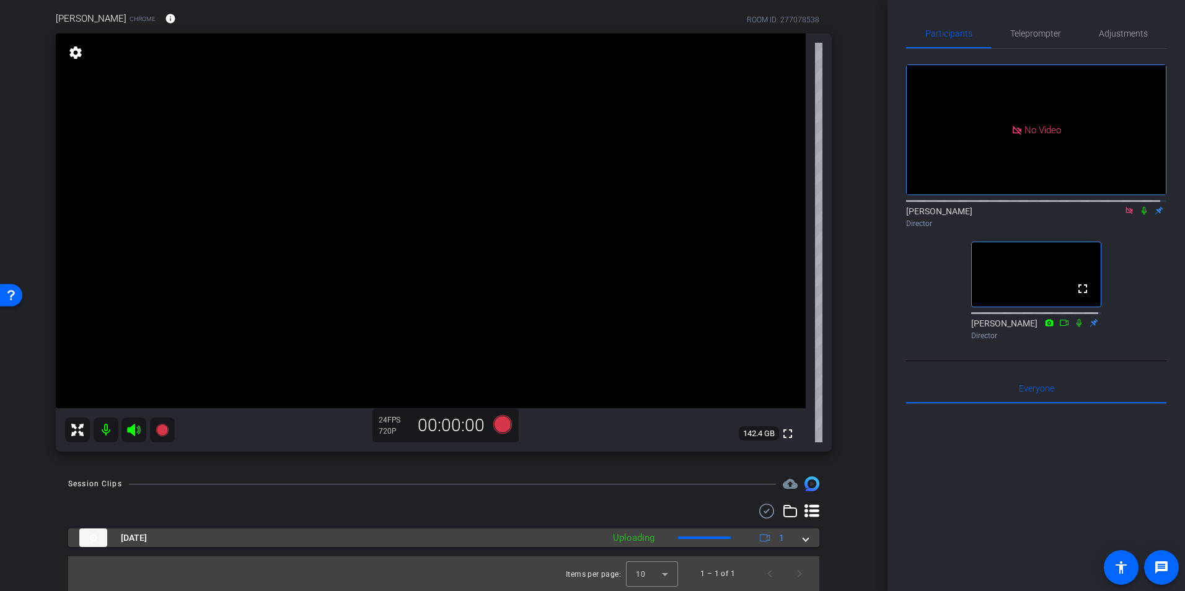
click at [796, 535] on div "Aug 22, 2025 Uploading 1" at bounding box center [441, 538] width 724 height 19
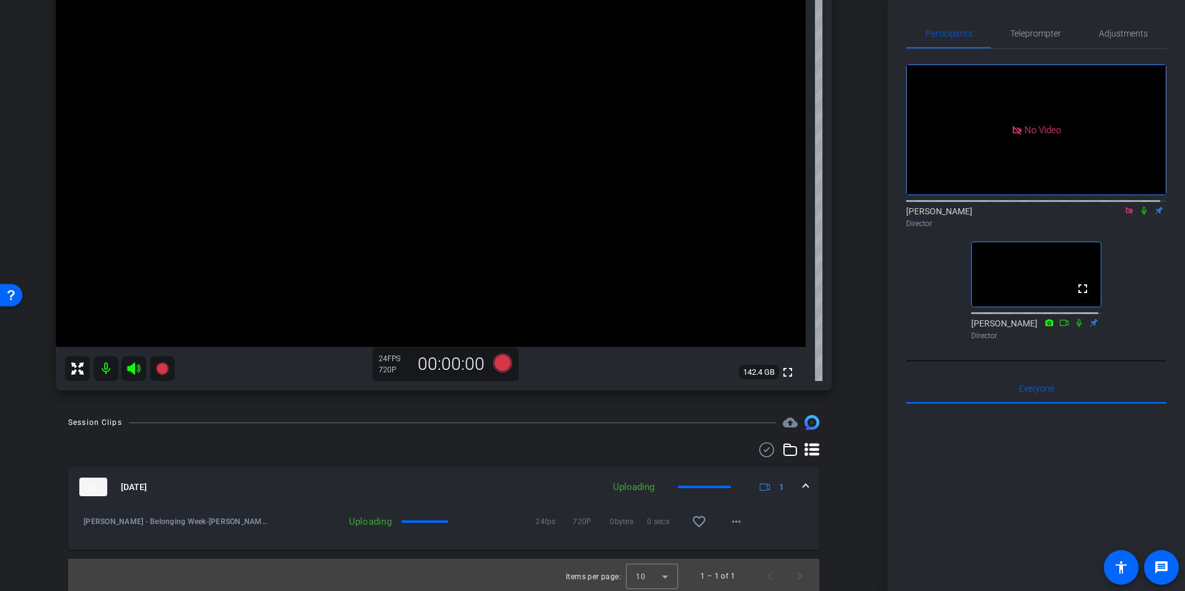
scroll to position [159, 0]
click at [410, 520] on span at bounding box center [425, 519] width 46 height 2
click at [377, 520] on div "Uploading" at bounding box center [333, 519] width 130 height 12
click at [724, 484] on span at bounding box center [704, 484] width 53 height 2
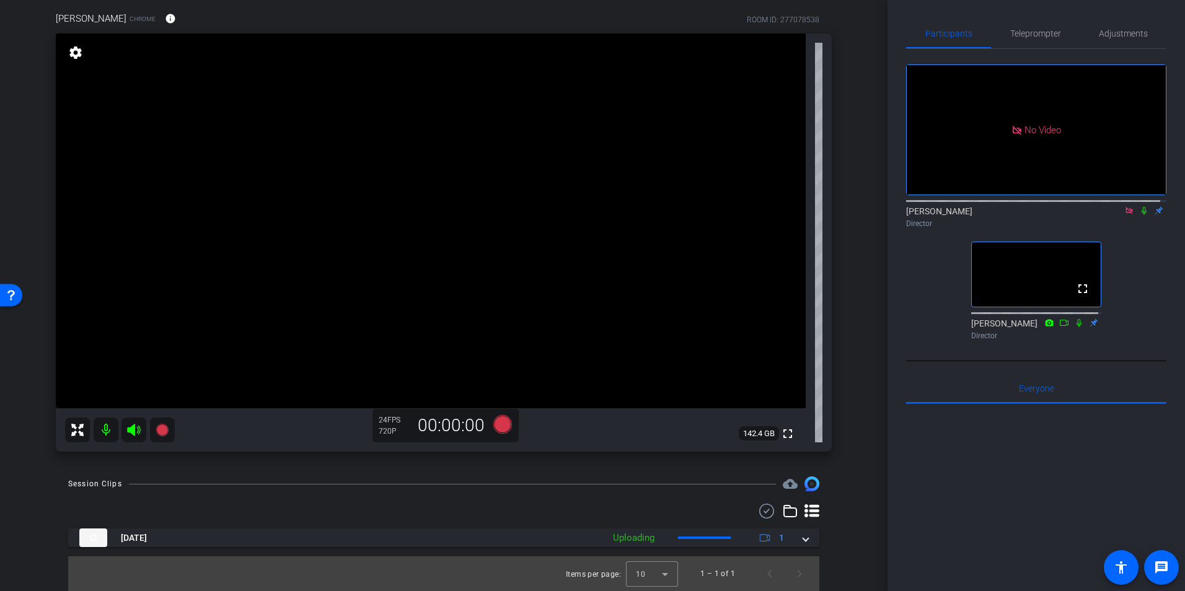
scroll to position [95, 0]
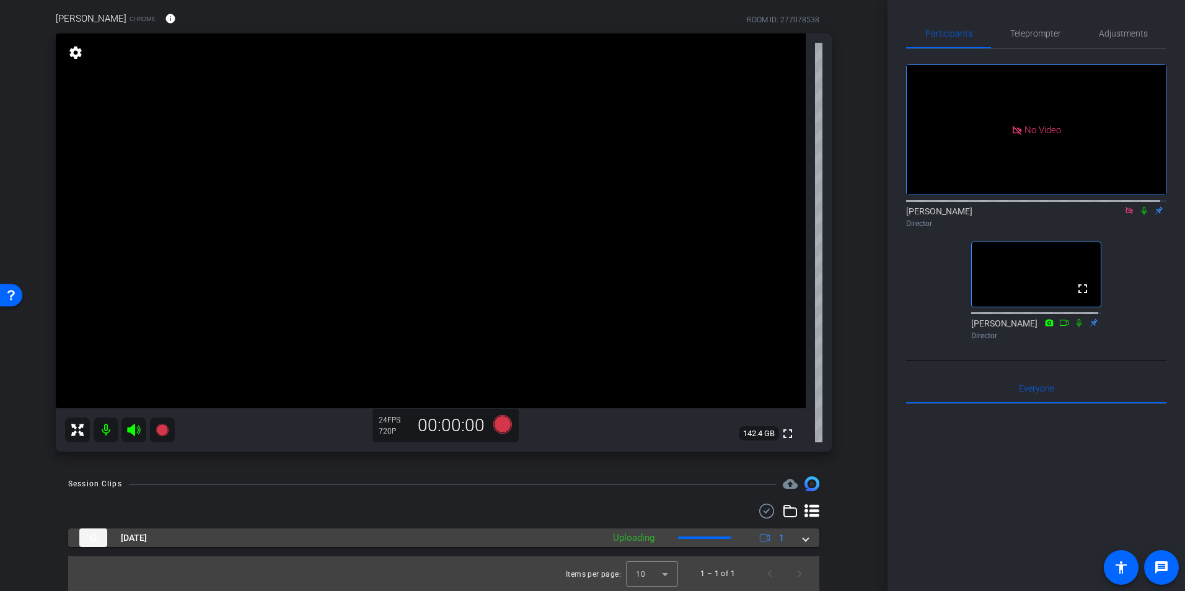
click at [803, 541] on span at bounding box center [805, 538] width 5 height 13
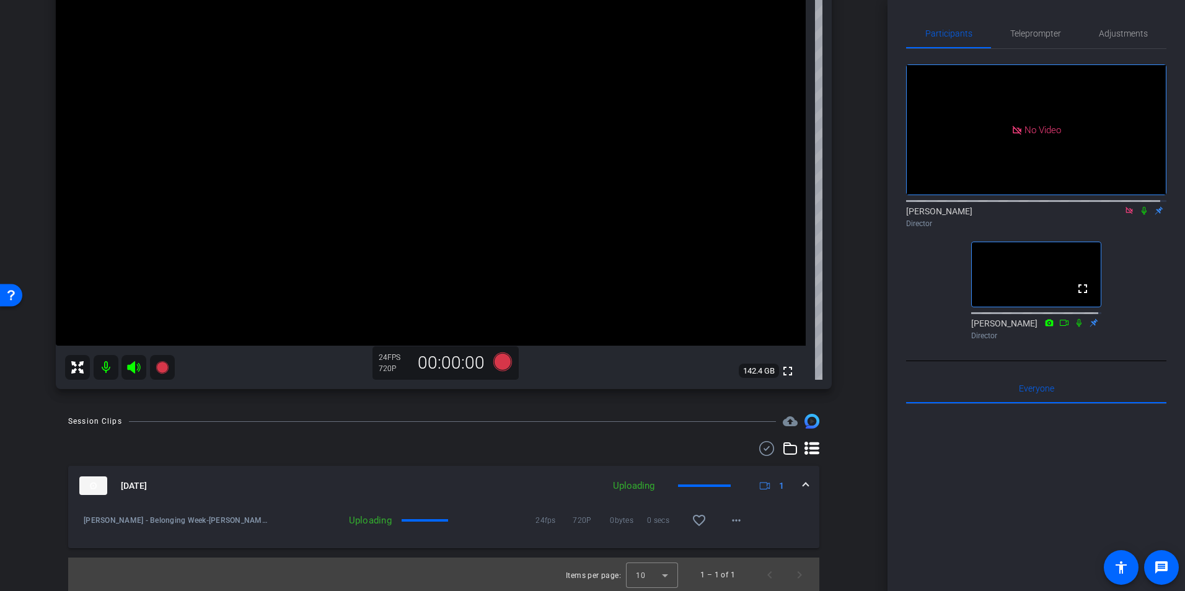
scroll to position [159, 0]
click at [729, 519] on mat-icon "more_horiz" at bounding box center [736, 519] width 15 height 15
click at [790, 511] on div at bounding box center [592, 295] width 1185 height 591
click at [723, 514] on span at bounding box center [736, 520] width 30 height 30
click at [811, 506] on div at bounding box center [592, 295] width 1185 height 591
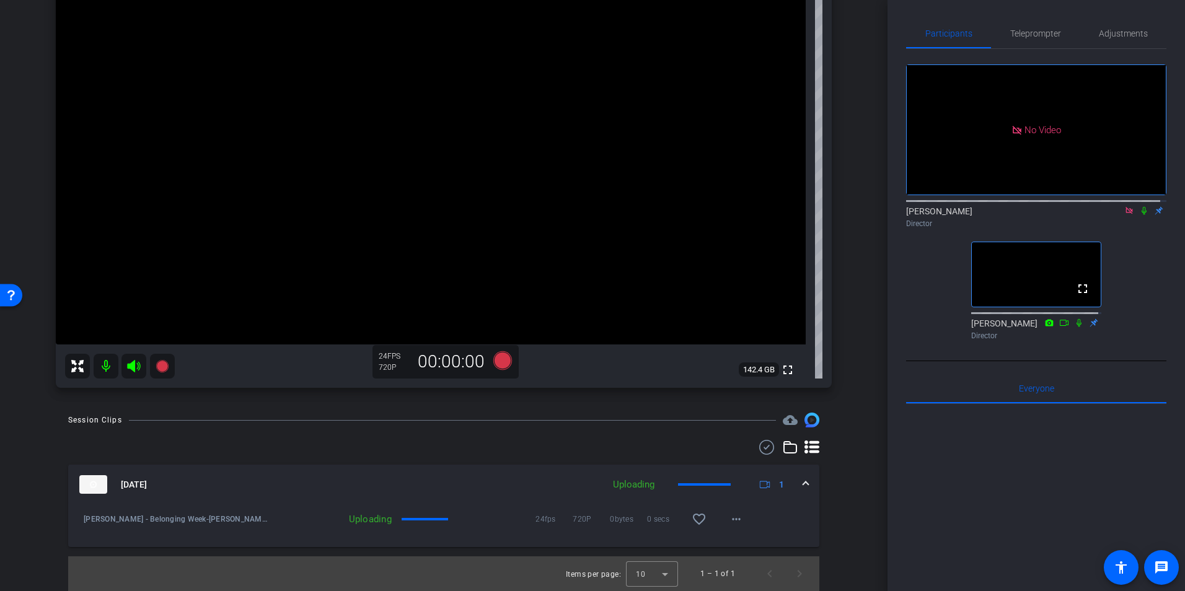
click at [97, 491] on img at bounding box center [93, 484] width 28 height 19
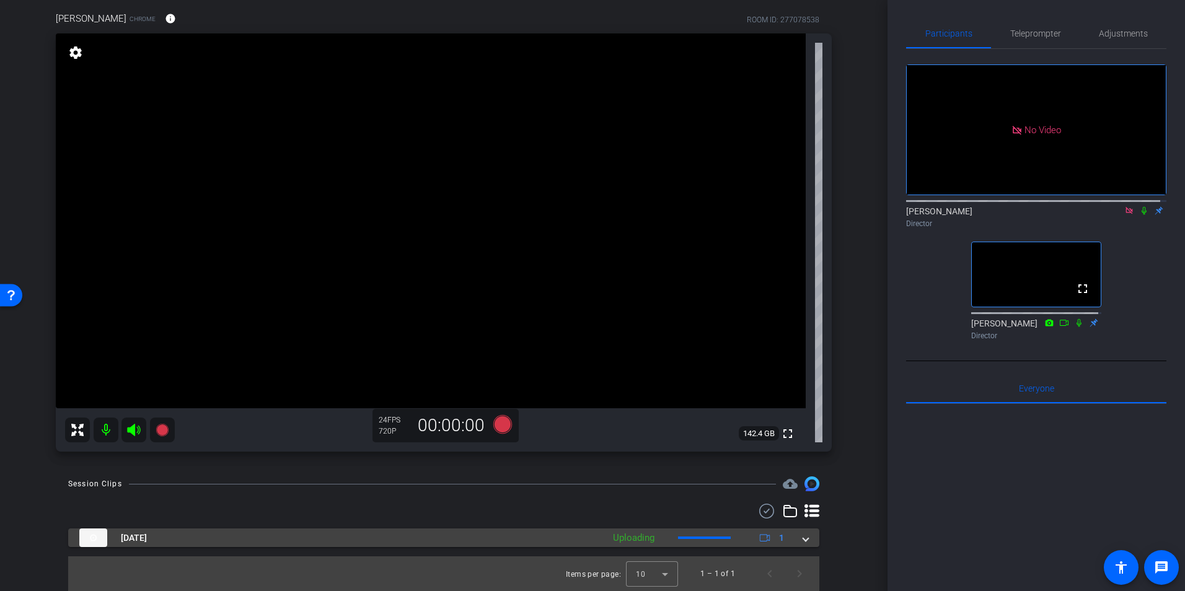
scroll to position [95, 0]
click at [99, 537] on img at bounding box center [93, 538] width 28 height 19
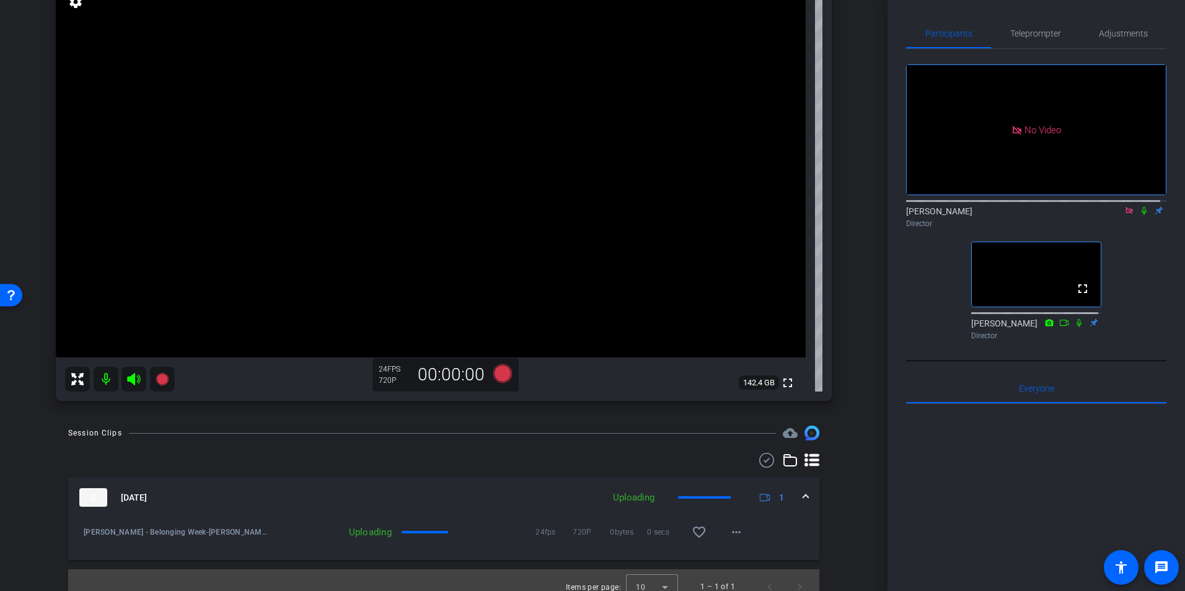
scroll to position [159, 0]
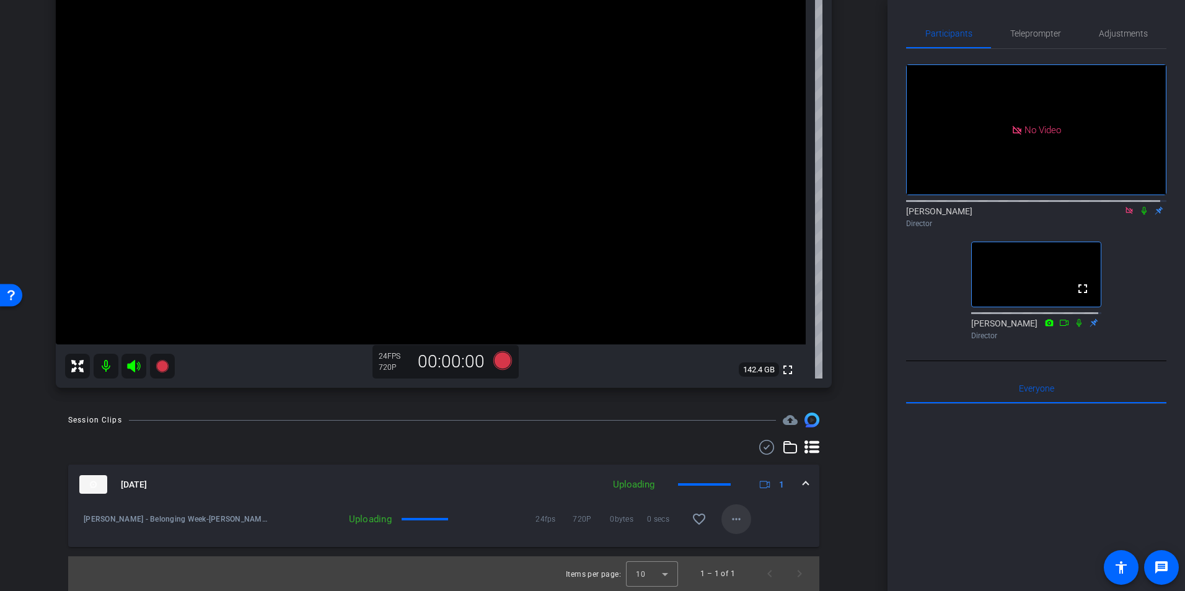
click at [731, 510] on span at bounding box center [736, 520] width 30 height 30
click at [829, 477] on div at bounding box center [592, 295] width 1185 height 591
click at [803, 487] on mat-expansion-panel-header "Aug 22, 2025 Uploading 1" at bounding box center [443, 485] width 751 height 40
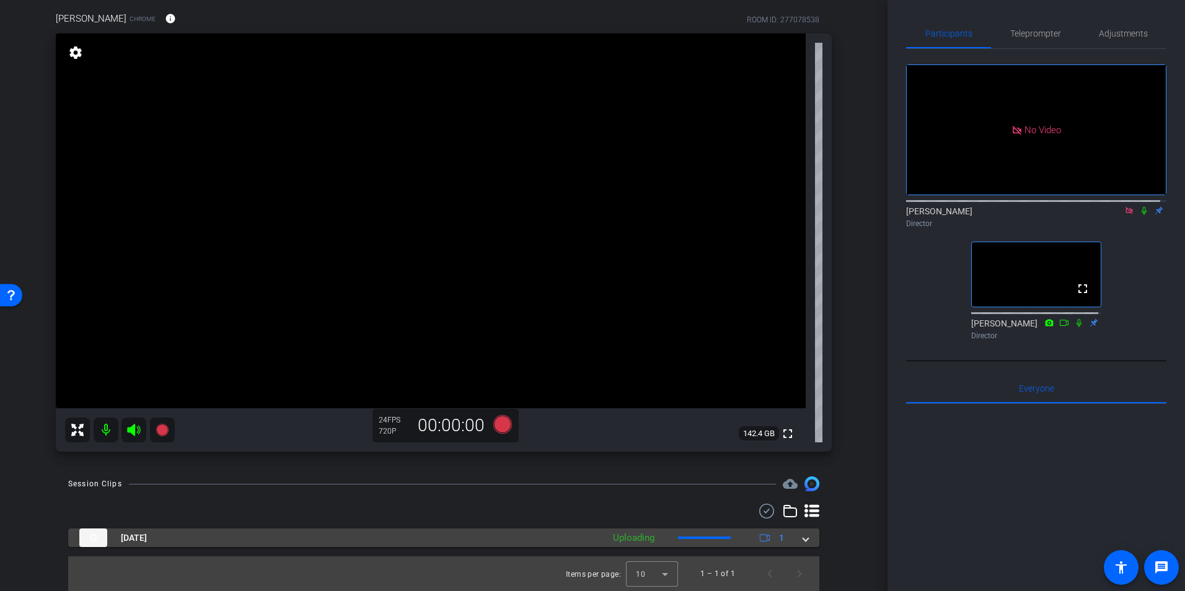
scroll to position [95, 0]
click at [803, 539] on span at bounding box center [805, 538] width 5 height 13
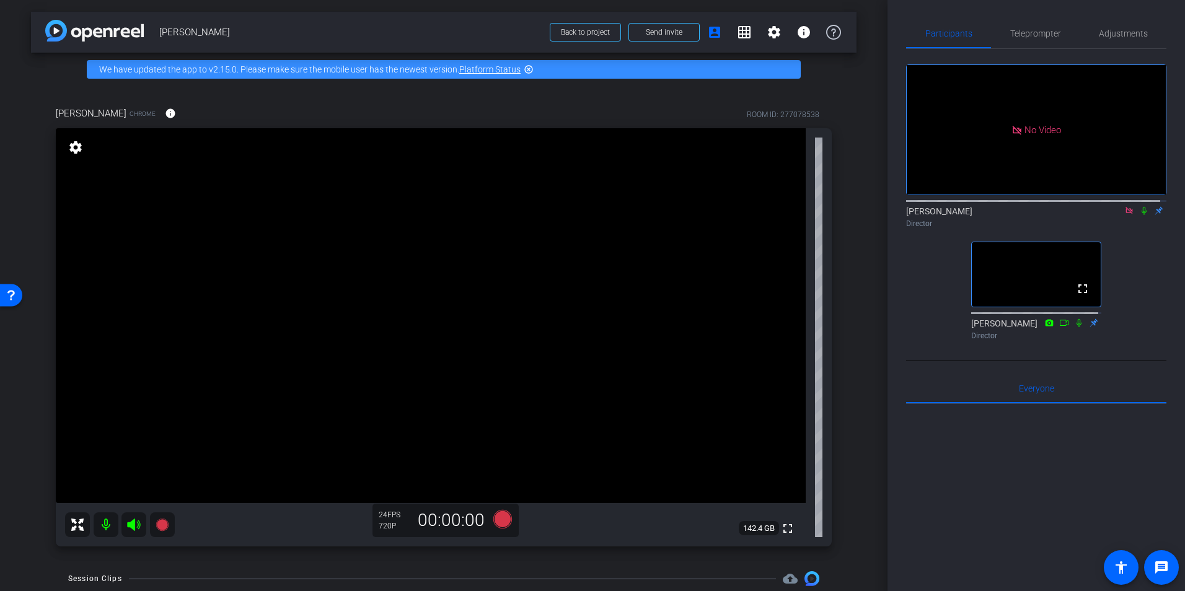
scroll to position [0, 0]
click at [629, 30] on span at bounding box center [664, 33] width 70 height 30
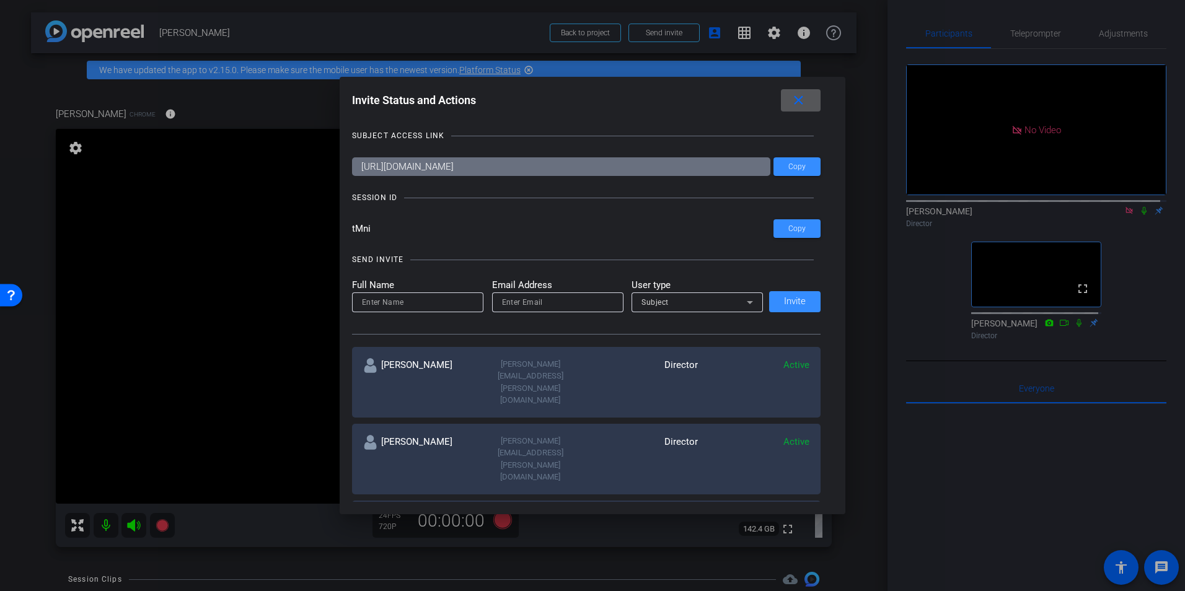
click at [802, 96] on mat-icon "close" at bounding box center [798, 100] width 15 height 15
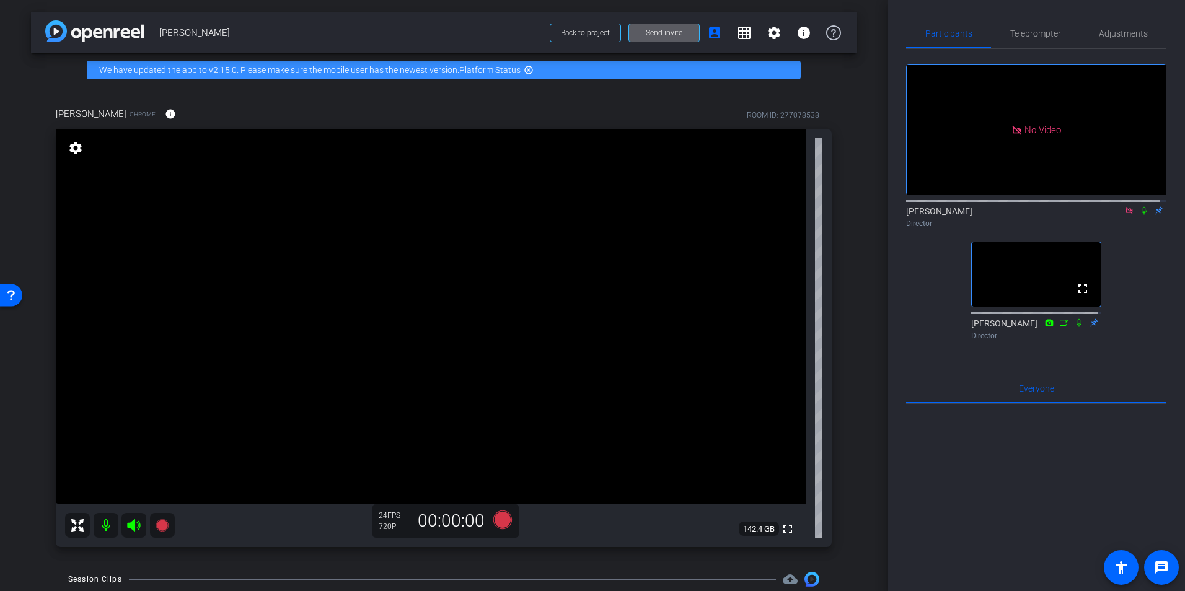
scroll to position [159, 0]
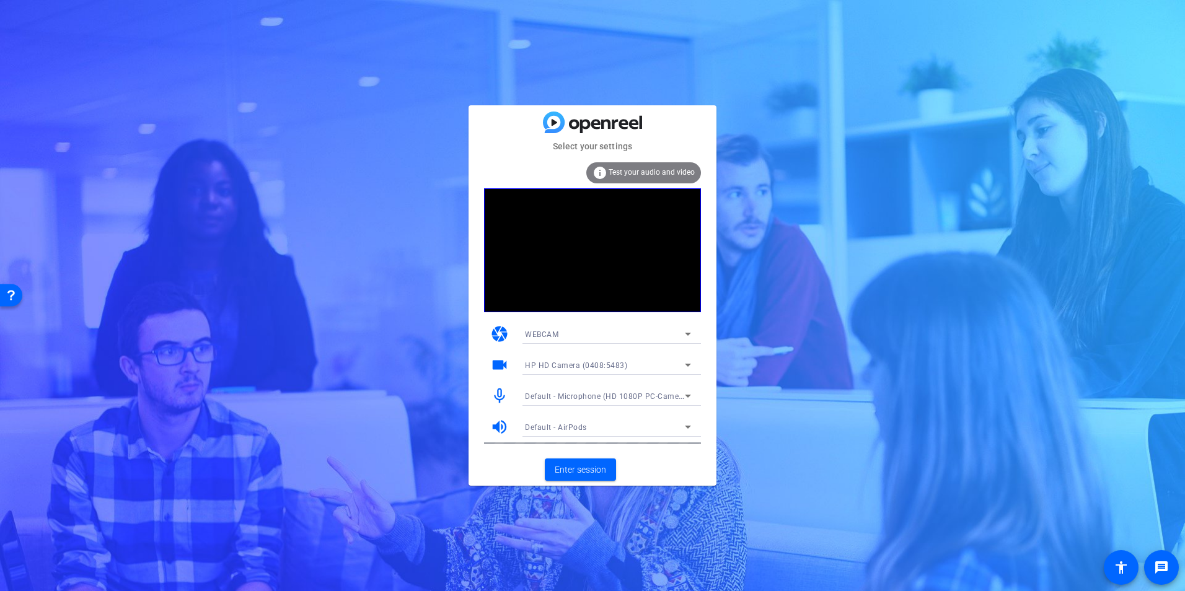
click at [569, 400] on span "Default - Microphone (HD 1080P PC-Camera audio) (0735:0269)" at bounding box center [642, 396] width 234 height 10
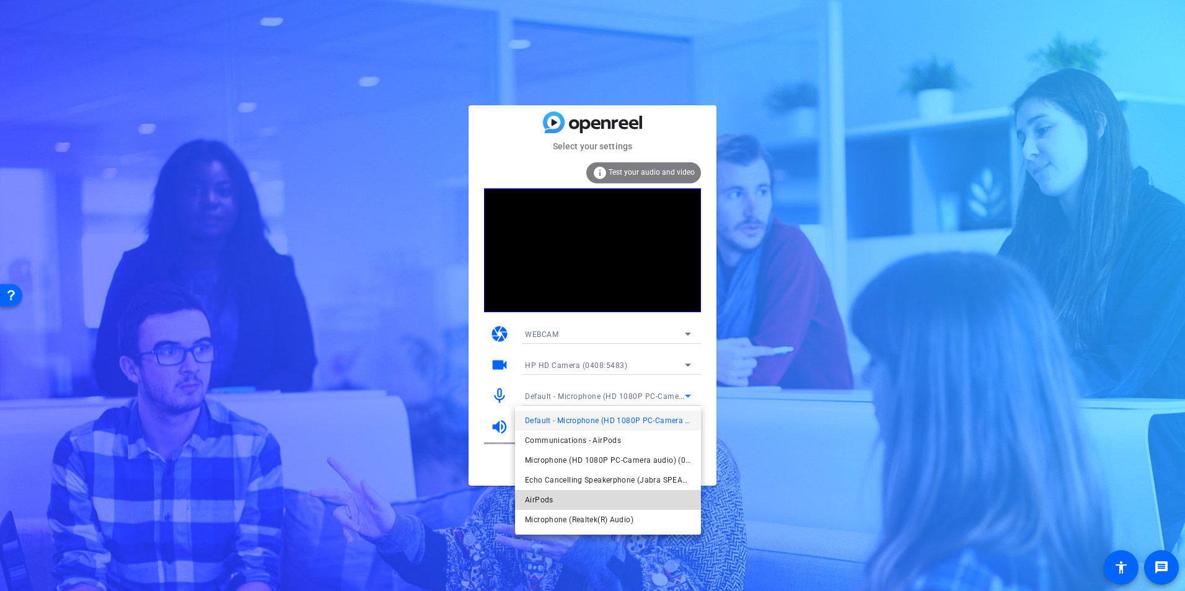
click at [558, 496] on mat-option "AirPods" at bounding box center [608, 500] width 186 height 20
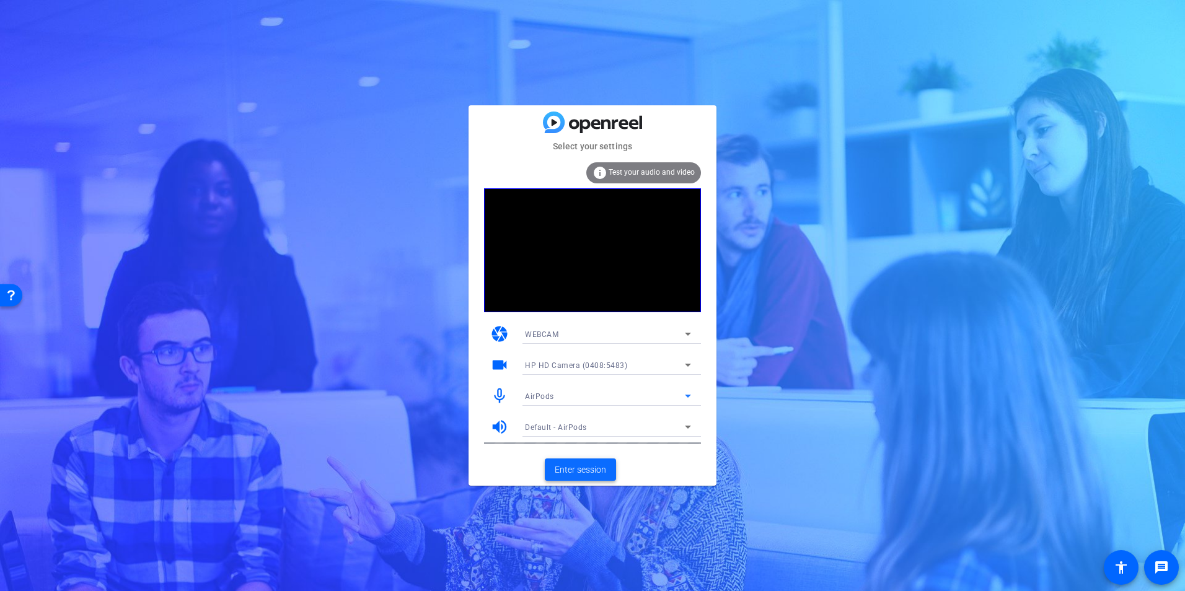
click at [580, 469] on span "Enter session" at bounding box center [580, 470] width 51 height 13
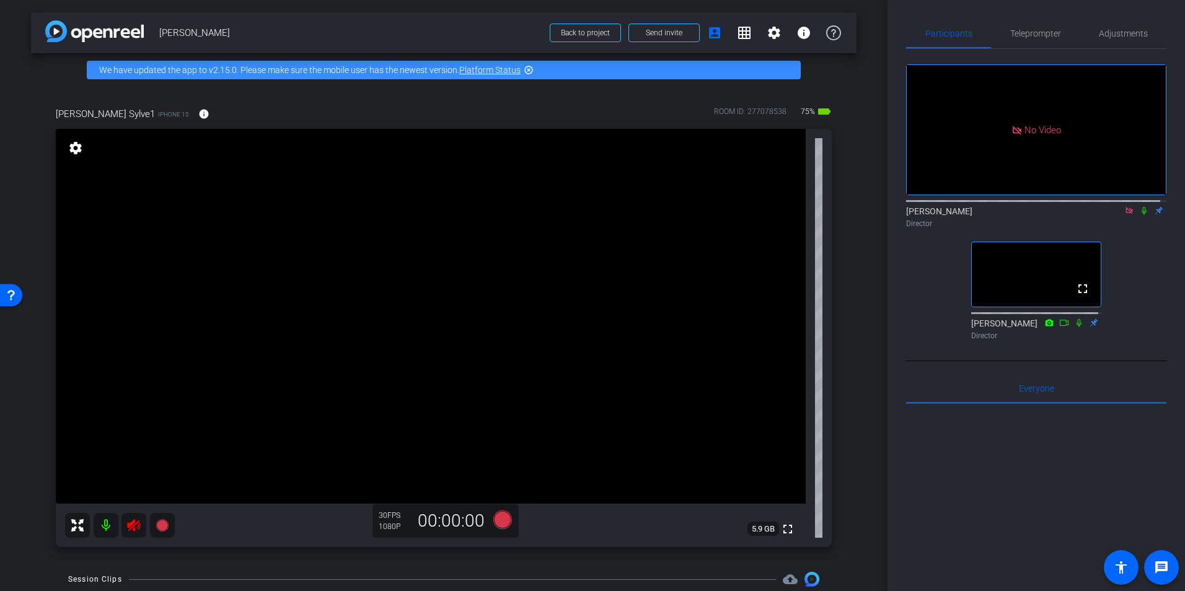
scroll to position [95, 0]
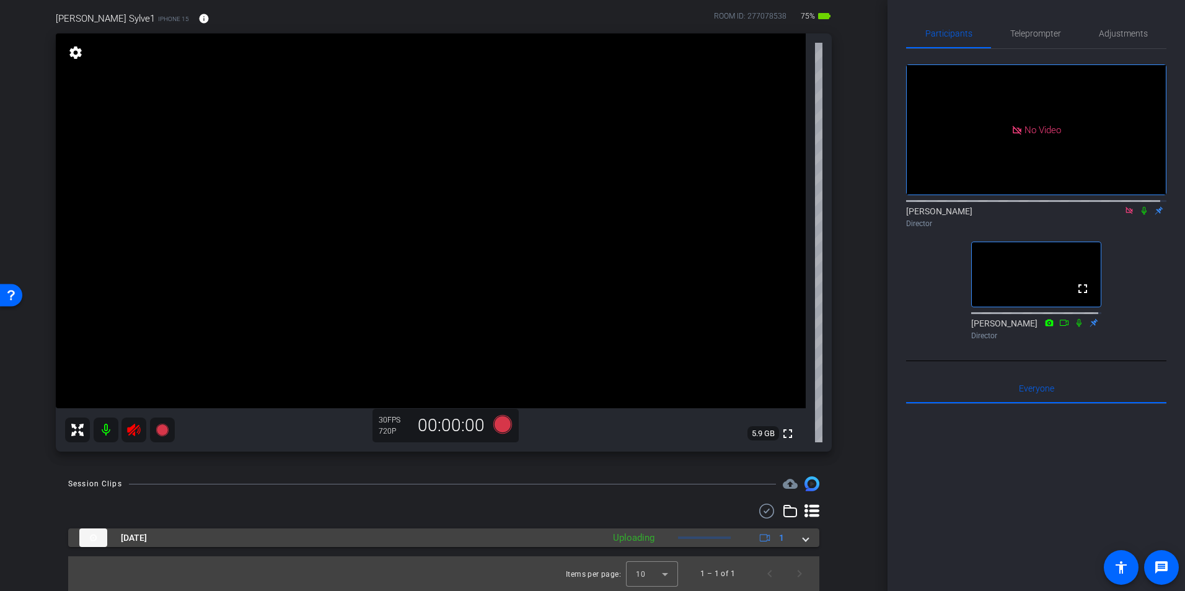
click at [714, 538] on div at bounding box center [704, 538] width 53 height 2
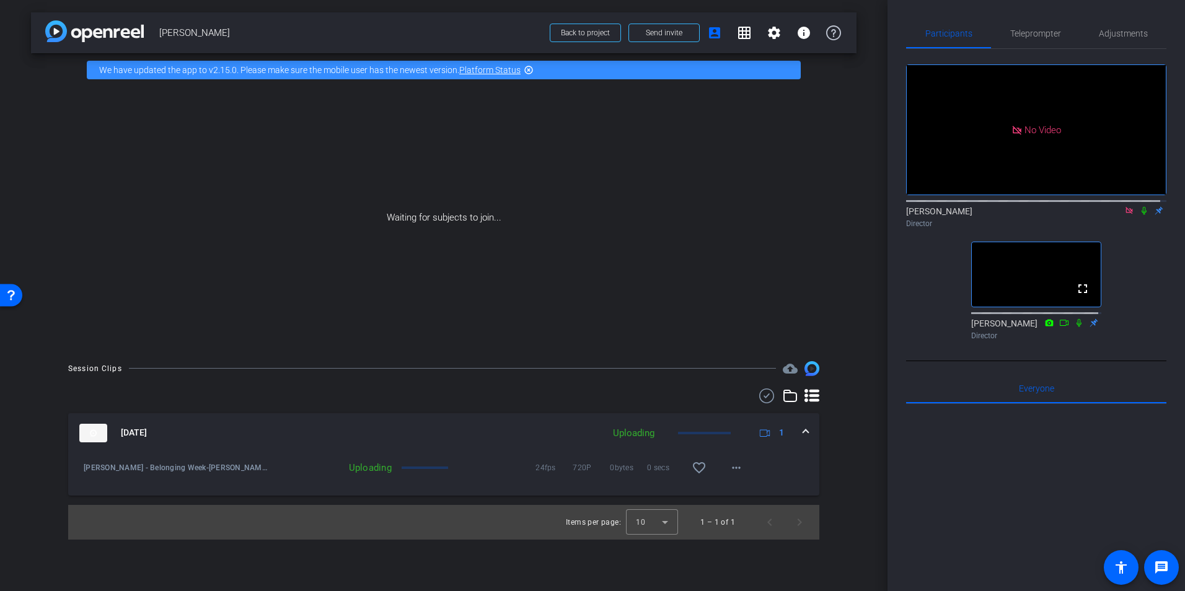
scroll to position [0, 0]
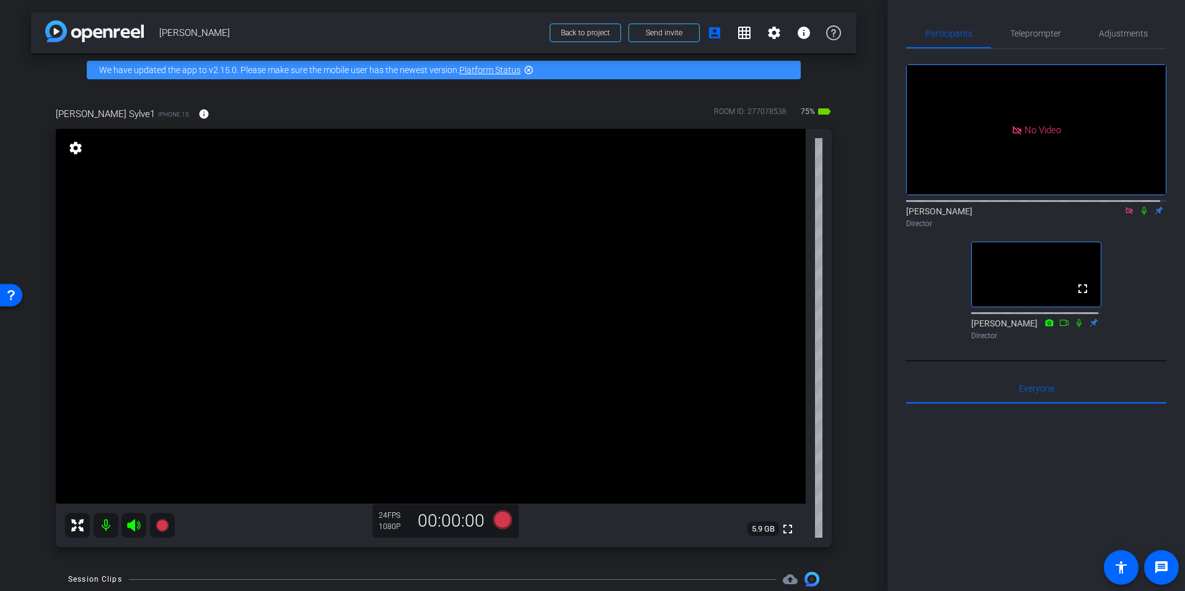
click at [853, 138] on div "arrow_back [PERSON_NAME] Back to project Send invite account_box grid_on settin…" at bounding box center [444, 295] width 888 height 591
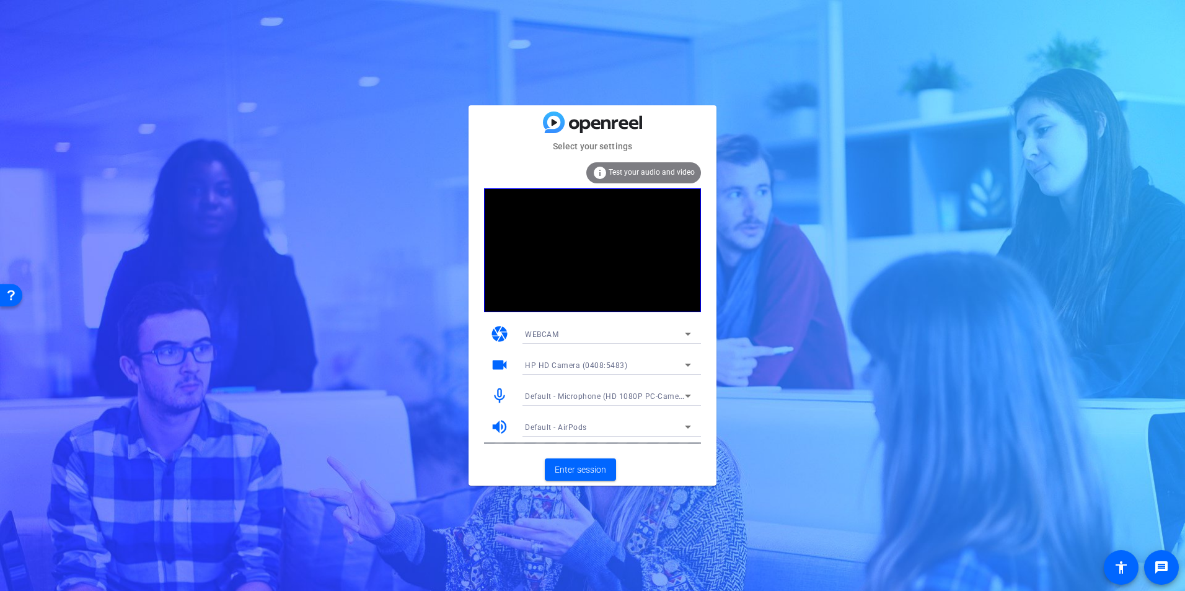
click at [602, 397] on span "Default - Microphone (HD 1080P PC-Camera audio) (0735:0269)" at bounding box center [642, 396] width 234 height 10
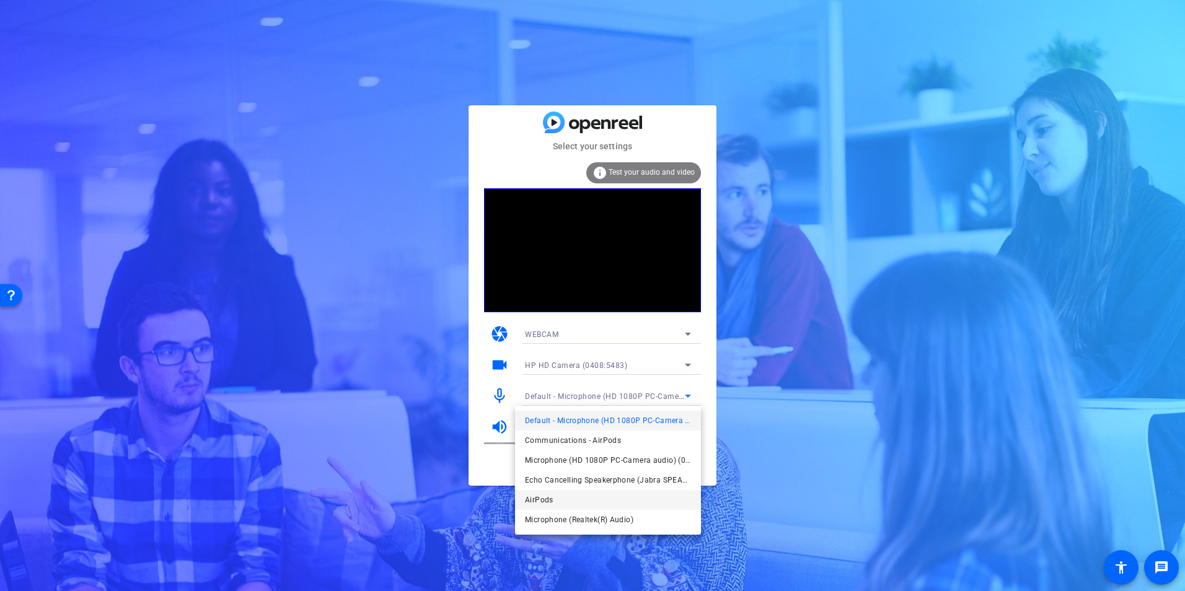
click at [571, 503] on mat-option "AirPods" at bounding box center [608, 500] width 186 height 20
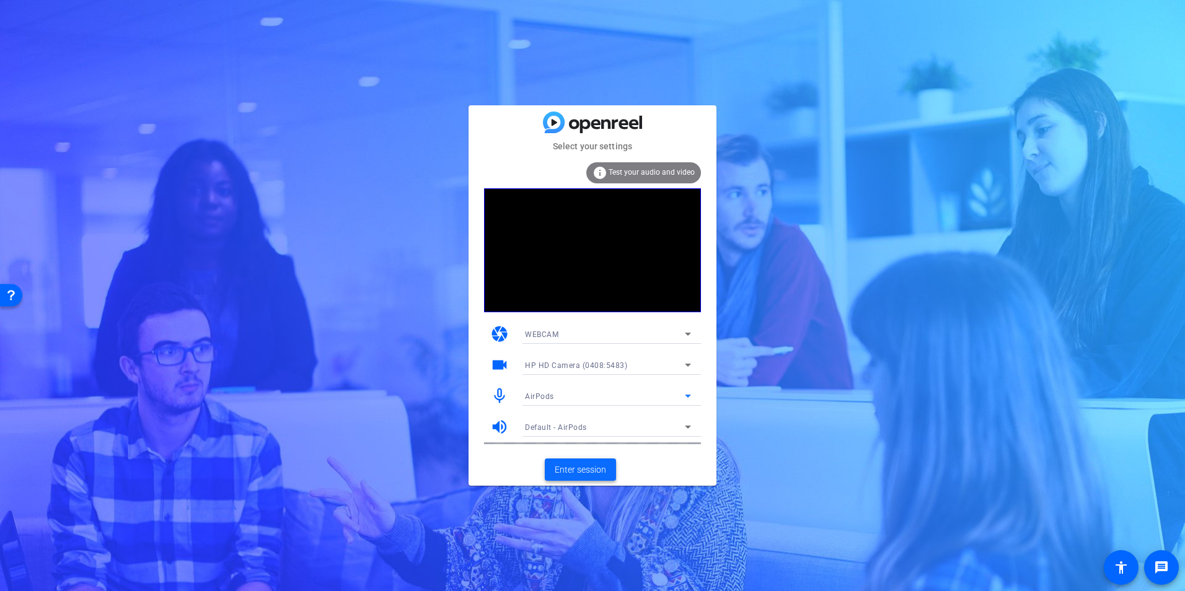
click at [588, 470] on span "Enter session" at bounding box center [580, 470] width 51 height 13
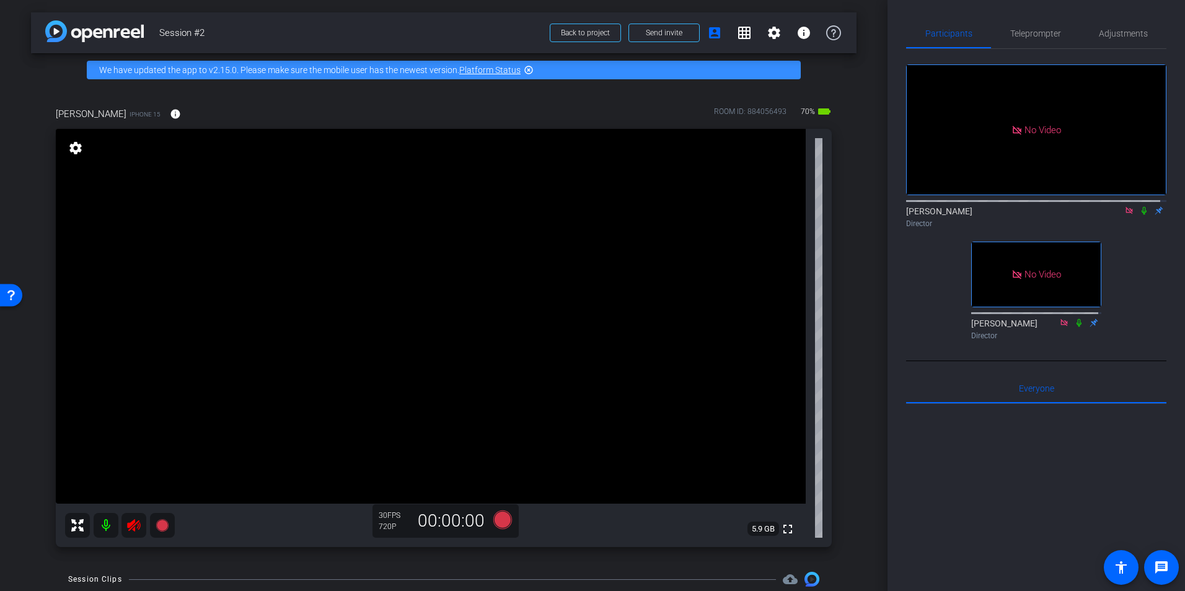
click at [134, 523] on icon at bounding box center [133, 525] width 13 height 12
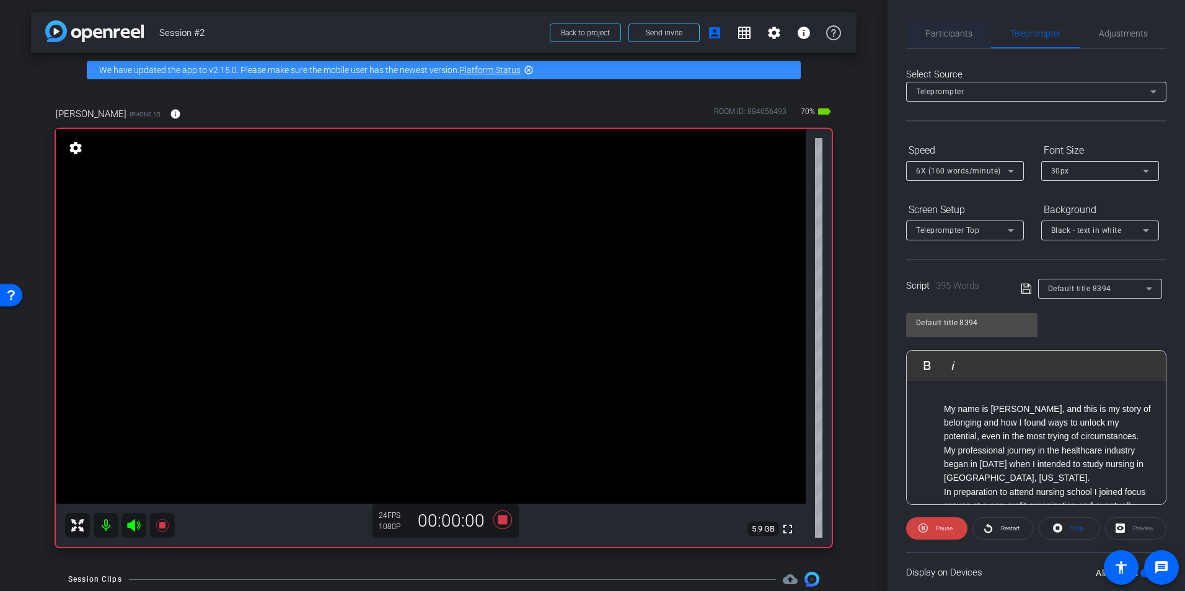
click at [945, 30] on span "Participants" at bounding box center [948, 33] width 47 height 9
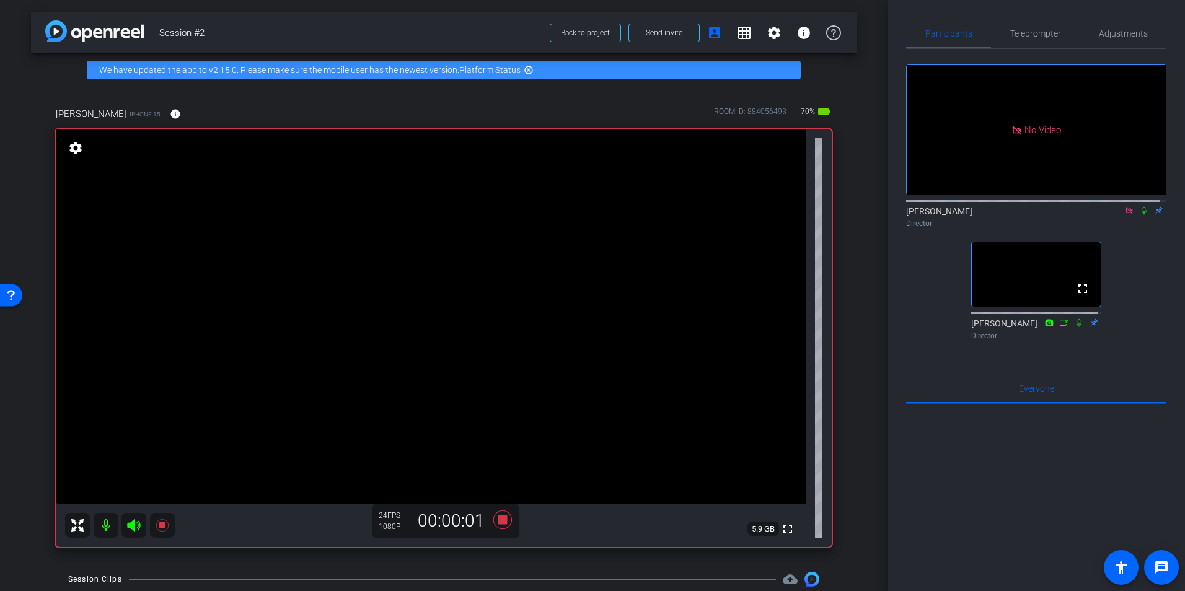
click at [1139, 206] on icon at bounding box center [1144, 210] width 10 height 9
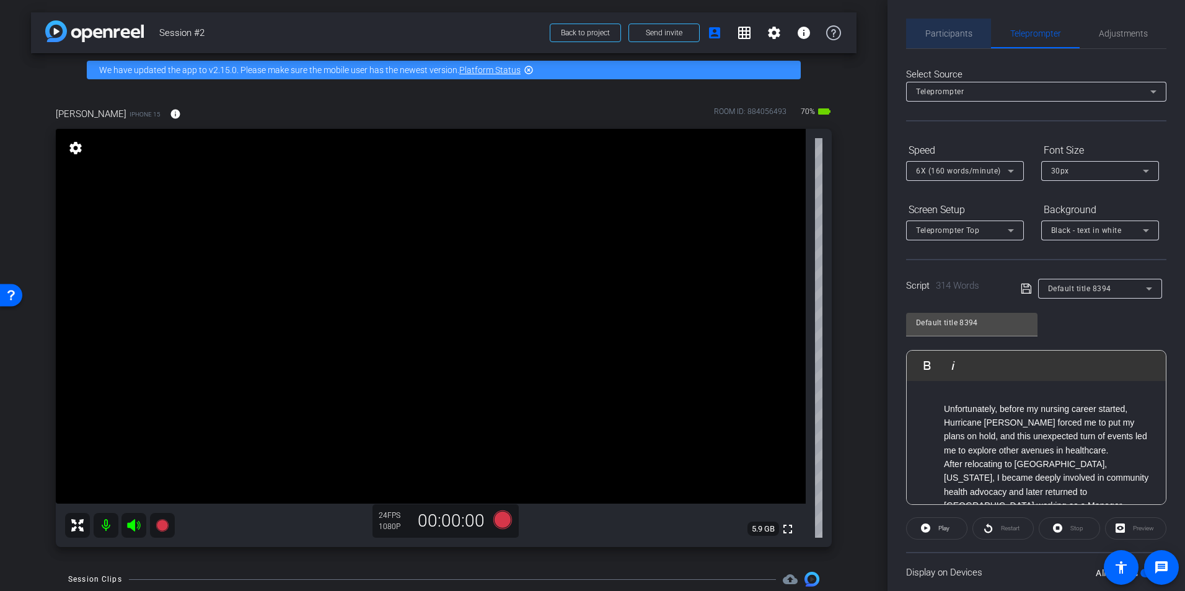
click at [964, 27] on span "Participants" at bounding box center [948, 34] width 47 height 30
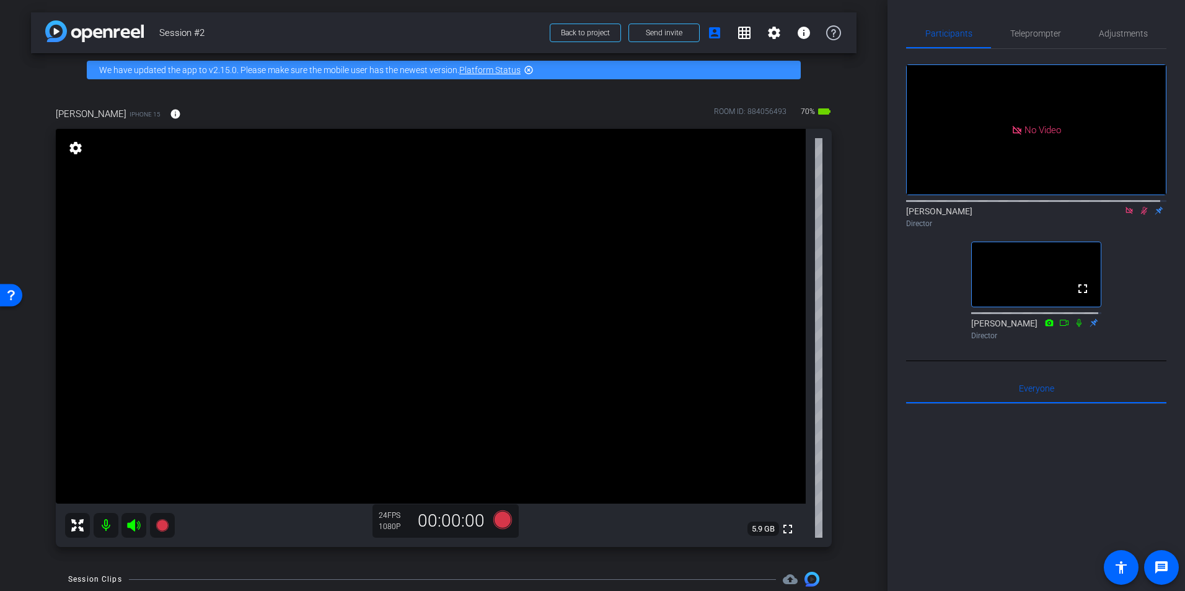
click at [1141, 207] on icon at bounding box center [1144, 211] width 7 height 8
click at [1142, 207] on icon at bounding box center [1144, 211] width 5 height 8
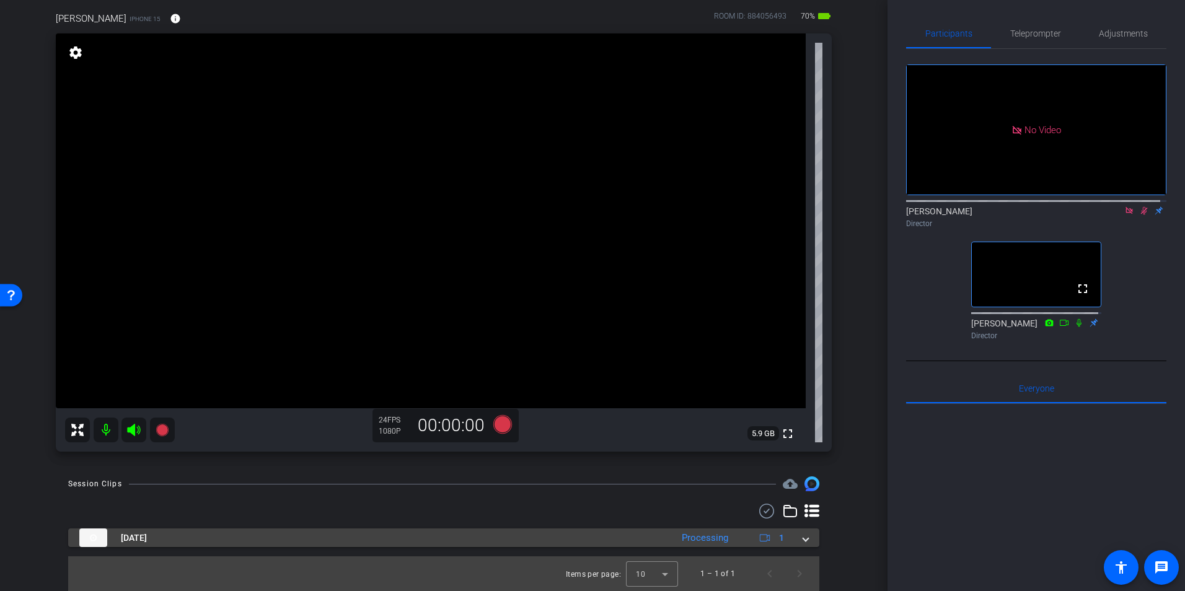
click at [796, 532] on div "Aug 22, 2025 Processing 1" at bounding box center [441, 538] width 724 height 19
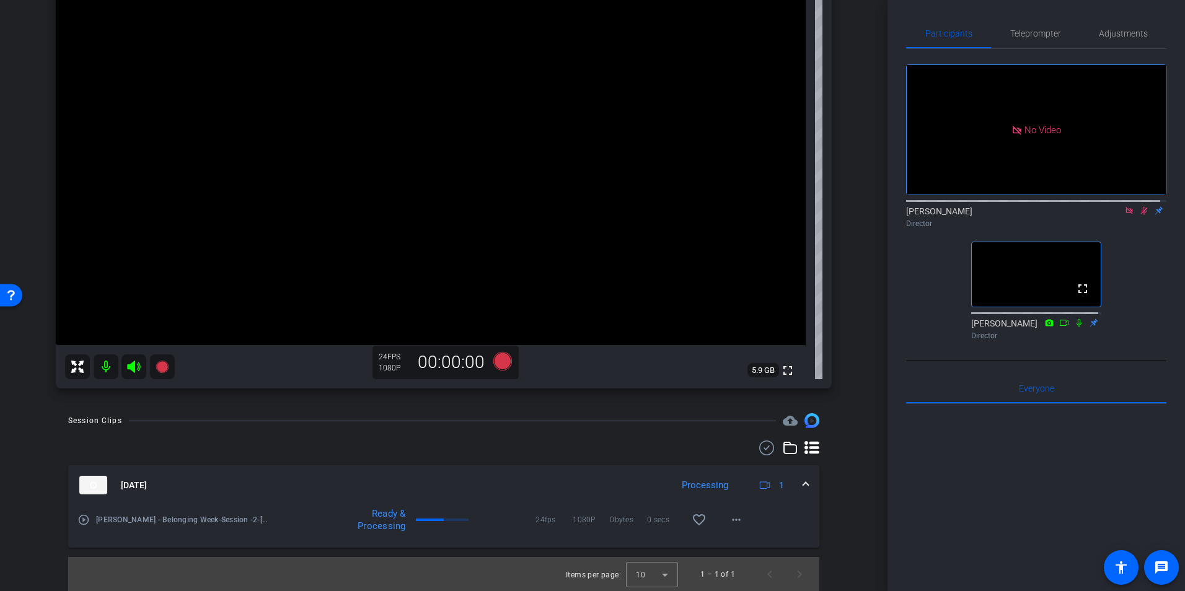
scroll to position [159, 0]
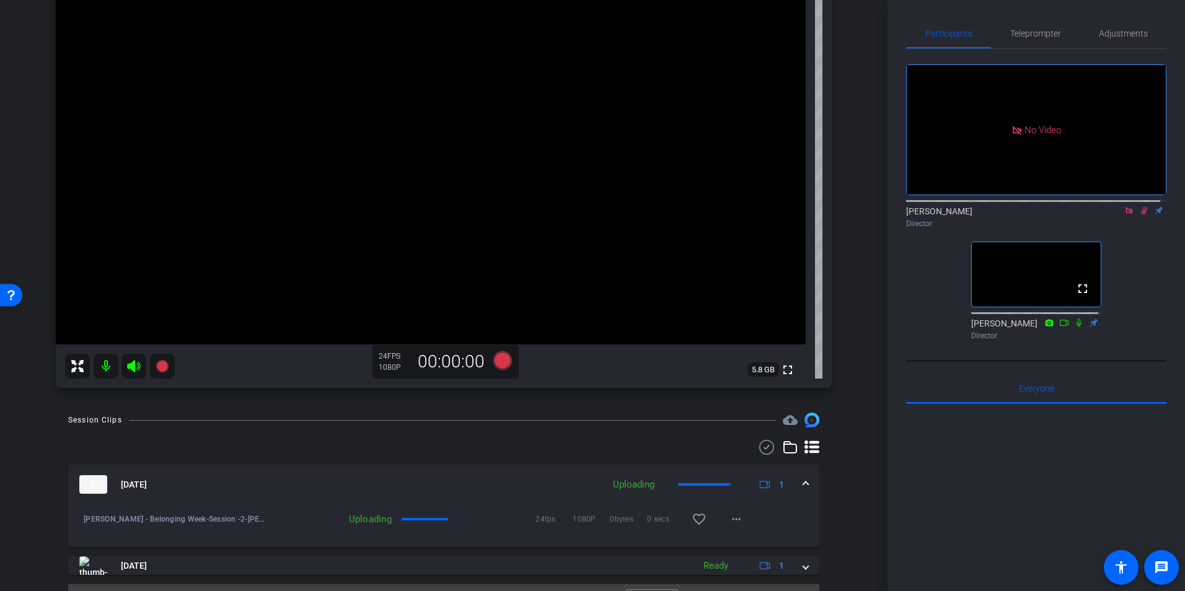
click at [1139, 206] on icon at bounding box center [1144, 210] width 10 height 9
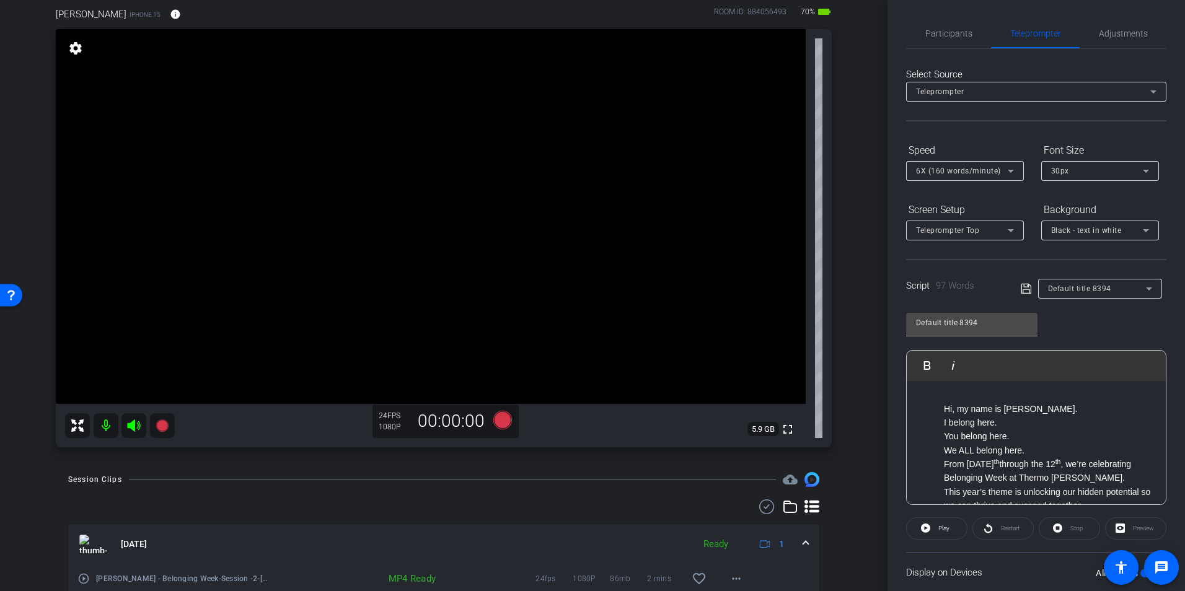
scroll to position [0, 0]
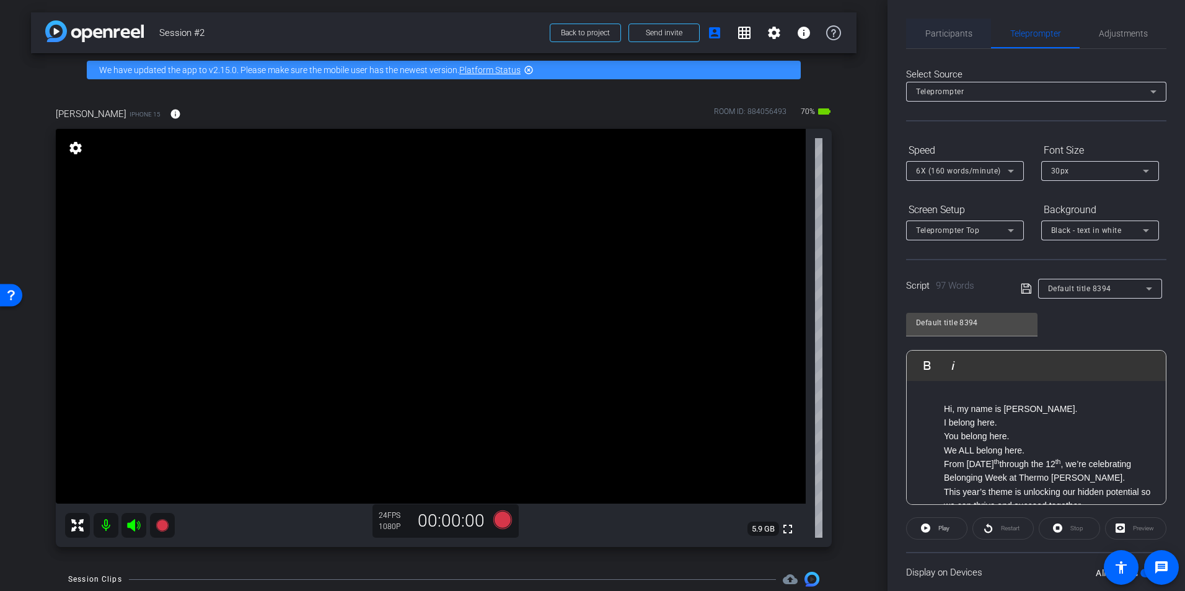
click at [945, 29] on span "Participants" at bounding box center [948, 33] width 47 height 9
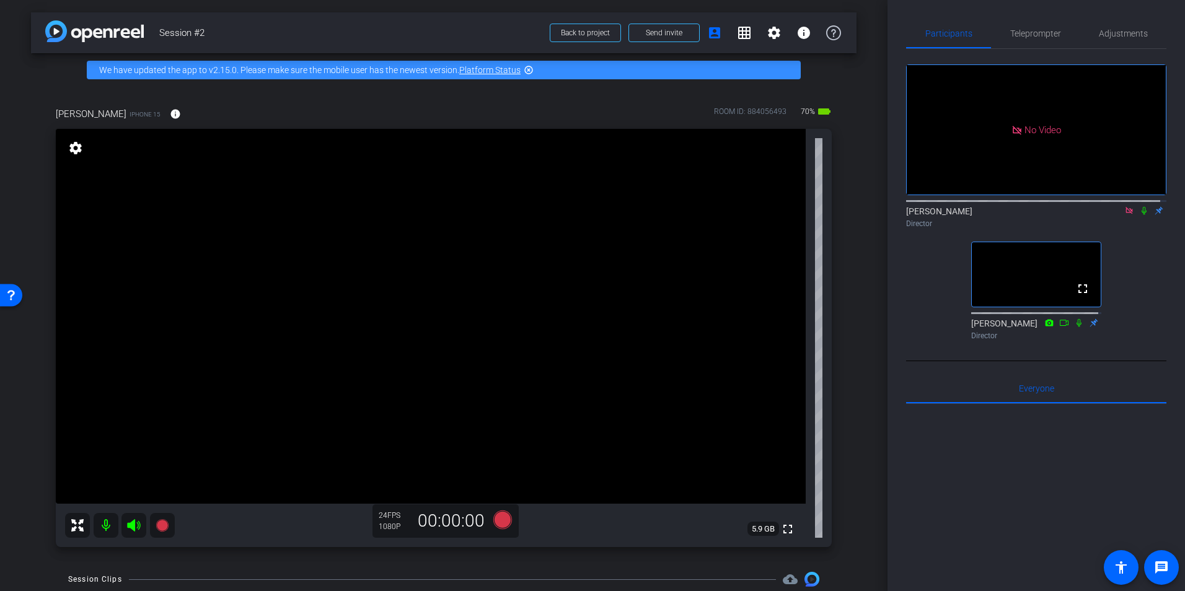
click at [1142, 207] on icon at bounding box center [1144, 211] width 5 height 8
click at [1141, 207] on icon at bounding box center [1144, 211] width 7 height 8
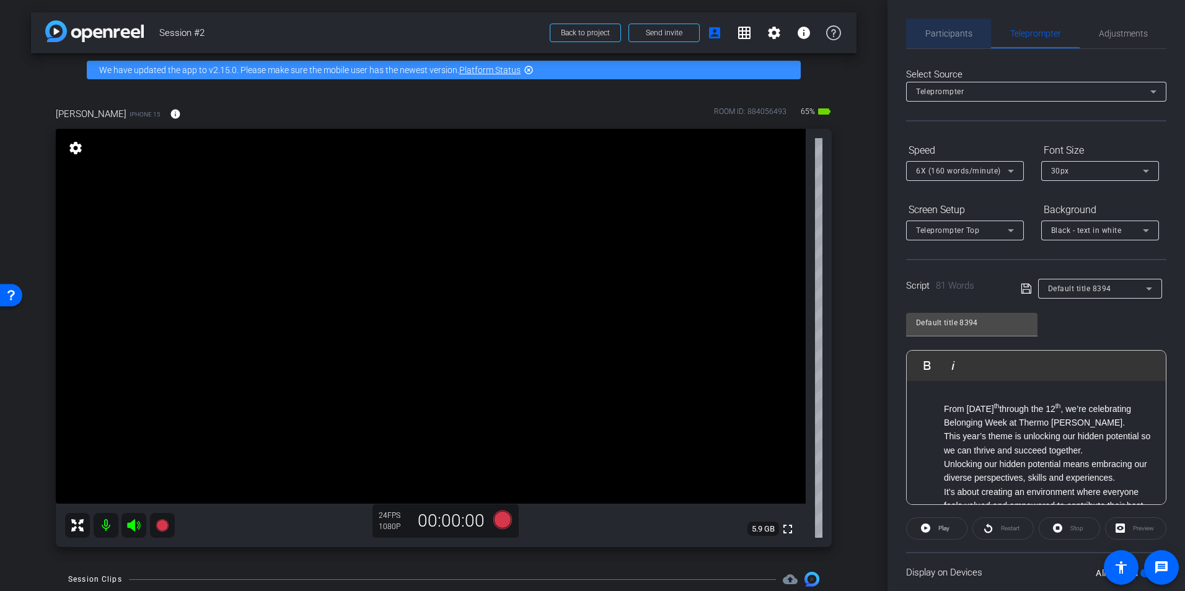
click at [964, 39] on span "Participants" at bounding box center [948, 34] width 47 height 30
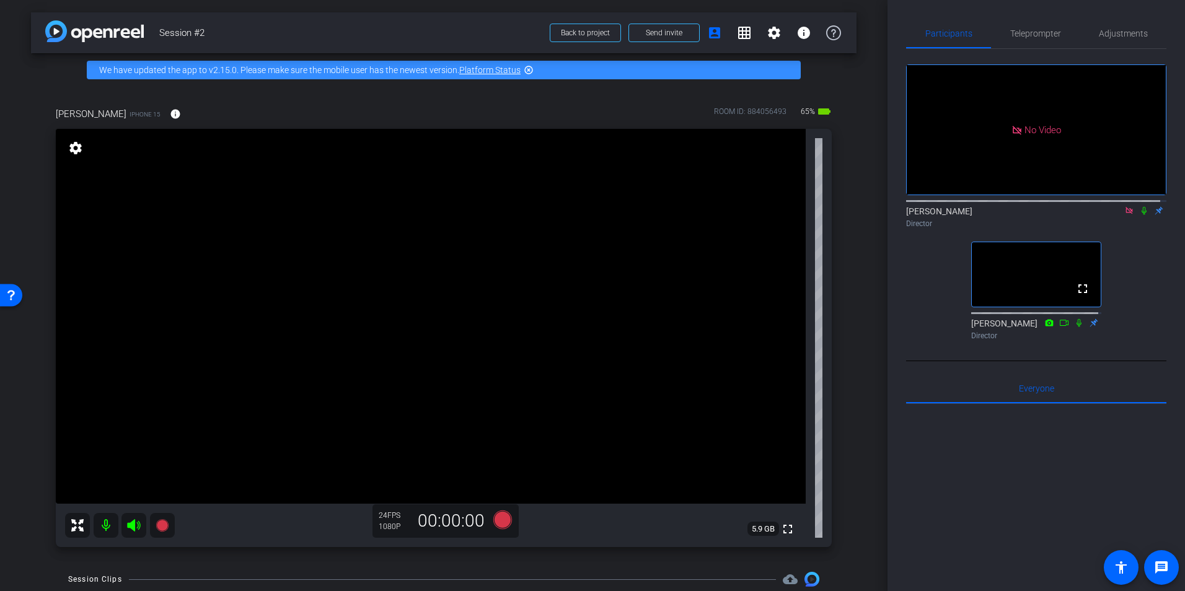
click at [1139, 206] on icon at bounding box center [1144, 210] width 10 height 9
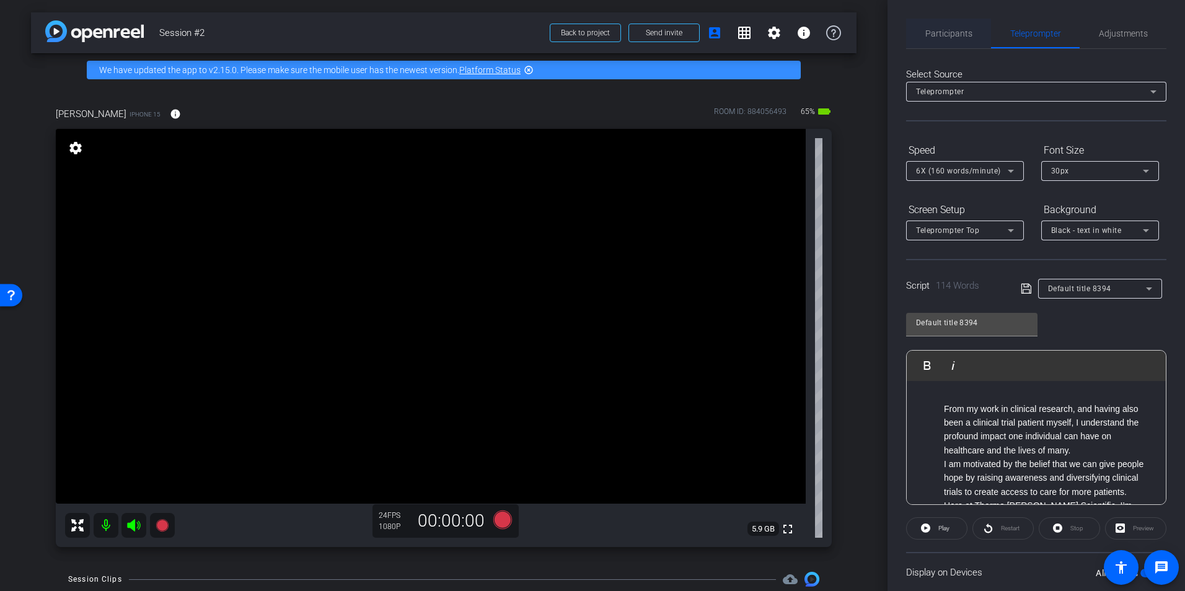
click at [948, 38] on span "Participants" at bounding box center [948, 33] width 47 height 9
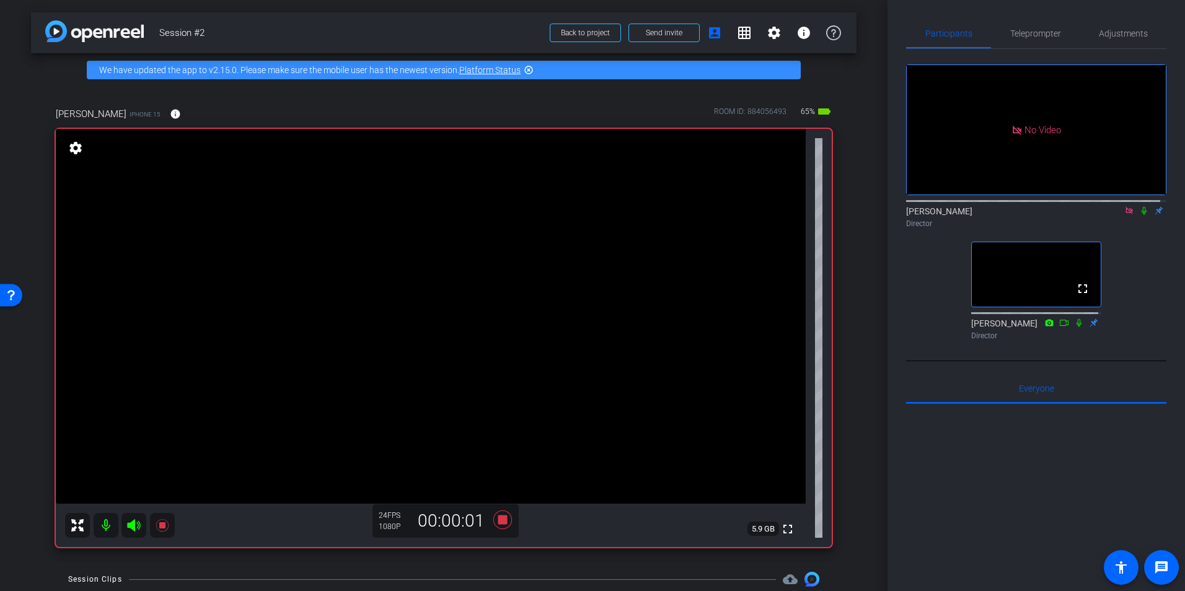
click at [1139, 206] on icon at bounding box center [1144, 210] width 10 height 9
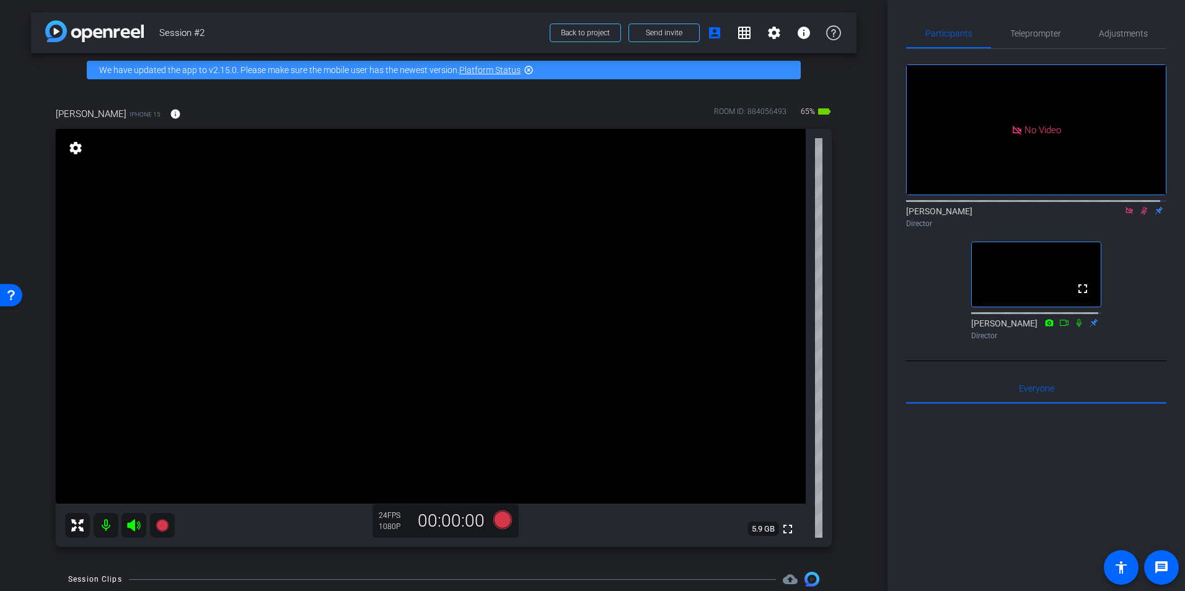
click at [1139, 206] on icon at bounding box center [1144, 210] width 10 height 9
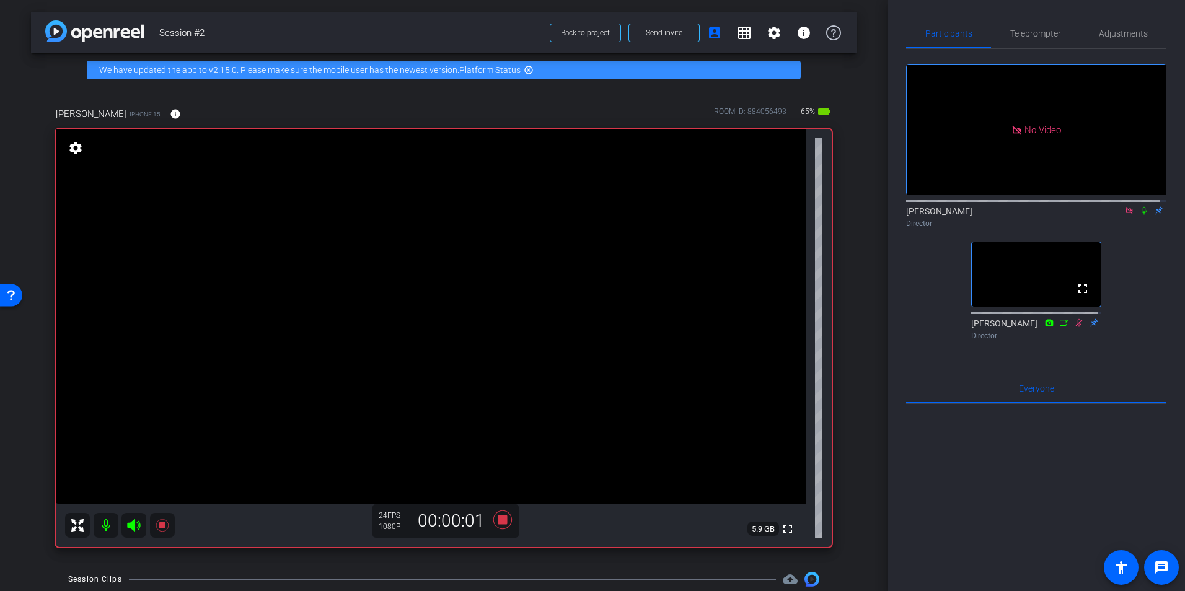
click at [1142, 207] on icon at bounding box center [1144, 211] width 5 height 8
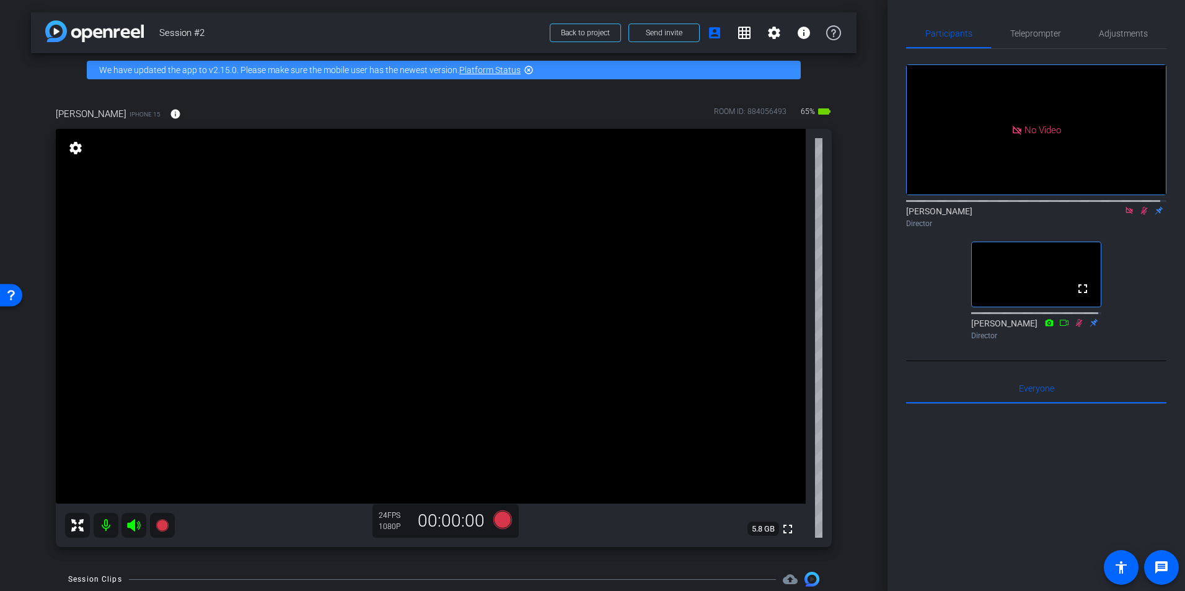
click at [1141, 207] on icon at bounding box center [1144, 211] width 7 height 8
click at [1139, 206] on icon at bounding box center [1144, 210] width 10 height 9
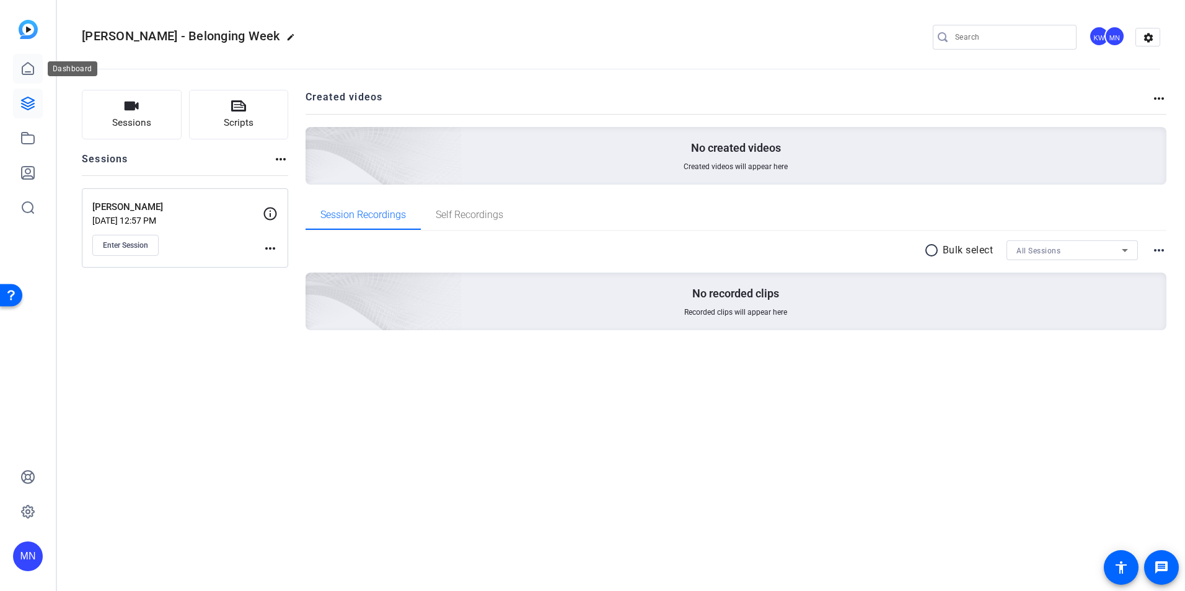
click at [22, 68] on icon at bounding box center [27, 69] width 11 height 12
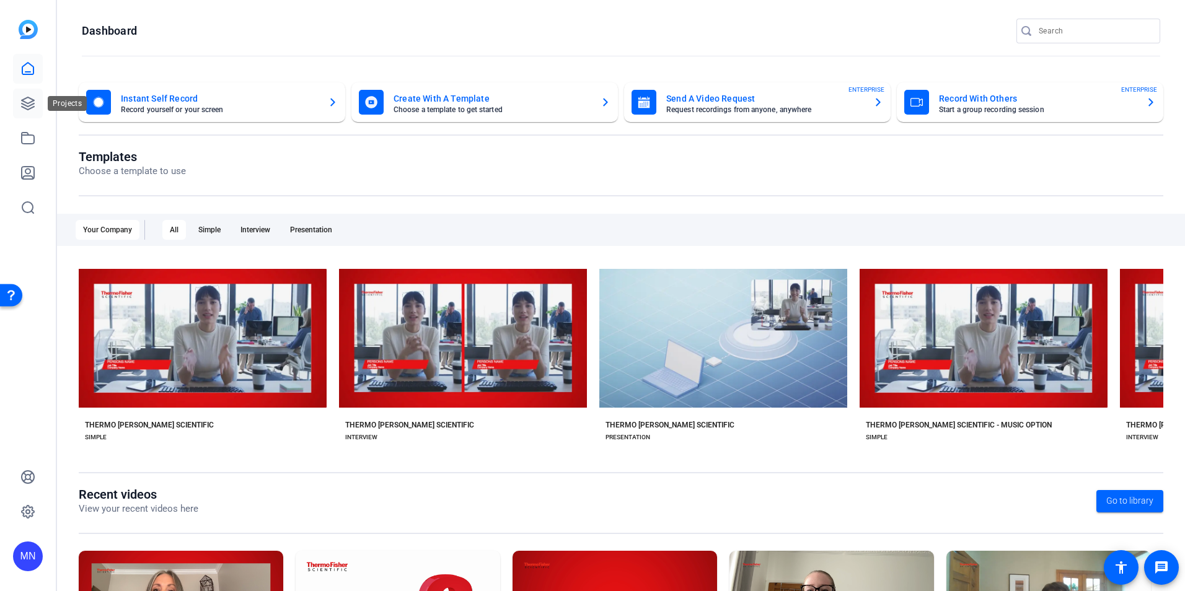
click at [36, 112] on link at bounding box center [28, 104] width 30 height 30
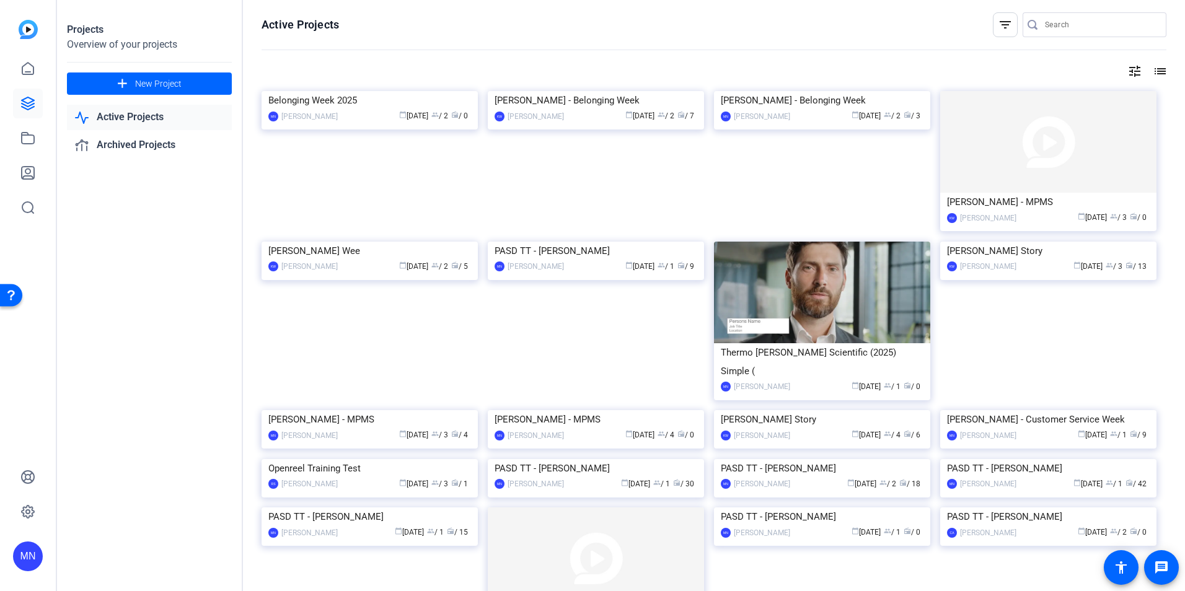
click at [333, 91] on img at bounding box center [370, 91] width 216 height 0
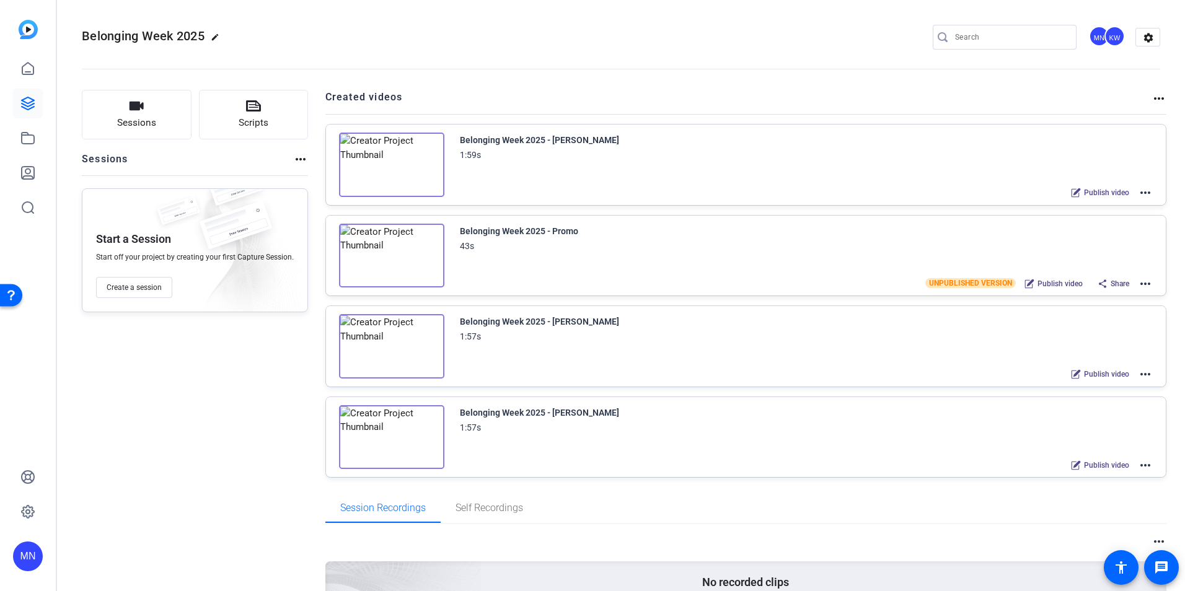
click at [412, 229] on img at bounding box center [391, 256] width 105 height 64
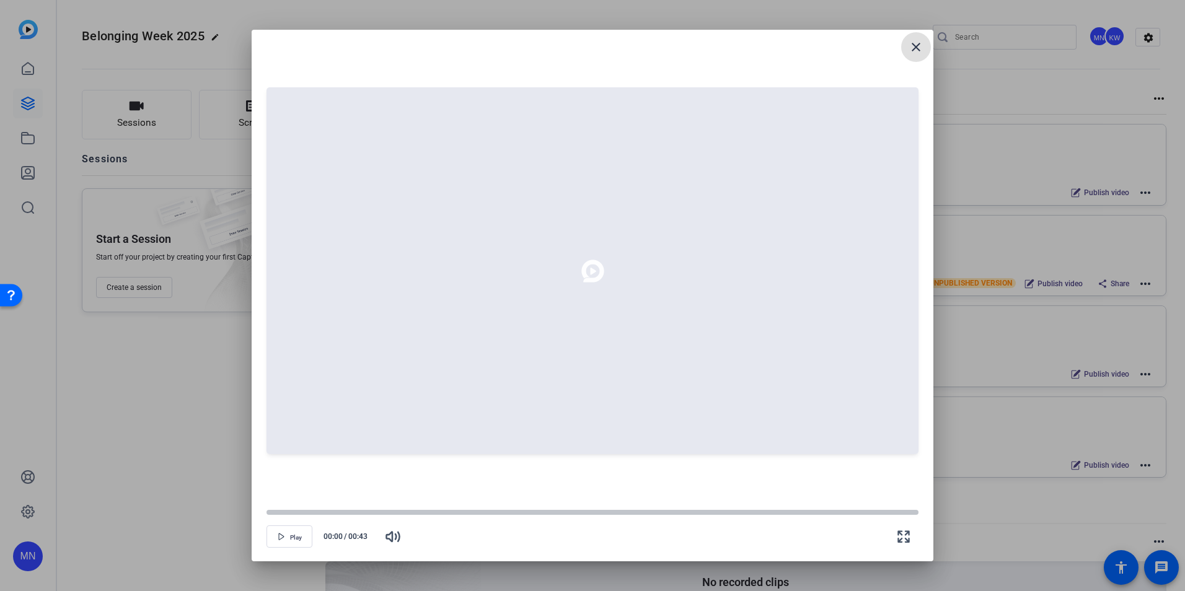
click at [911, 51] on mat-icon "close" at bounding box center [916, 47] width 15 height 15
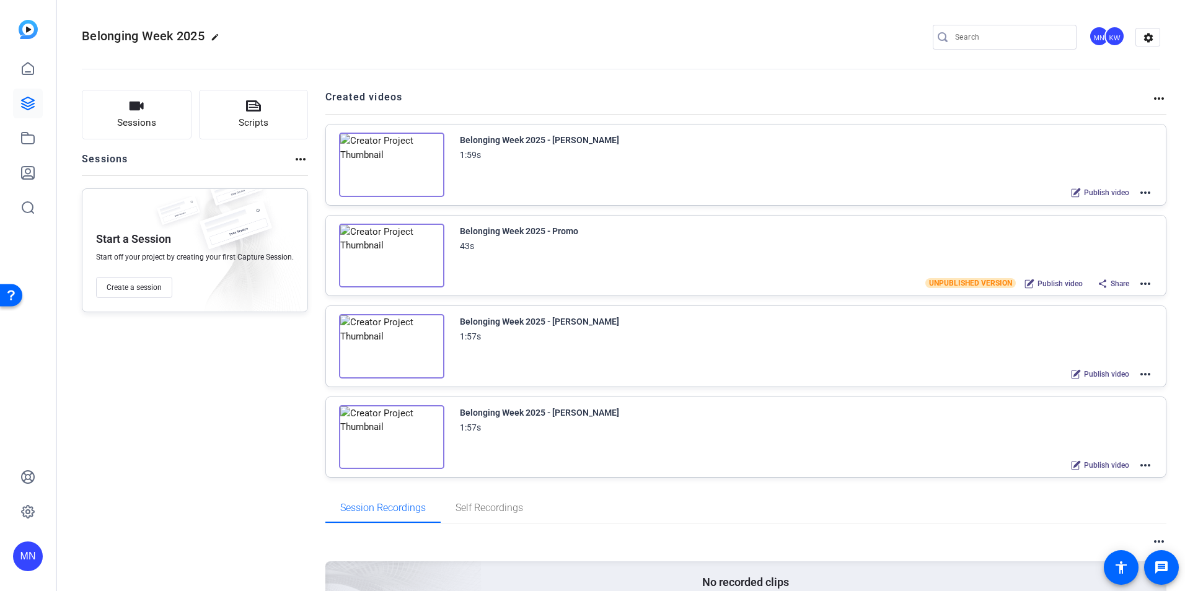
click at [1142, 286] on mat-icon "more_horiz" at bounding box center [1145, 283] width 15 height 15
click at [1117, 294] on span "Edit in Creator" at bounding box center [1094, 298] width 86 height 15
click at [423, 158] on img at bounding box center [391, 165] width 105 height 64
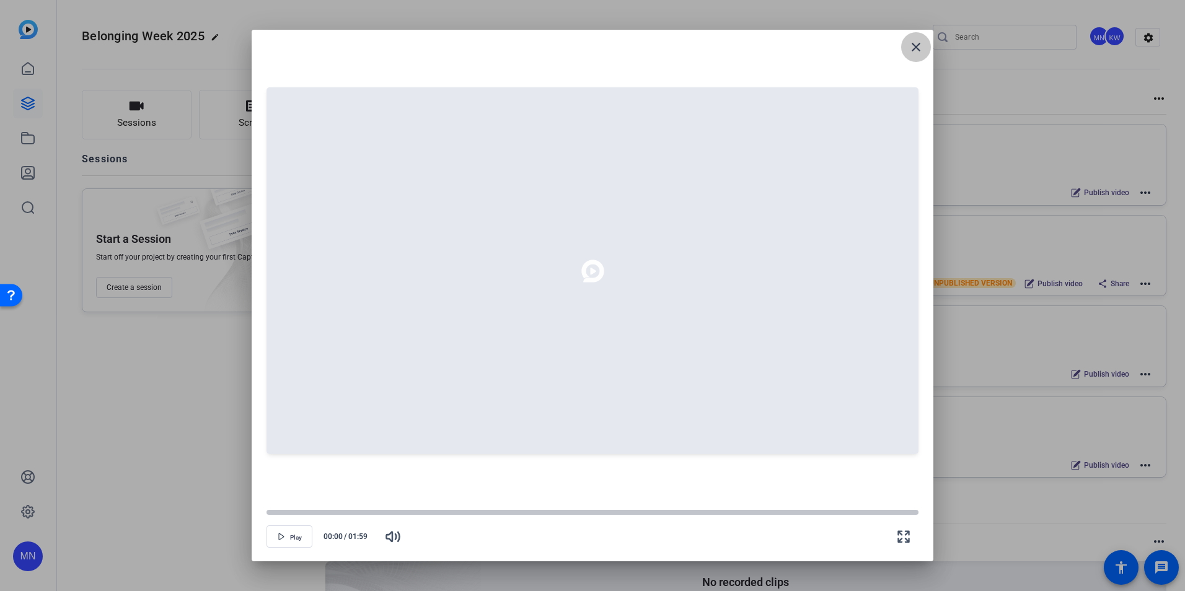
click at [916, 45] on mat-icon "close" at bounding box center [916, 47] width 15 height 15
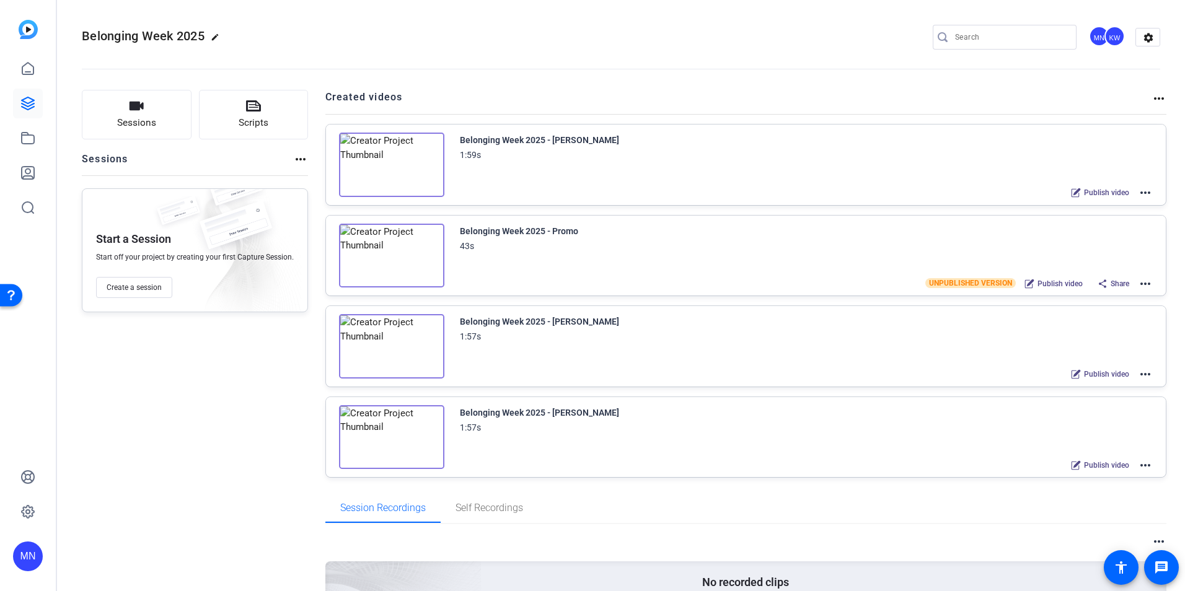
click at [1140, 194] on mat-icon "more_horiz" at bounding box center [1145, 192] width 15 height 15
click at [1111, 209] on span "Edit in Creator" at bounding box center [1094, 207] width 86 height 15
